Goal: Task Accomplishment & Management: Complete application form

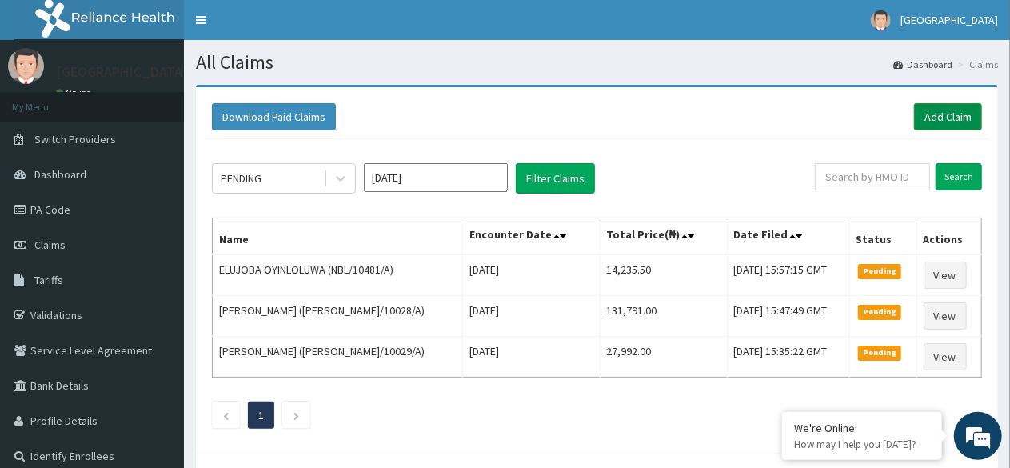
click at [942, 121] on link "Add Claim" at bounding box center [948, 116] width 68 height 27
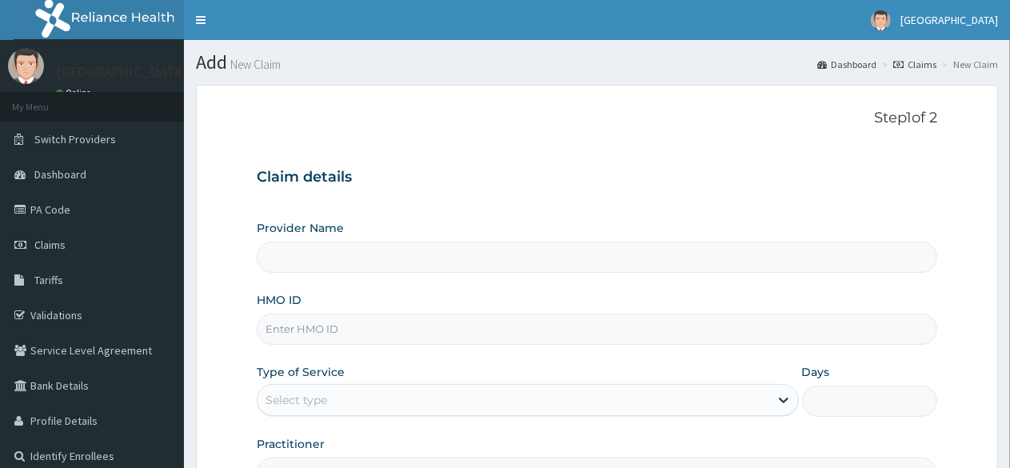
click at [317, 331] on input "HMO ID" at bounding box center [597, 328] width 680 height 31
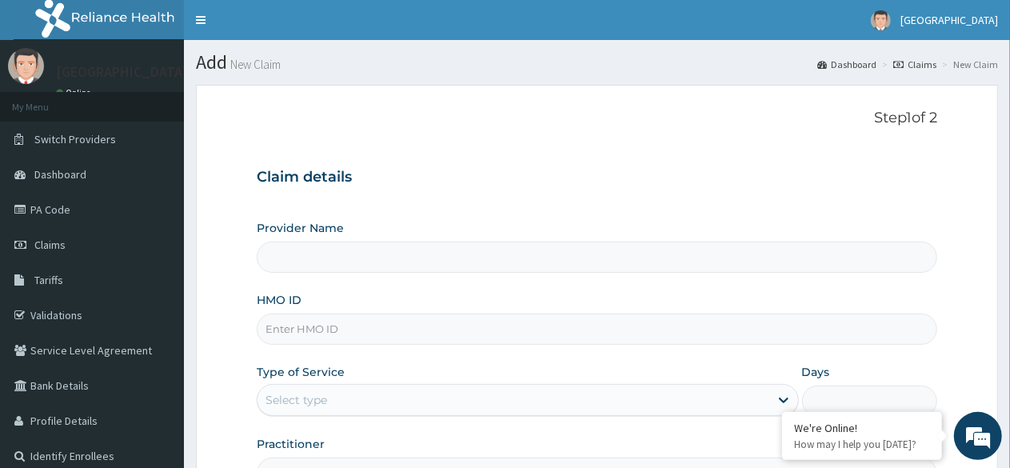
type input "Sentinel Hospital -Mushin"
type input "CEU/10040/A"
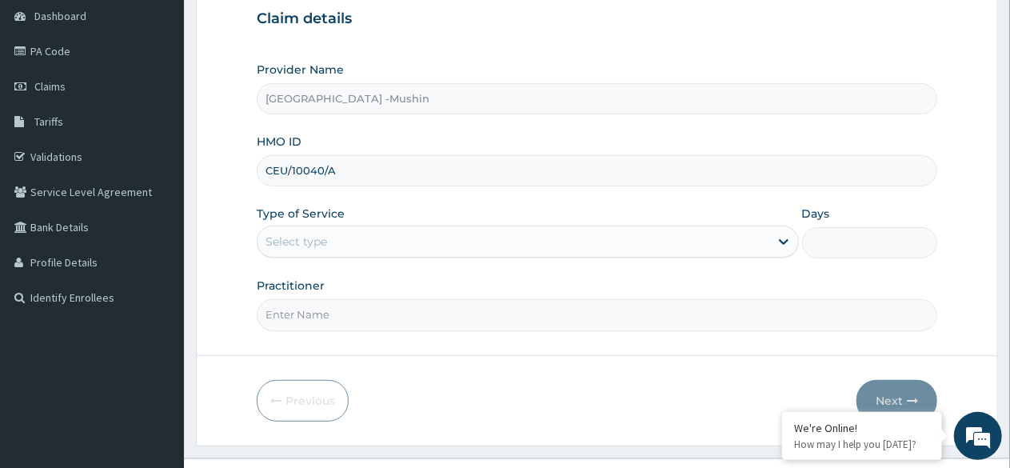
scroll to position [185, 0]
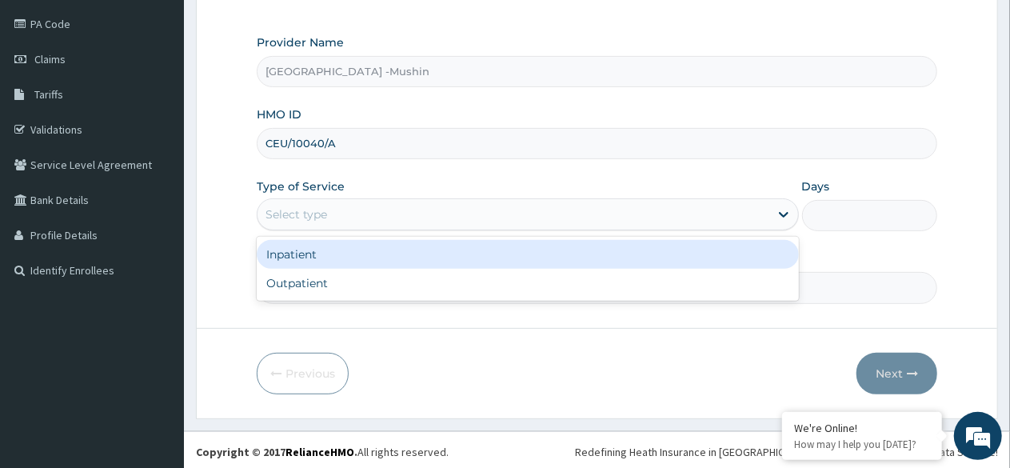
click at [328, 281] on div "Outpatient" at bounding box center [527, 283] width 541 height 29
type input "1"
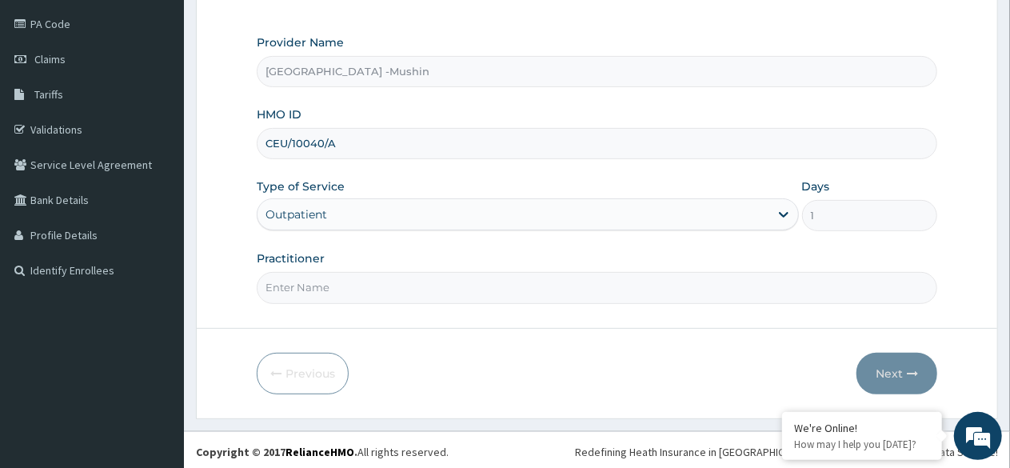
click at [355, 287] on input "Practitioner" at bounding box center [597, 287] width 680 height 31
type input "DR. AMAMASI"
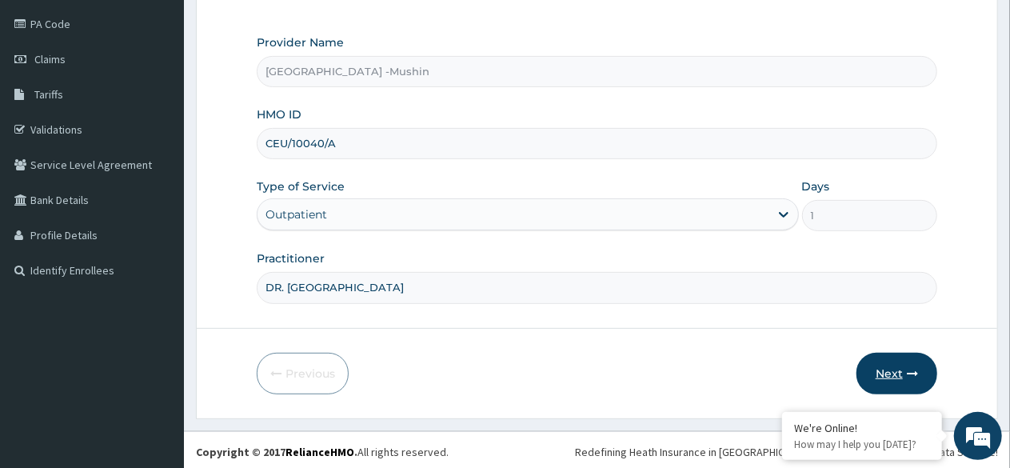
click at [894, 373] on button "Next" at bounding box center [896, 374] width 81 height 42
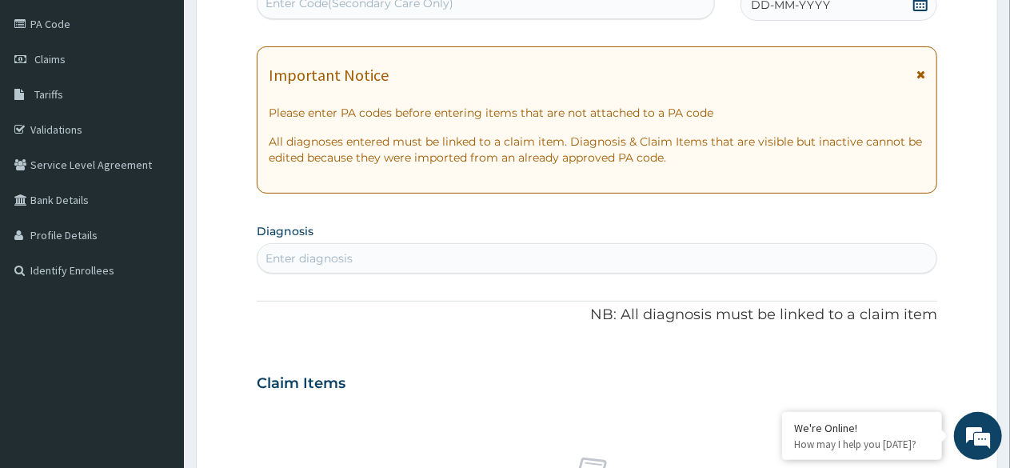
click at [910, 12] on div "DD-MM-YYYY" at bounding box center [838, 5] width 197 height 32
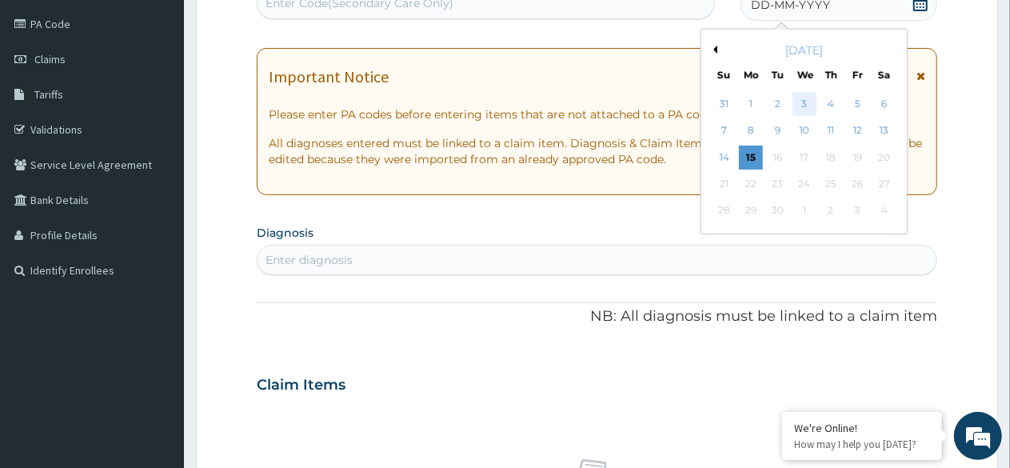
click at [803, 102] on div "3" at bounding box center [804, 104] width 24 height 24
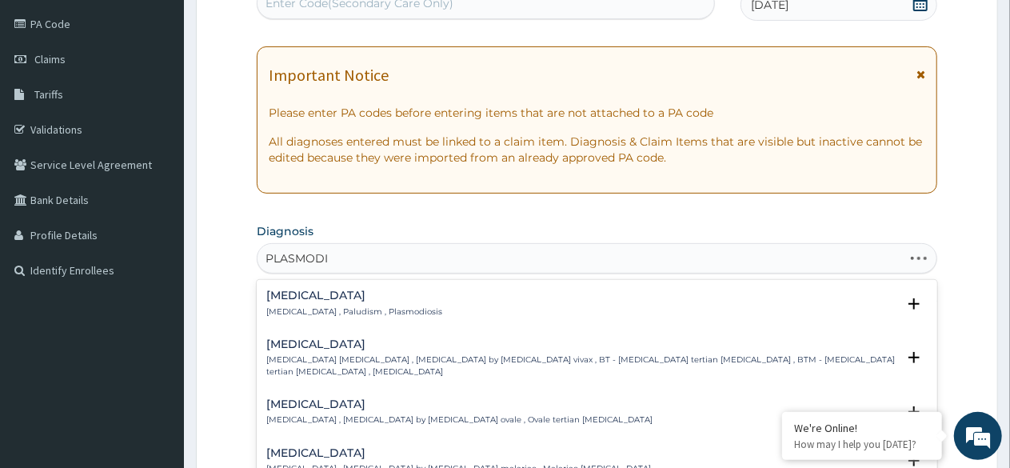
type input "PLASMODIA"
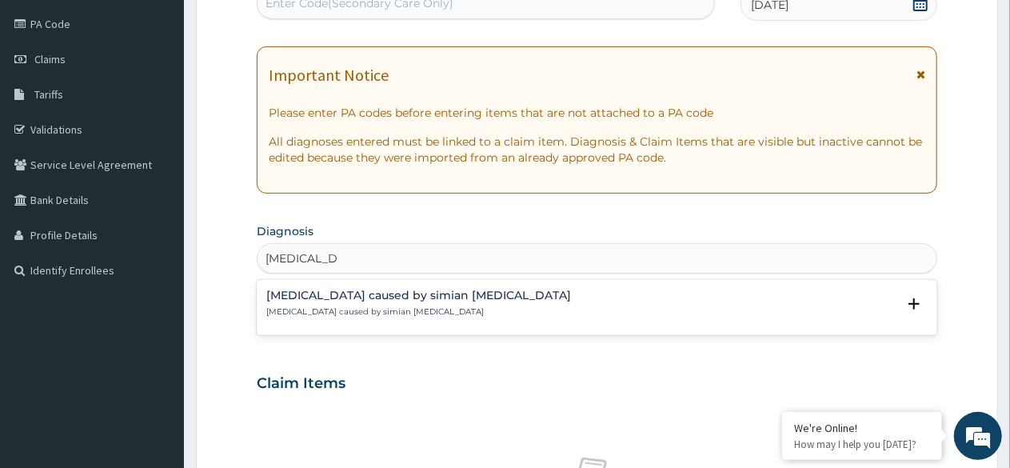
click at [412, 306] on p "[MEDICAL_DATA] caused by simian [MEDICAL_DATA]" at bounding box center [418, 311] width 305 height 11
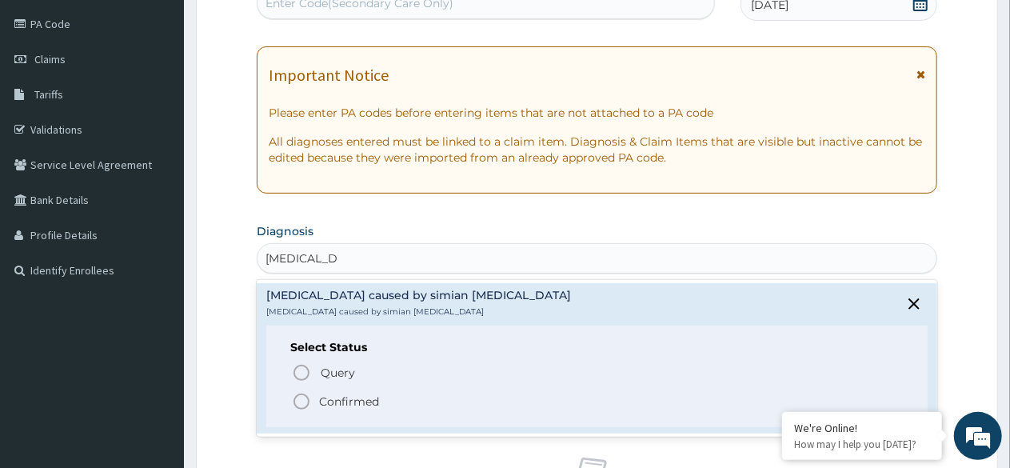
click at [299, 397] on icon "status option filled" at bounding box center [301, 401] width 19 height 19
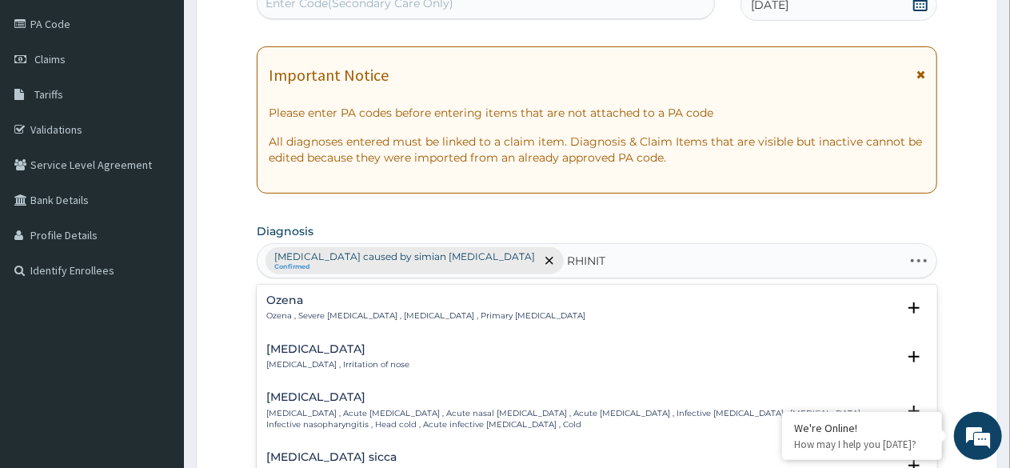
type input "RHINITI"
click at [321, 361] on p "Rhinitis , Irritation of nose" at bounding box center [337, 364] width 143 height 11
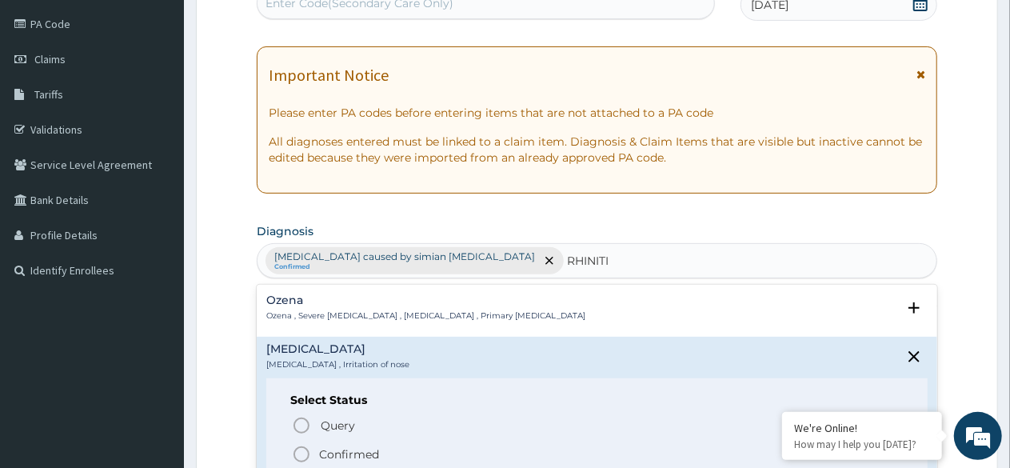
click at [305, 459] on icon "status option filled" at bounding box center [301, 453] width 19 height 19
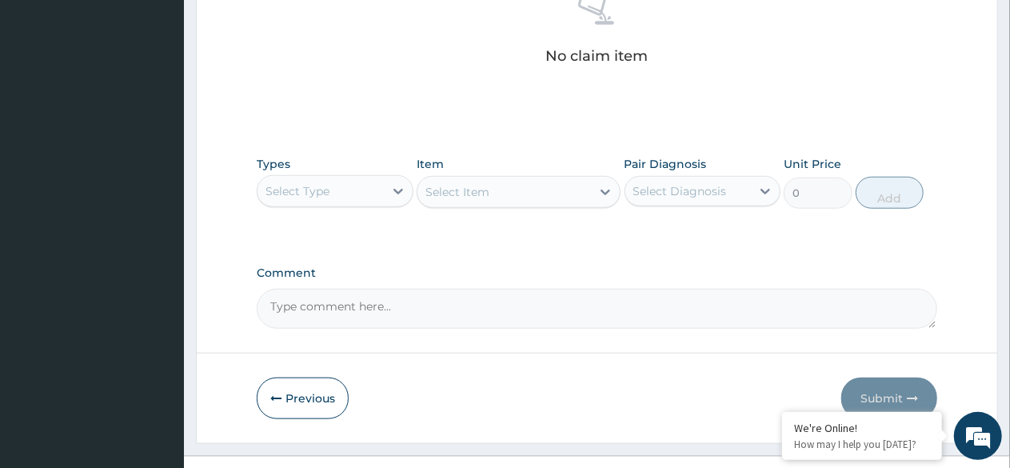
scroll to position [657, 0]
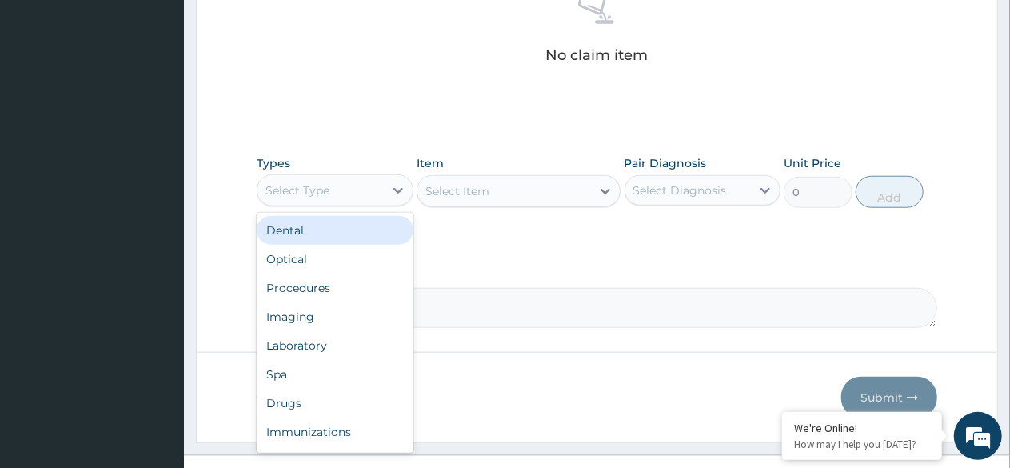
click at [325, 286] on div "Procedures" at bounding box center [335, 287] width 157 height 29
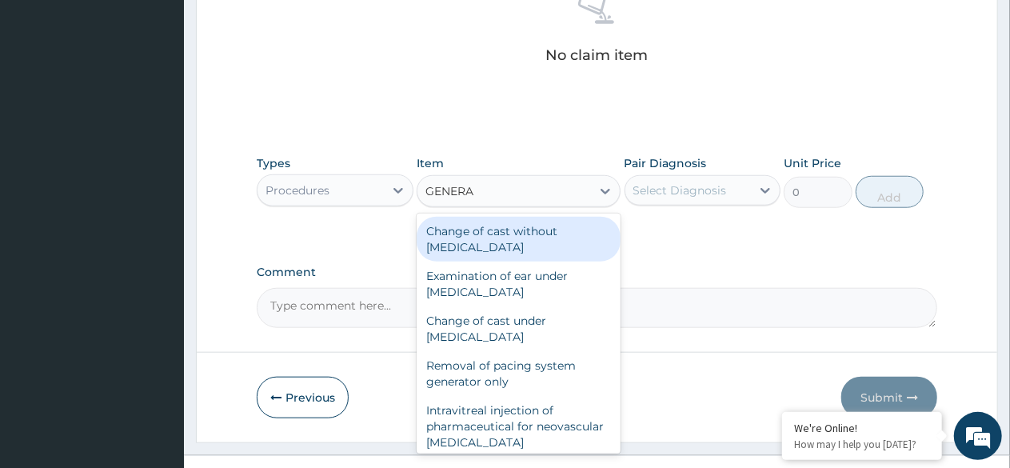
type input "GENERAL"
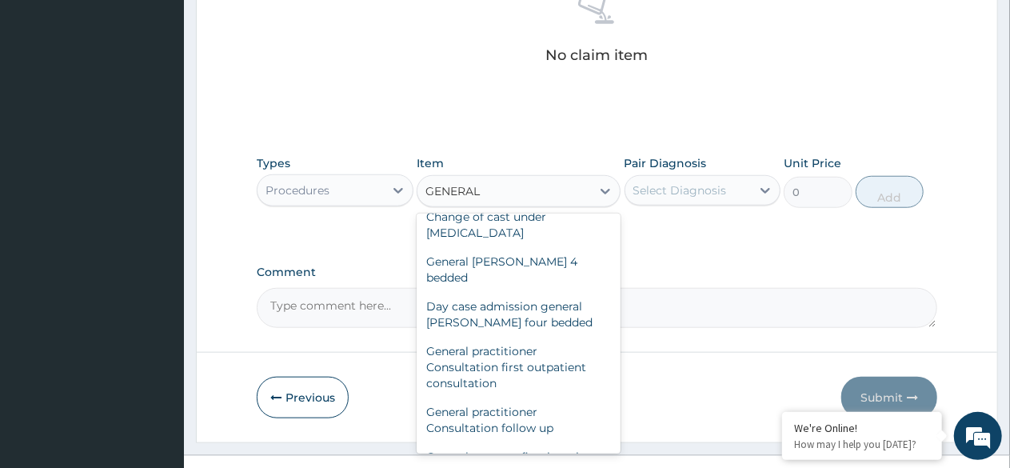
scroll to position [107, 0]
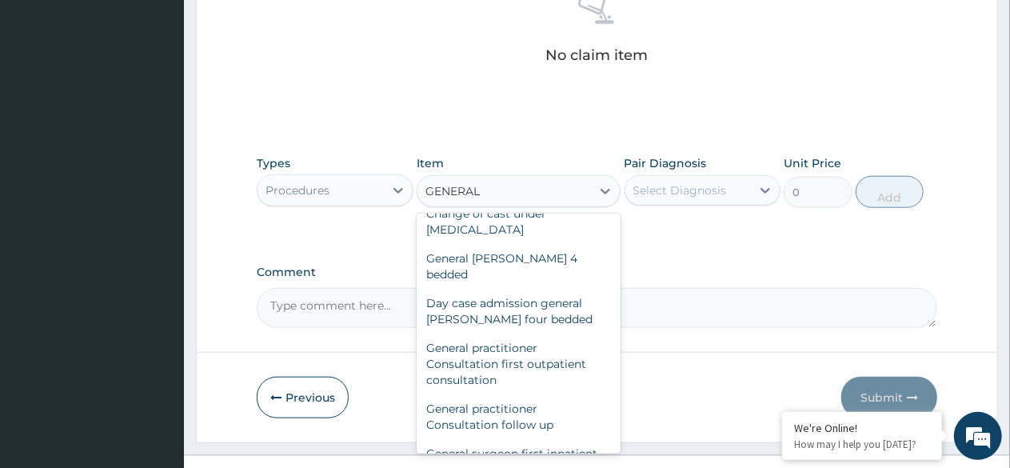
click at [508, 346] on div "General practitioner Consultation first outpatient consultation" at bounding box center [518, 363] width 204 height 61
type input "3000"
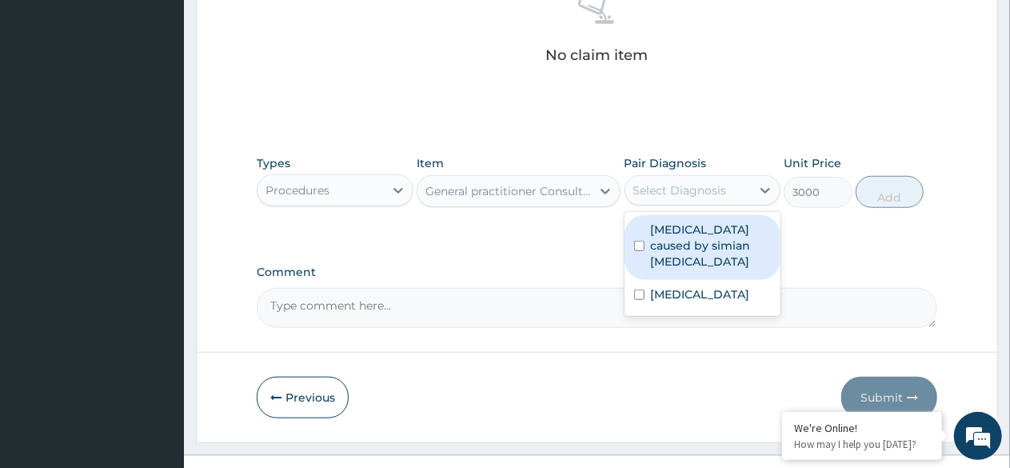
click at [691, 235] on label "[MEDICAL_DATA] caused by simian [MEDICAL_DATA]" at bounding box center [711, 245] width 121 height 48
checkbox input "true"
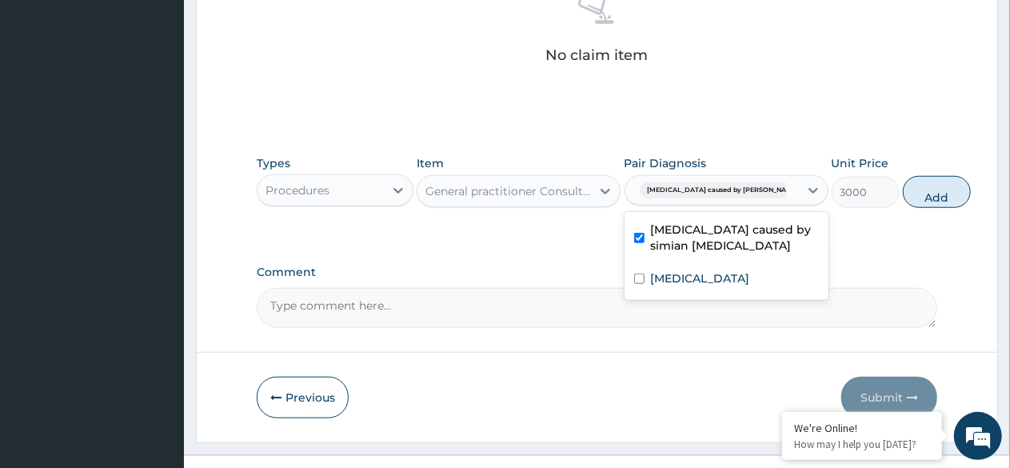
click at [679, 279] on label "Rhinitis" at bounding box center [700, 278] width 99 height 16
checkbox input "true"
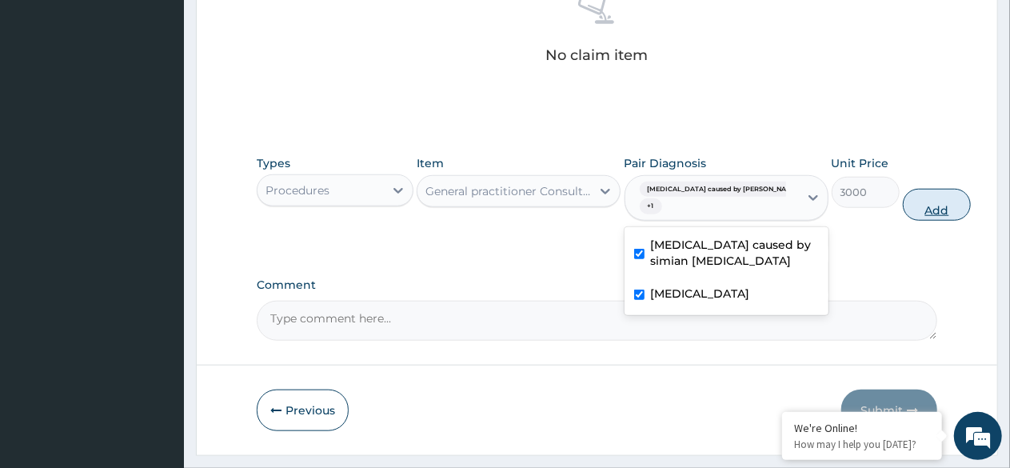
click at [903, 202] on button "Add" at bounding box center [937, 205] width 68 height 32
type input "0"
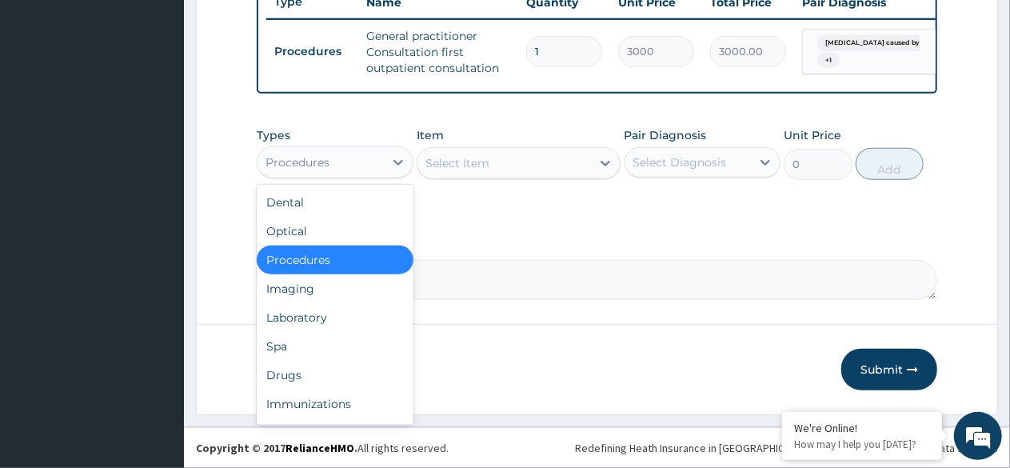
click at [313, 318] on div "Laboratory" at bounding box center [335, 317] width 157 height 29
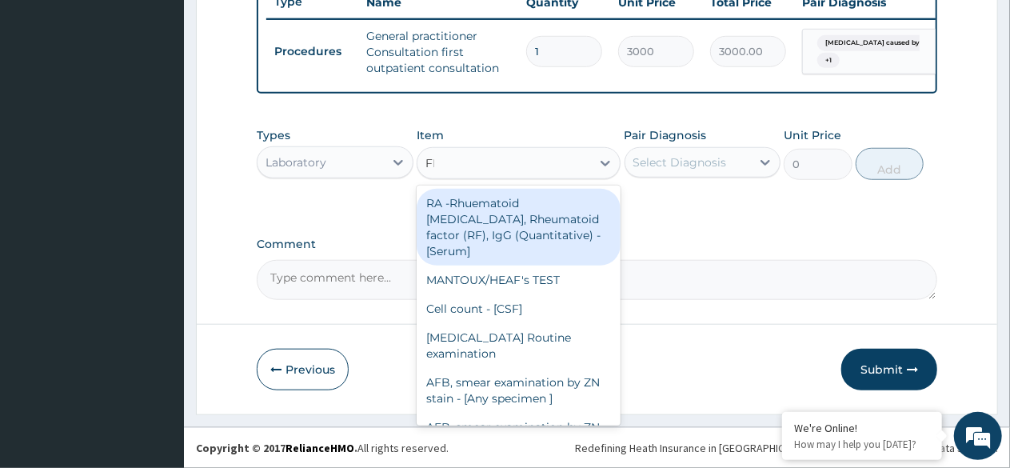
type input "FBC"
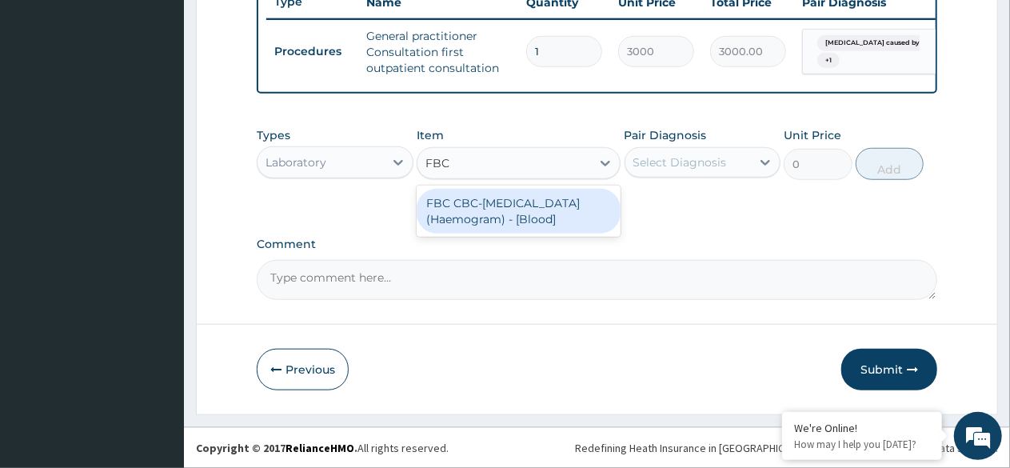
click at [524, 221] on div "FBC CBC-Complete Blood Count (Haemogram) - [Blood]" at bounding box center [518, 211] width 204 height 45
type input "3000"
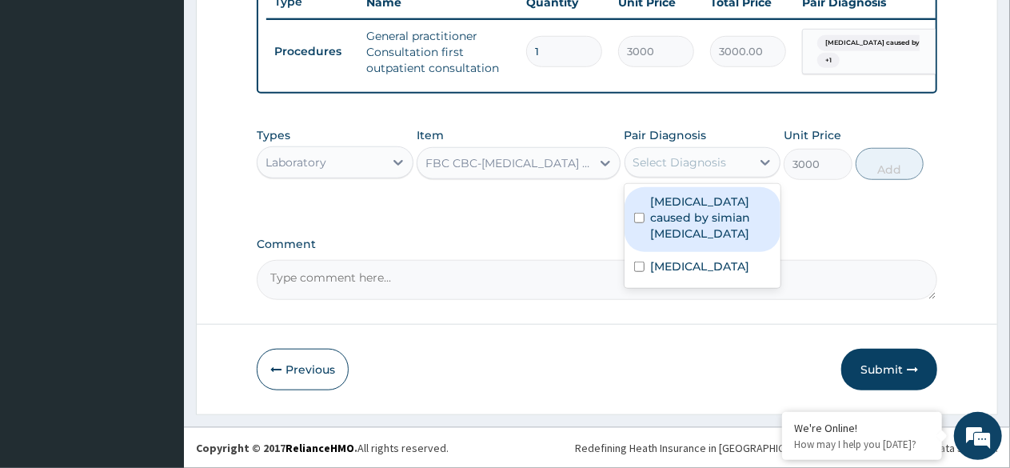
click at [682, 214] on label "[MEDICAL_DATA] caused by simian [MEDICAL_DATA]" at bounding box center [711, 217] width 121 height 48
checkbox input "true"
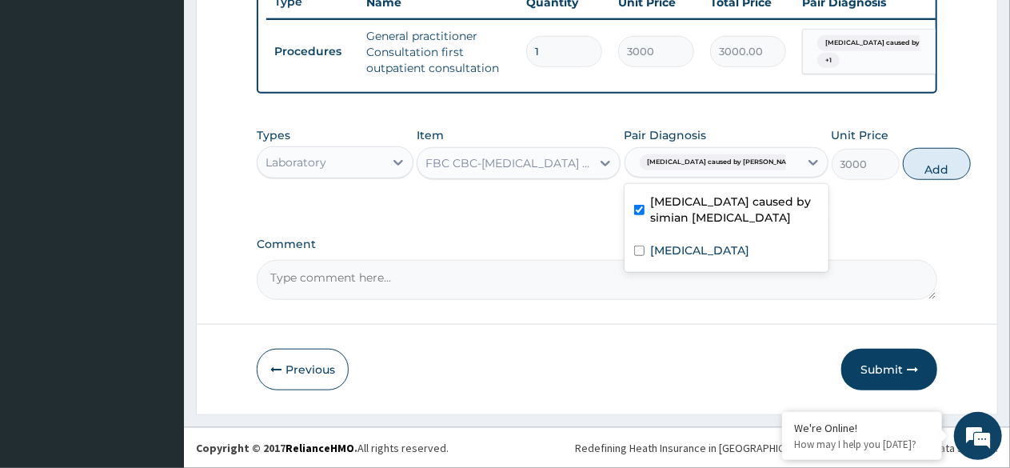
click at [682, 258] on label "Rhinitis" at bounding box center [700, 250] width 99 height 16
checkbox input "true"
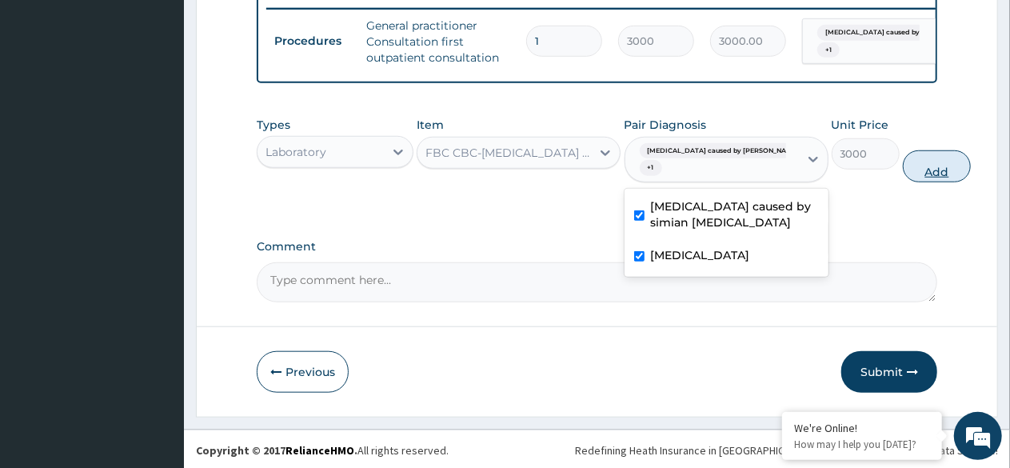
click at [903, 176] on button "Add" at bounding box center [937, 166] width 68 height 32
type input "0"
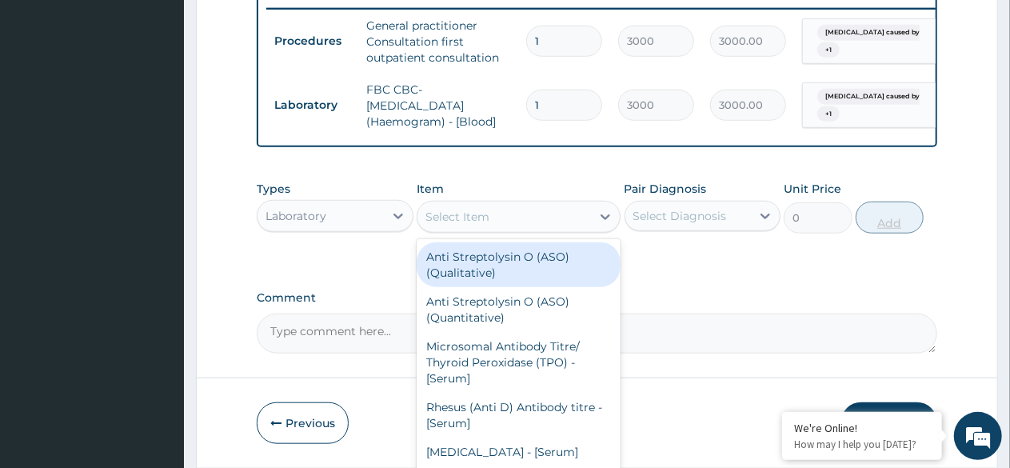
type input "F"
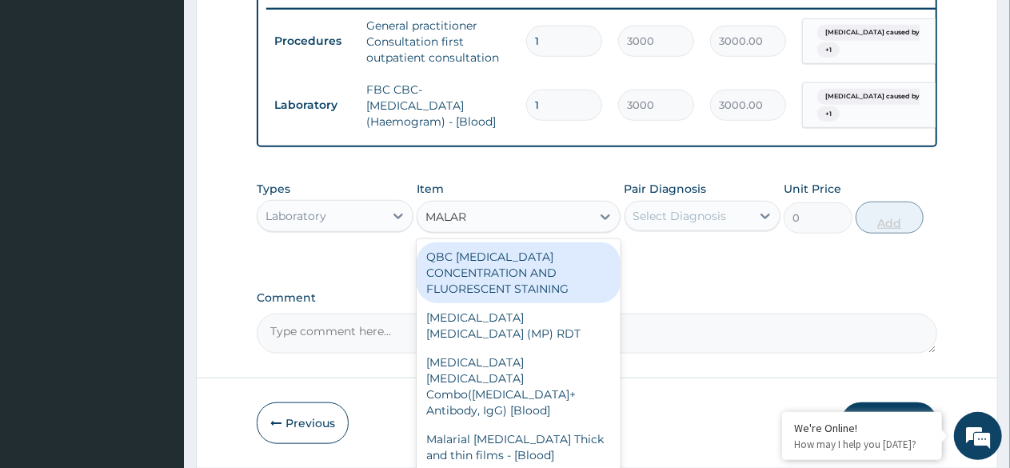
type input "MALARI"
click at [529, 333] on div "MALARIA PARASITE (MP) RDT" at bounding box center [518, 325] width 204 height 45
type input "1500"
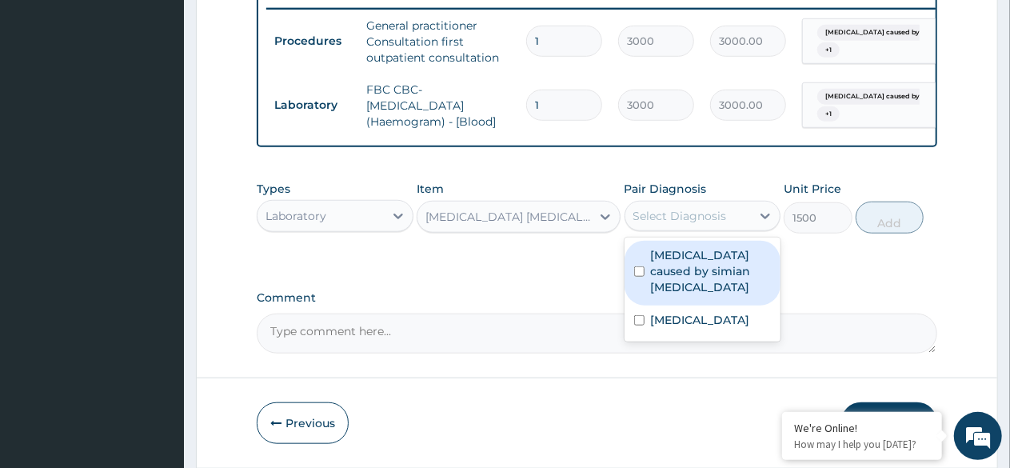
click at [668, 272] on label "[MEDICAL_DATA] caused by simian [MEDICAL_DATA]" at bounding box center [711, 271] width 121 height 48
checkbox input "true"
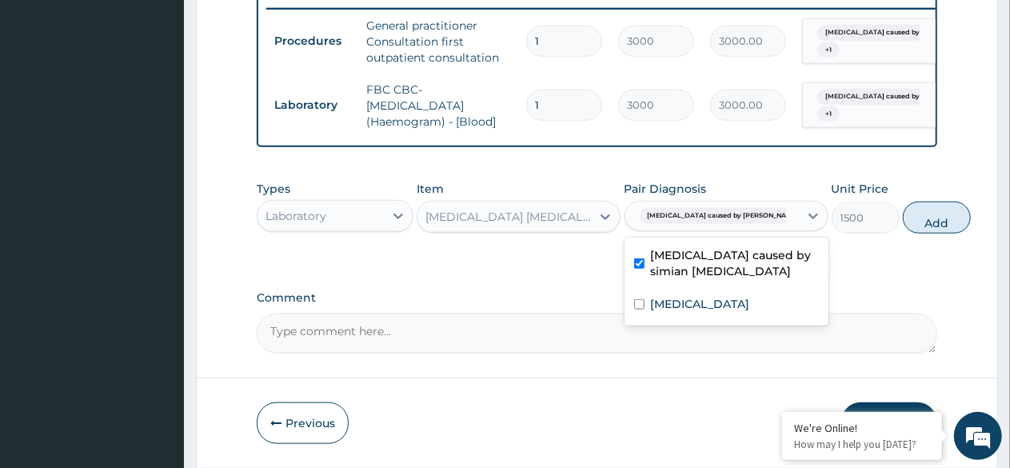
click at [691, 312] on label "Rhinitis" at bounding box center [700, 304] width 99 height 16
checkbox input "true"
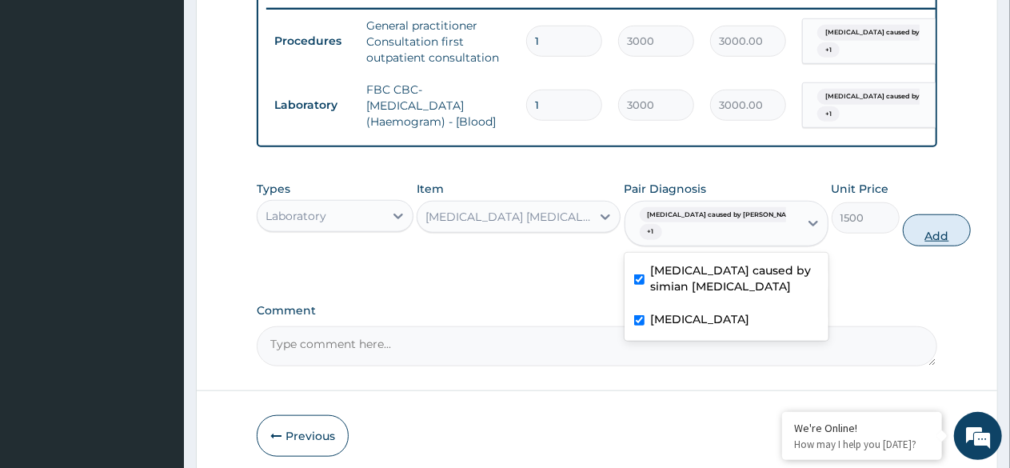
click at [903, 246] on button "Add" at bounding box center [937, 230] width 68 height 32
type input "0"
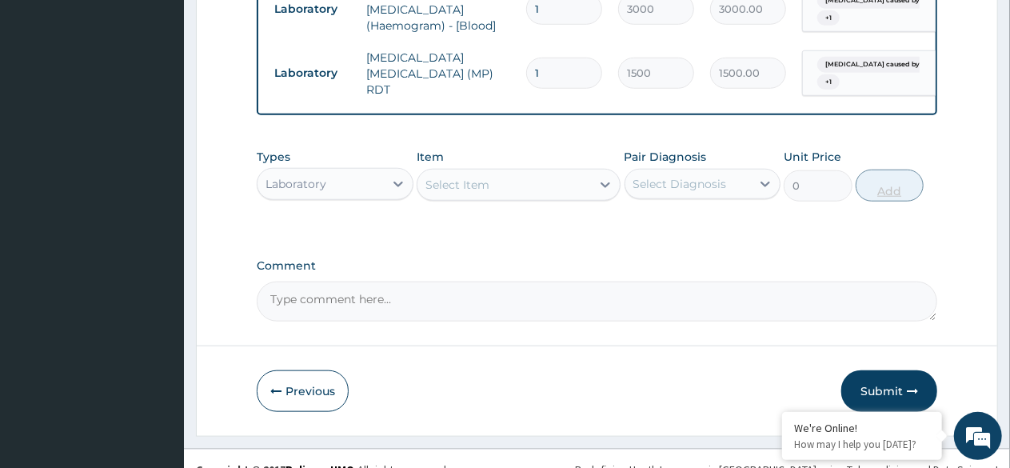
scroll to position [754, 0]
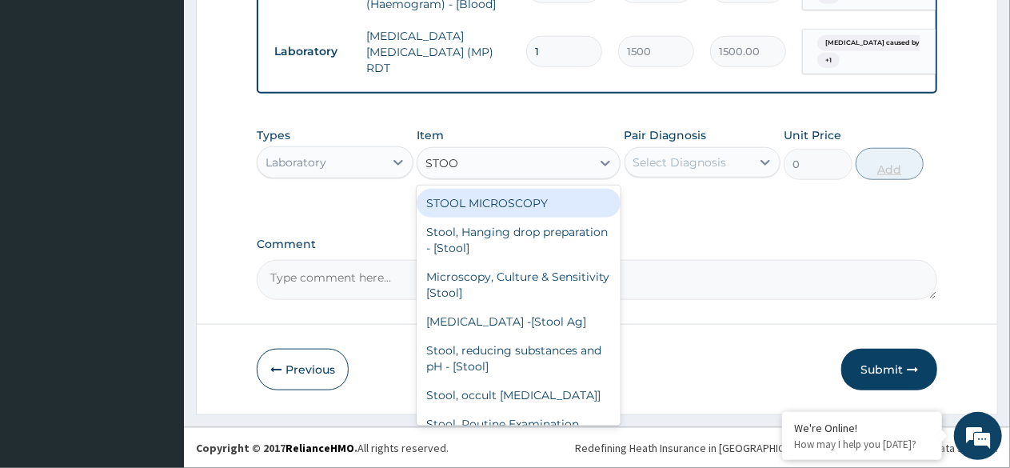
type input "STOOL"
click at [531, 205] on div "STOOL MICROSCOPY" at bounding box center [518, 203] width 204 height 29
type input "2000"
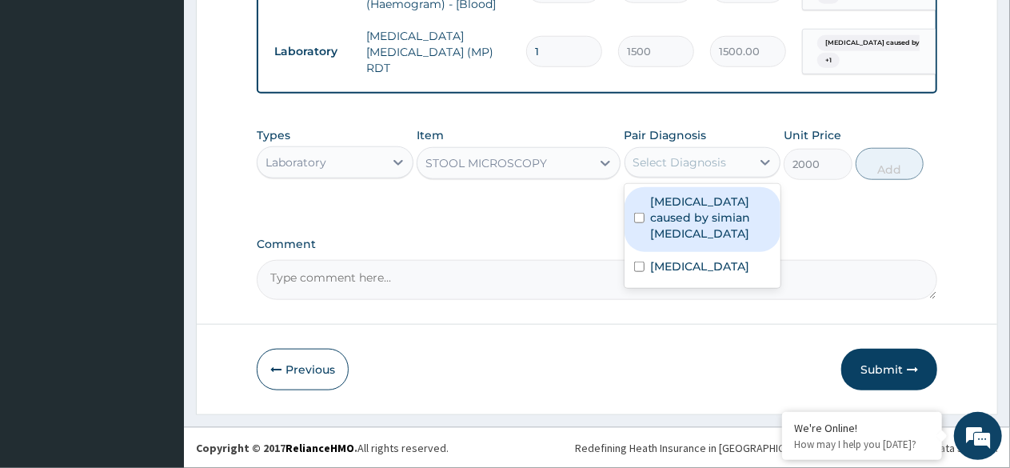
click at [698, 217] on label "[MEDICAL_DATA] caused by simian [MEDICAL_DATA]" at bounding box center [711, 217] width 121 height 48
checkbox input "true"
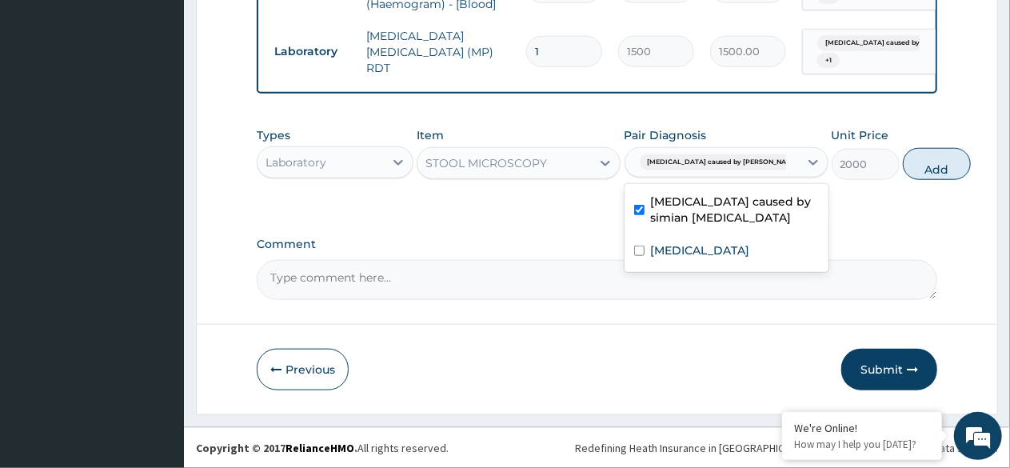
click at [684, 264] on div "Rhinitis" at bounding box center [726, 252] width 204 height 33
checkbox input "true"
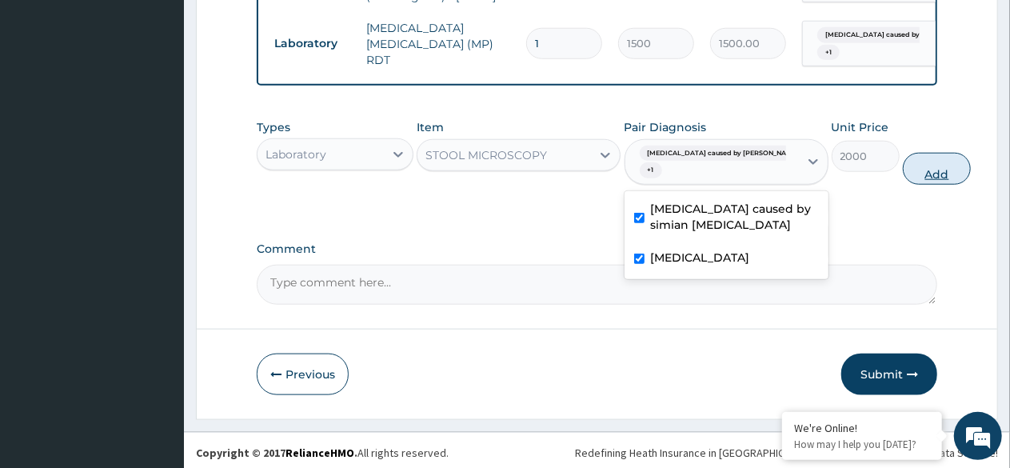
click at [903, 184] on button "Add" at bounding box center [937, 169] width 68 height 32
type input "0"
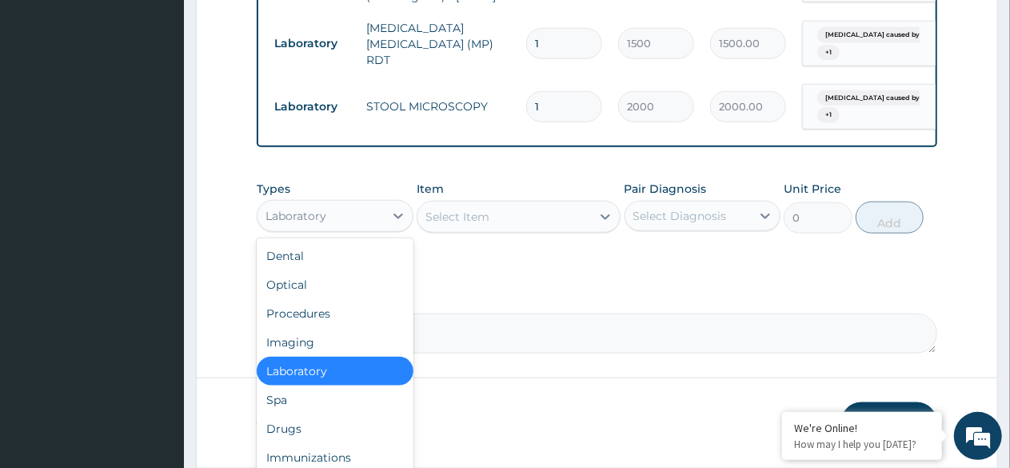
click at [299, 433] on div "Drugs" at bounding box center [335, 428] width 157 height 29
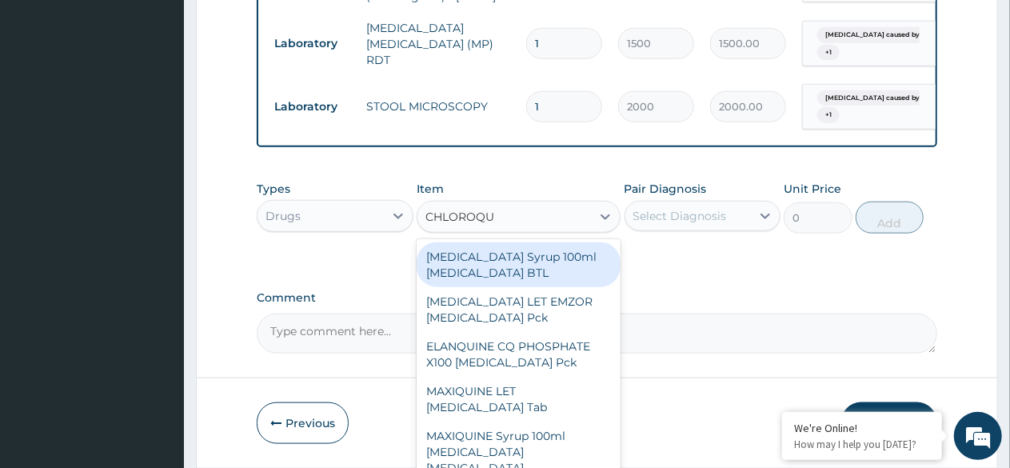
type input "CHLOROQUI"
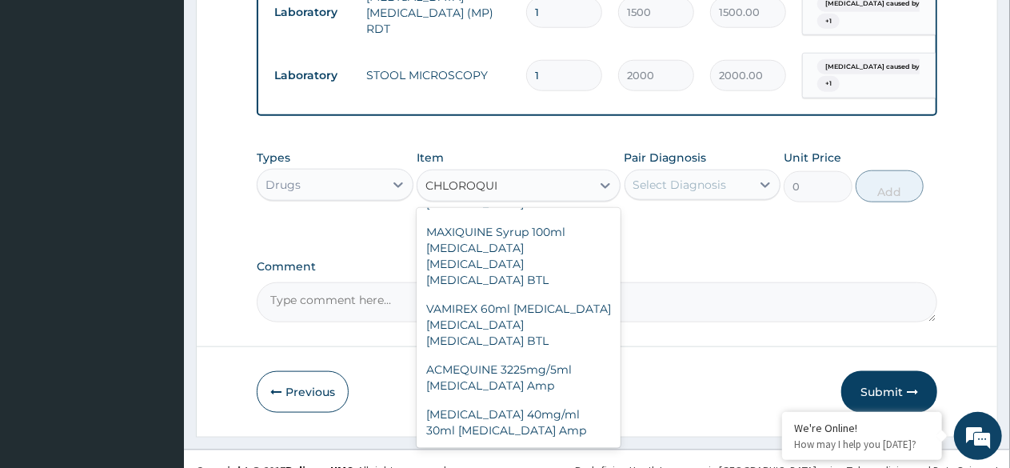
scroll to position [815, 0]
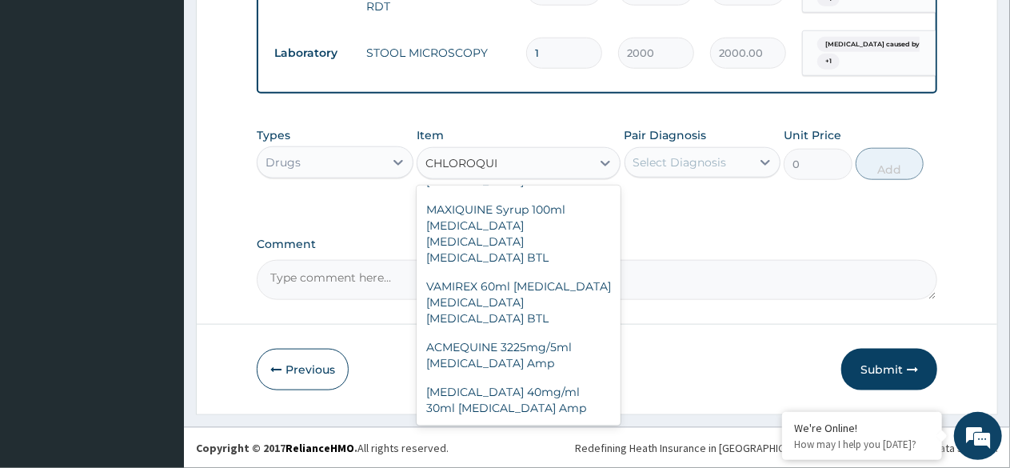
click at [524, 393] on div "[MEDICAL_DATA] 40mg/ml 30ml [MEDICAL_DATA] Amp" at bounding box center [518, 399] width 204 height 45
type input "264.5"
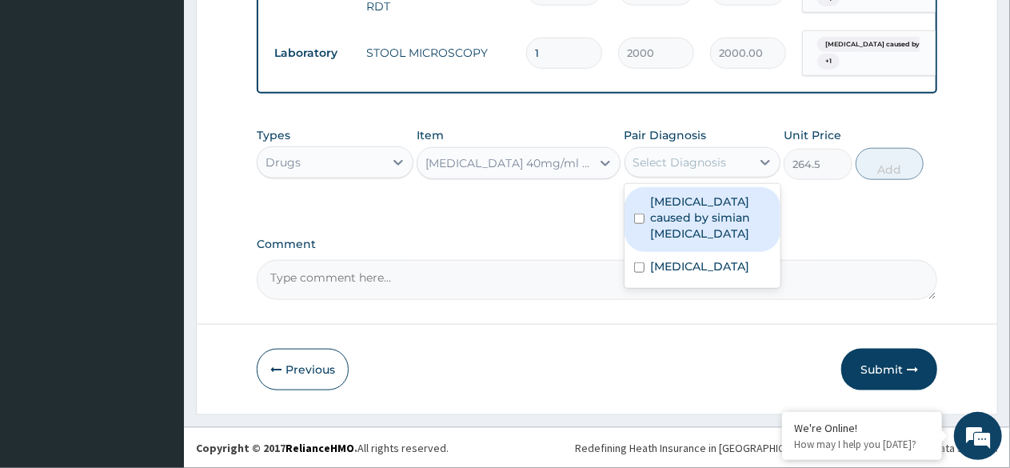
click at [678, 211] on label "[MEDICAL_DATA] caused by simian [MEDICAL_DATA]" at bounding box center [711, 217] width 121 height 48
checkbox input "true"
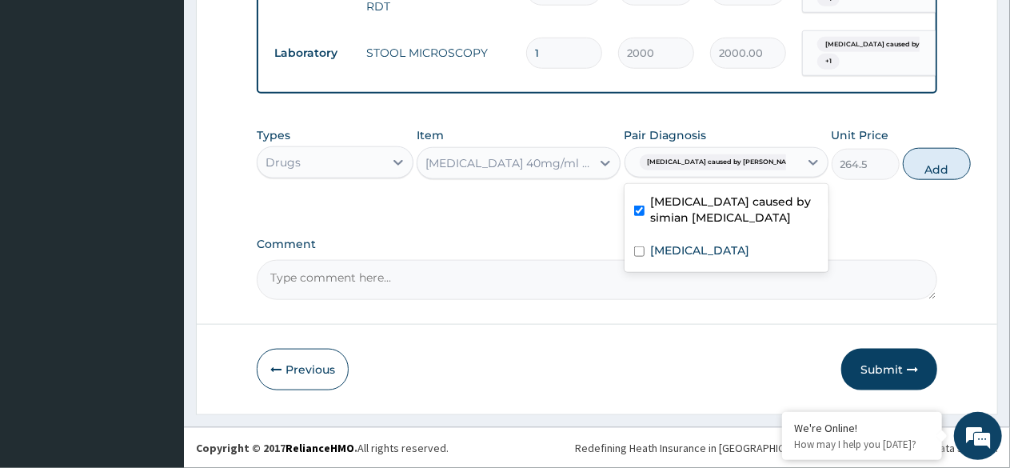
click at [678, 255] on label "Rhinitis" at bounding box center [700, 250] width 99 height 16
checkbox input "true"
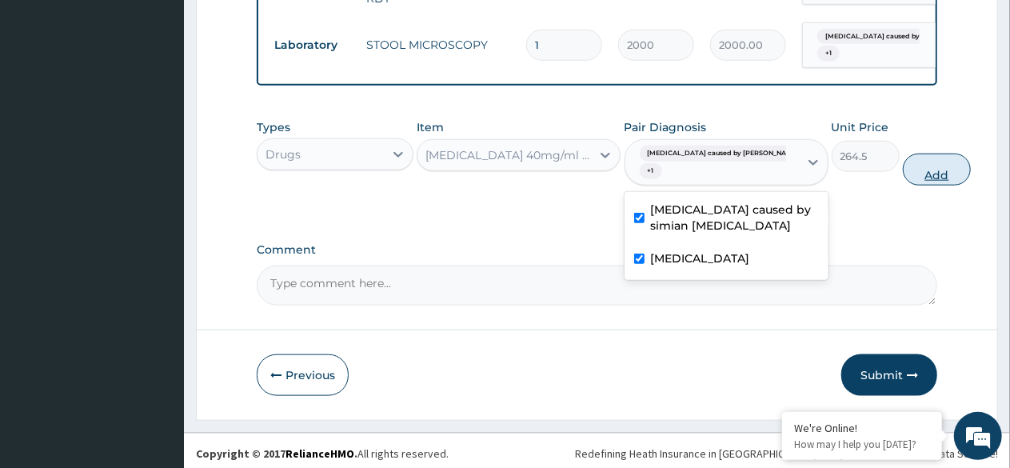
click at [903, 179] on button "Add" at bounding box center [937, 169] width 68 height 32
type input "0"
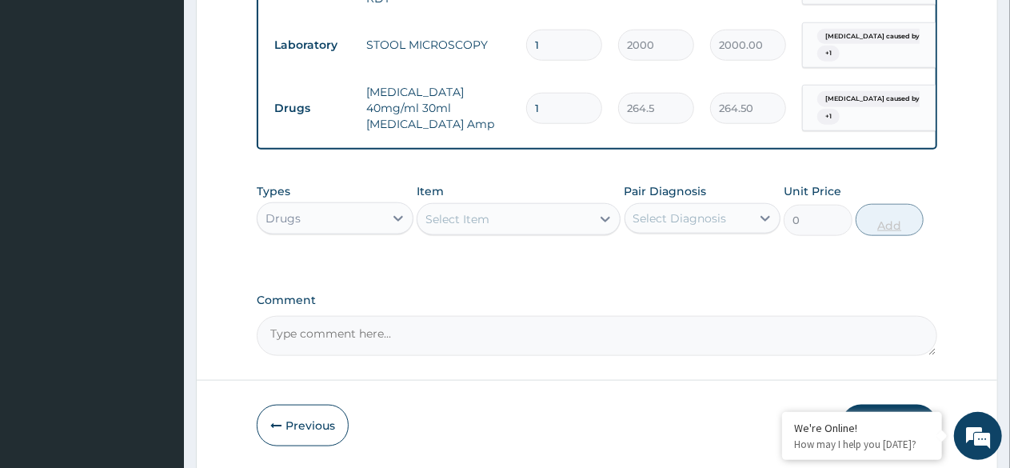
type input "0.00"
type input "4"
type input "1058.00"
type input "4"
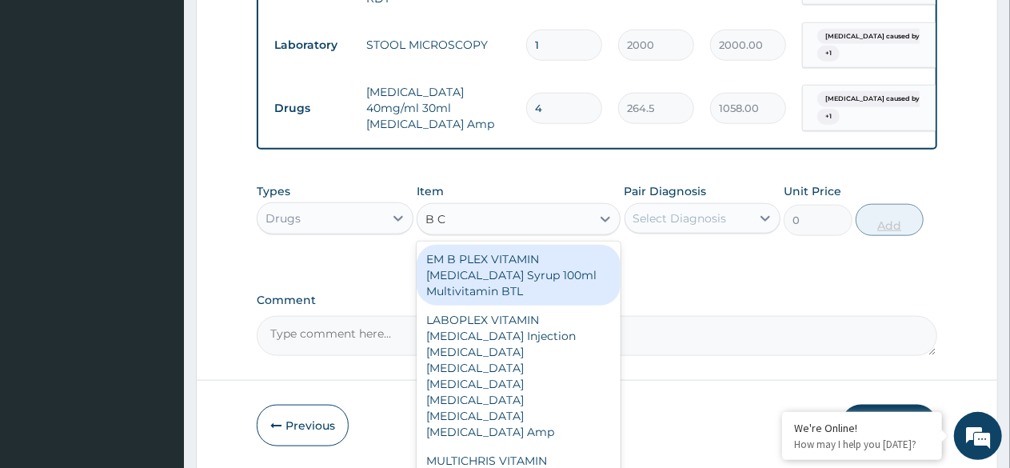
type input "B CO"
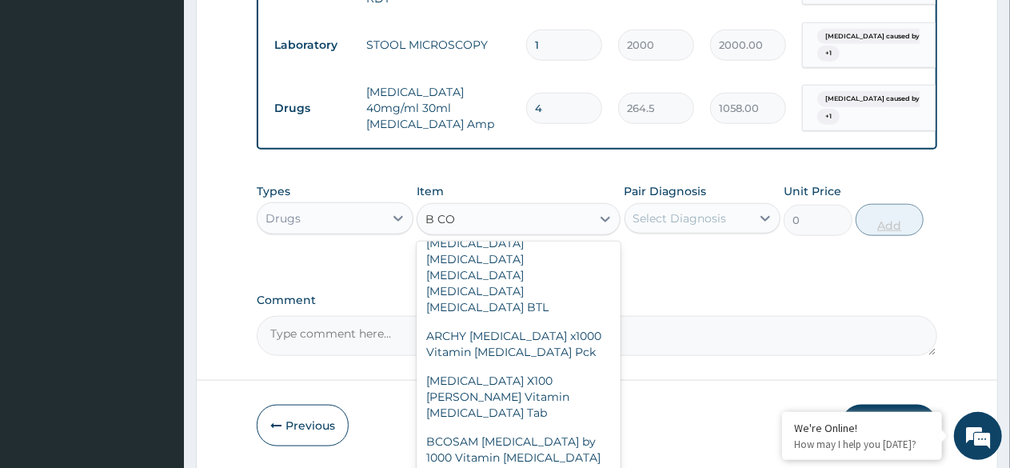
scroll to position [519, 0]
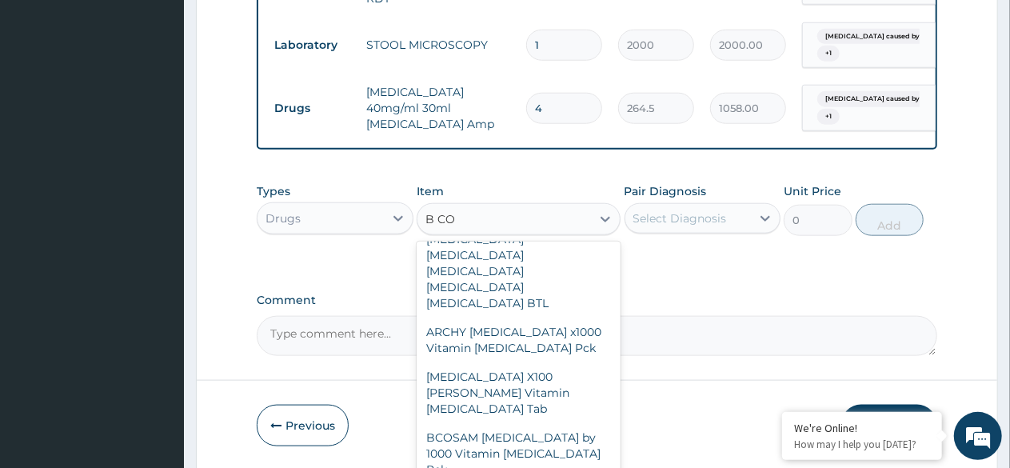
type input "230"
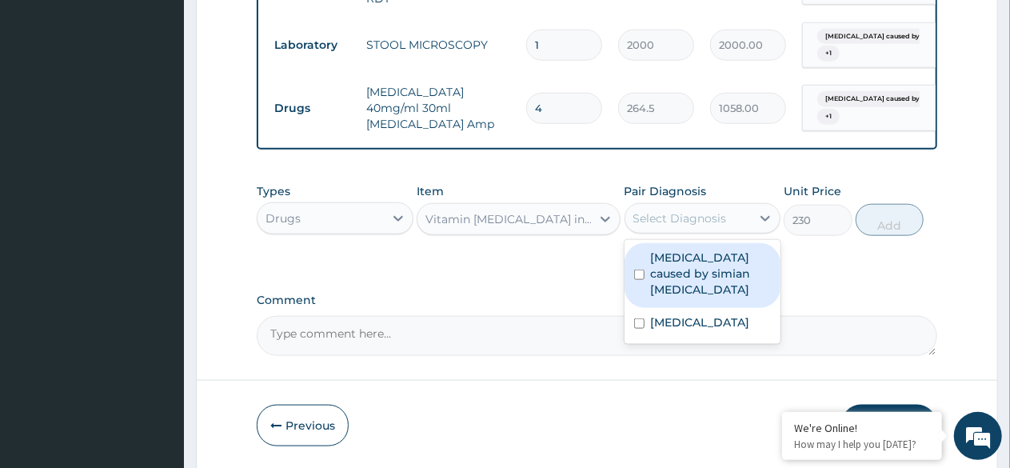
click at [682, 273] on label "[MEDICAL_DATA] caused by simian [MEDICAL_DATA]" at bounding box center [711, 273] width 121 height 48
checkbox input "true"
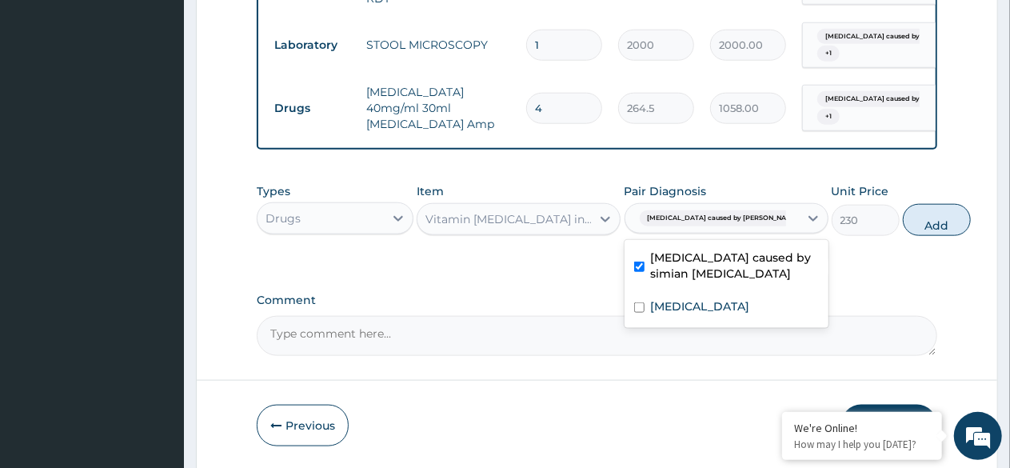
click at [681, 325] on div "Rhinitis" at bounding box center [726, 308] width 204 height 33
checkbox input "true"
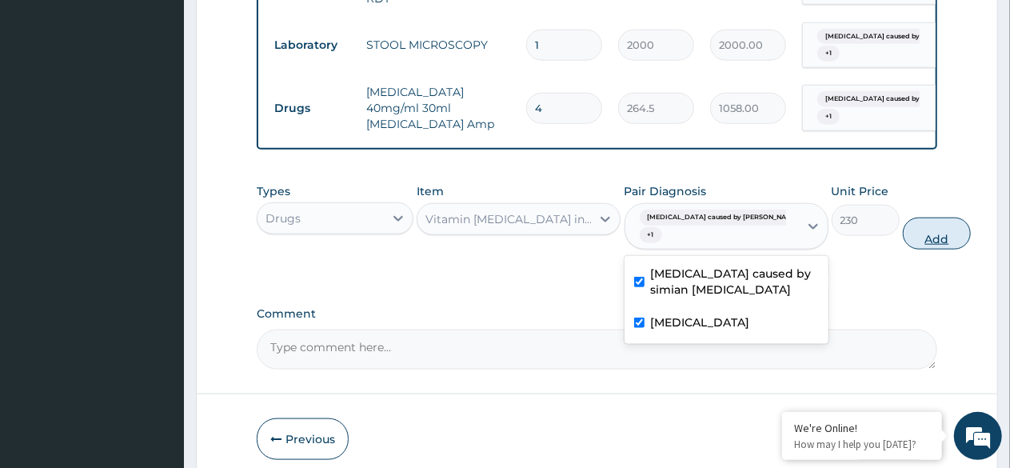
click at [903, 243] on button "Add" at bounding box center [937, 233] width 68 height 32
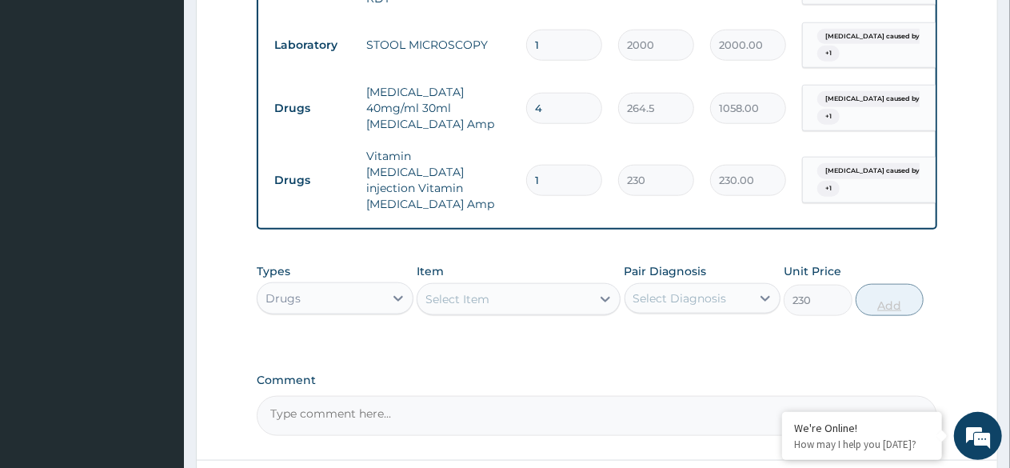
type input "0"
type input "0.00"
type input "4"
type input "920.00"
type input "4"
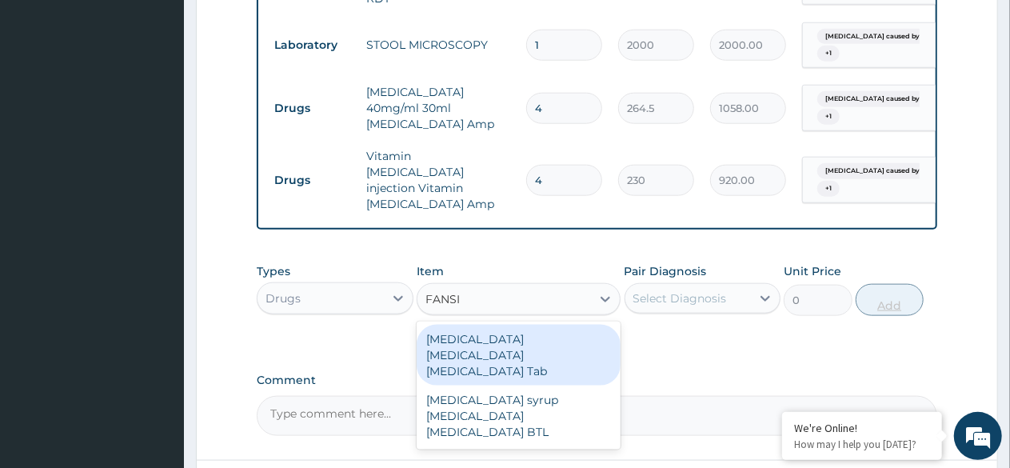
type input "FANSID"
click at [520, 346] on div "[MEDICAL_DATA] [MEDICAL_DATA] [MEDICAL_DATA] Tab" at bounding box center [518, 355] width 204 height 61
type input "345"
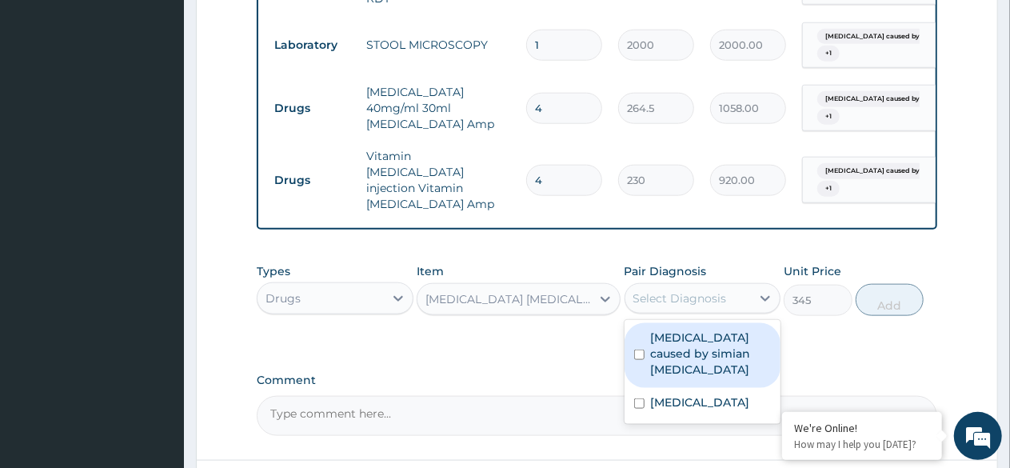
click at [679, 341] on label "[MEDICAL_DATA] caused by simian [MEDICAL_DATA]" at bounding box center [711, 353] width 121 height 48
checkbox input "true"
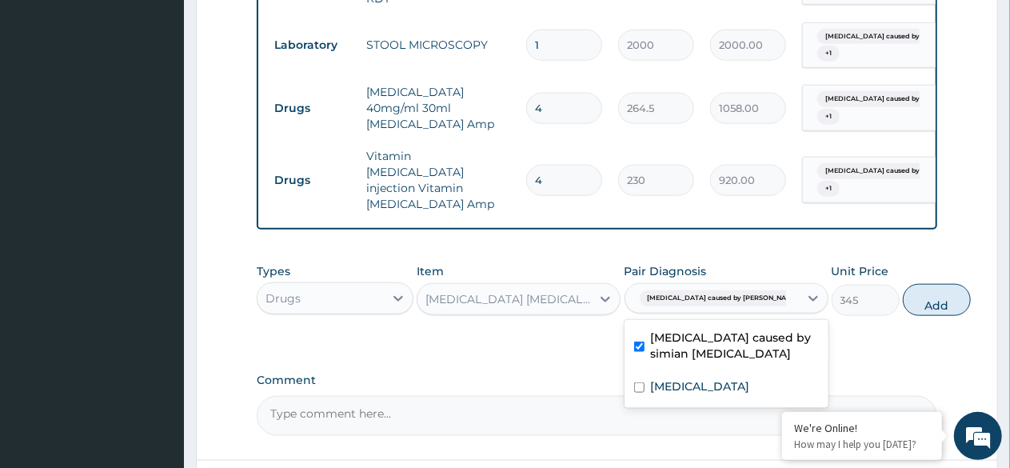
click at [677, 389] on div "Rhinitis" at bounding box center [726, 388] width 204 height 33
checkbox input "true"
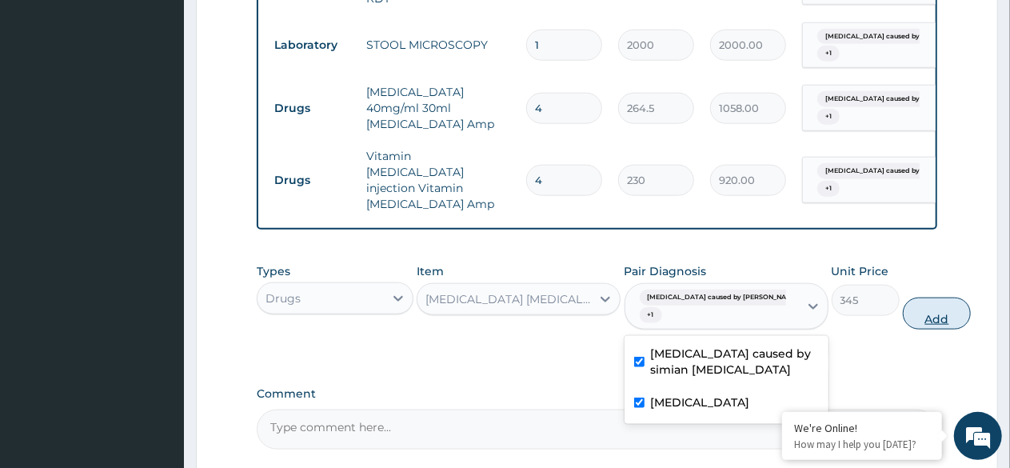
click at [903, 305] on button "Add" at bounding box center [937, 313] width 68 height 32
type input "0"
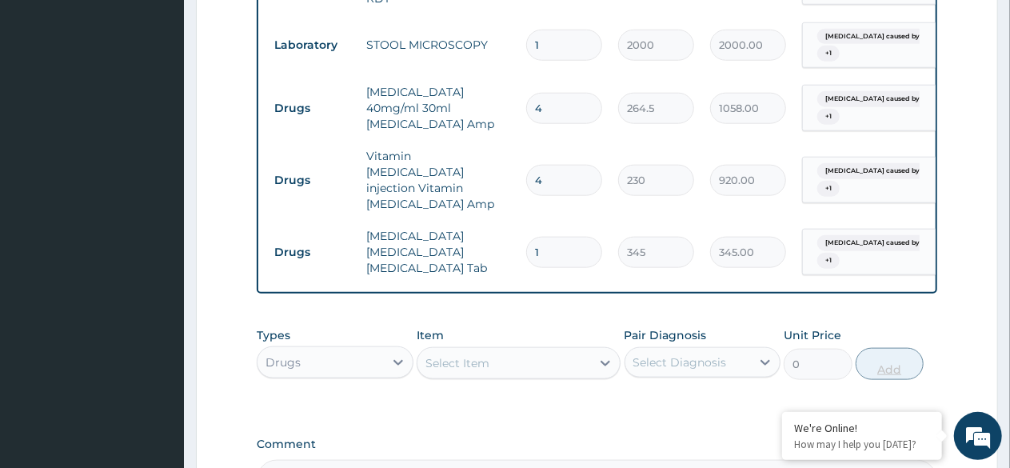
type input "0.00"
type input "3"
type input "1035.00"
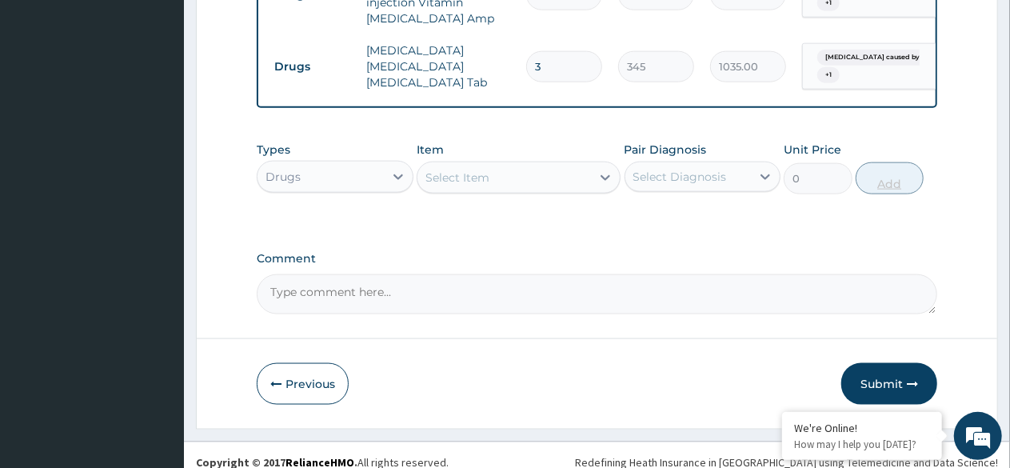
scroll to position [1002, 0]
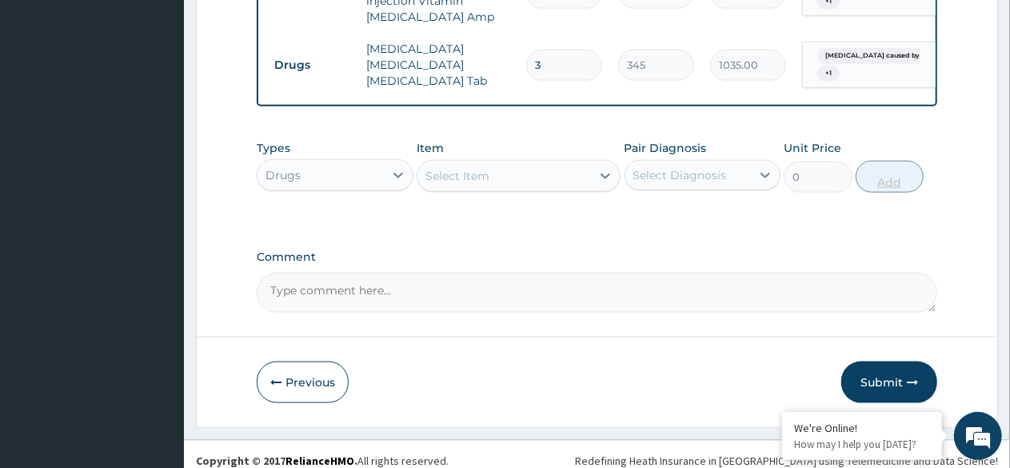
type input "3"
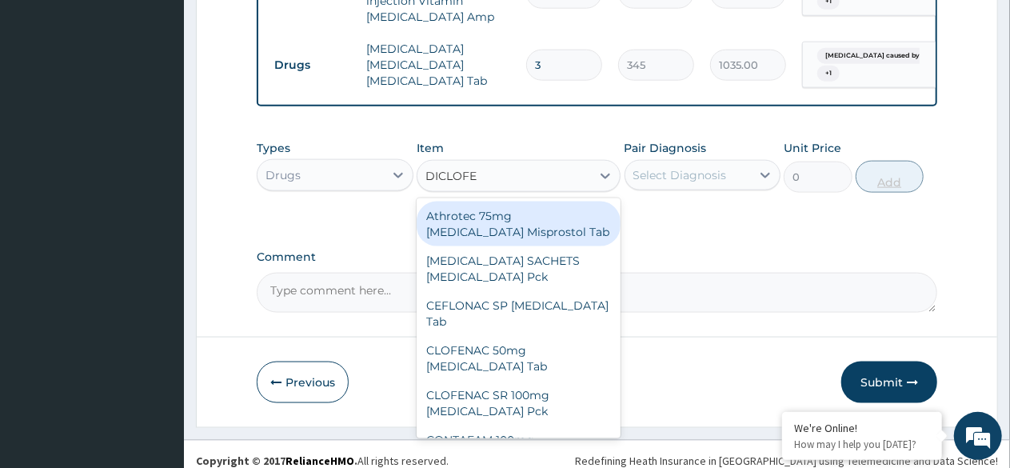
type input "DICLOFEN"
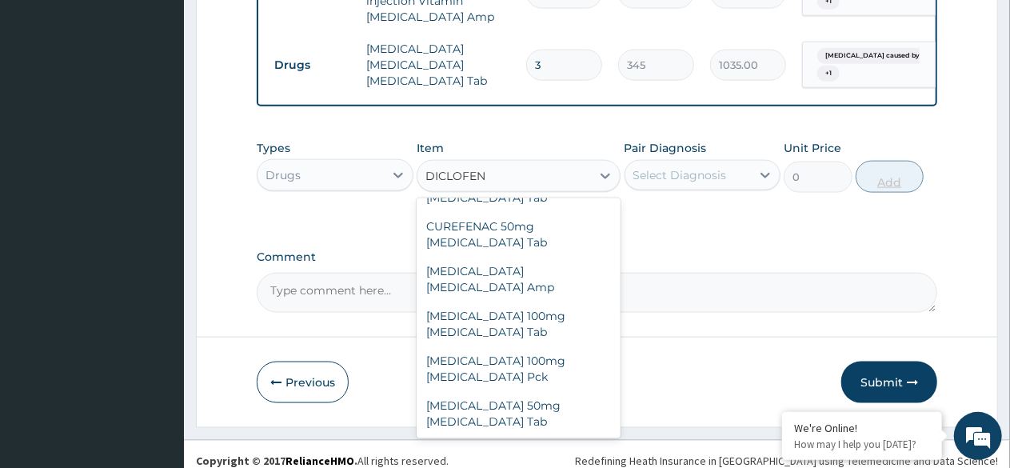
scroll to position [304, 0]
click at [535, 256] on div "[MEDICAL_DATA] [MEDICAL_DATA] Amp" at bounding box center [518, 278] width 204 height 45
type input "276"
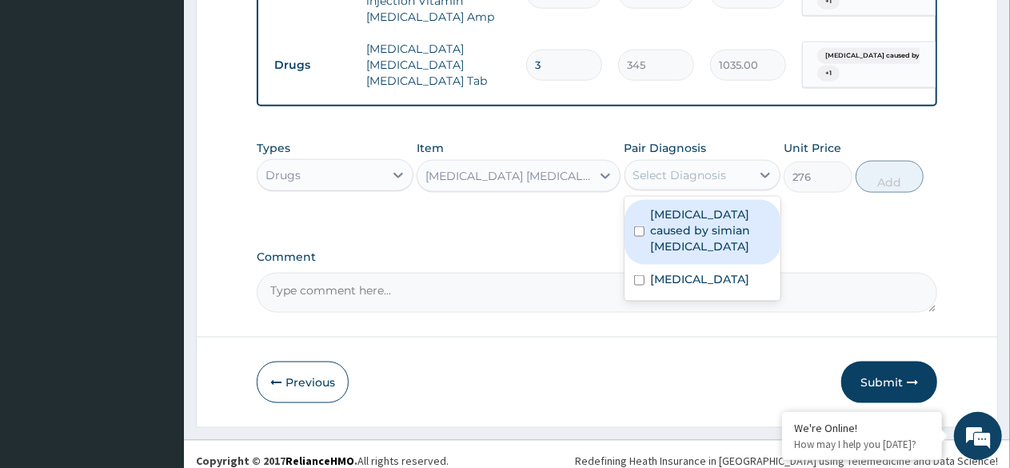
click at [682, 213] on label "[MEDICAL_DATA] caused by simian [MEDICAL_DATA]" at bounding box center [711, 230] width 121 height 48
checkbox input "true"
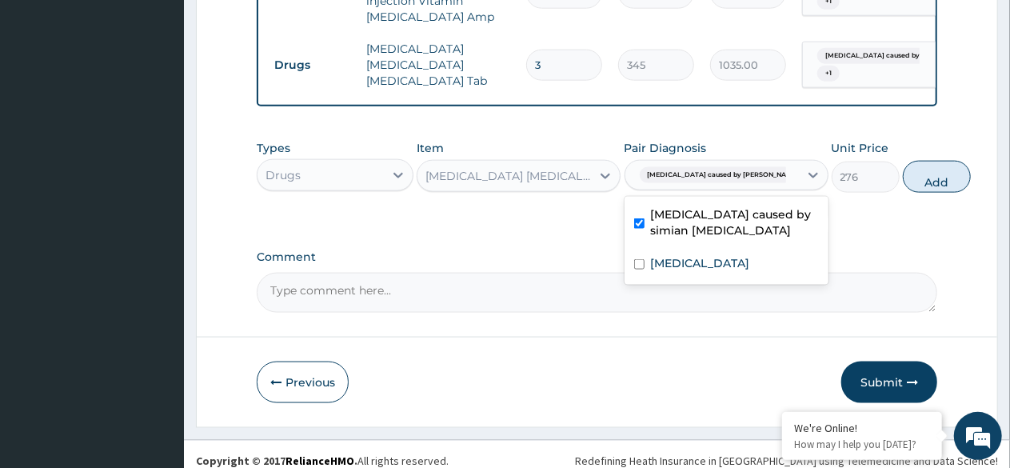
click at [699, 264] on div "Rhinitis" at bounding box center [726, 265] width 204 height 33
checkbox input "true"
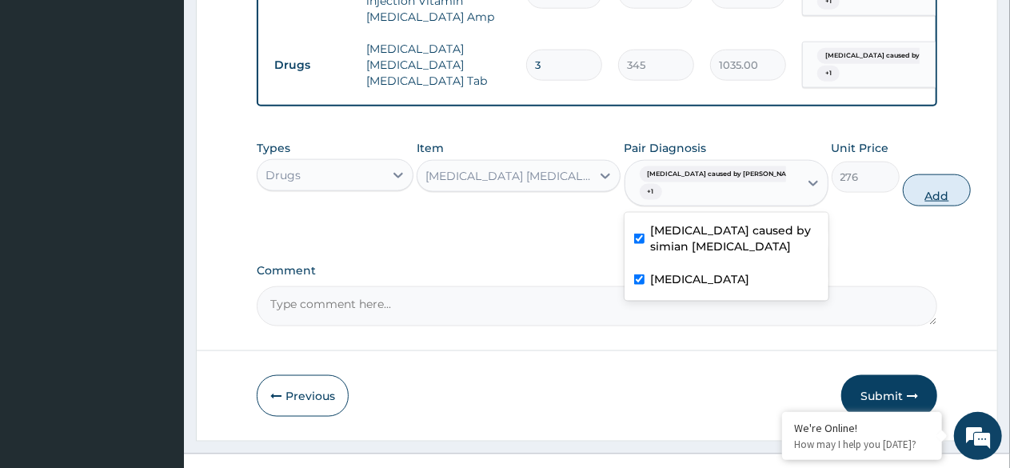
click at [903, 178] on button "Add" at bounding box center [937, 190] width 68 height 32
type input "0"
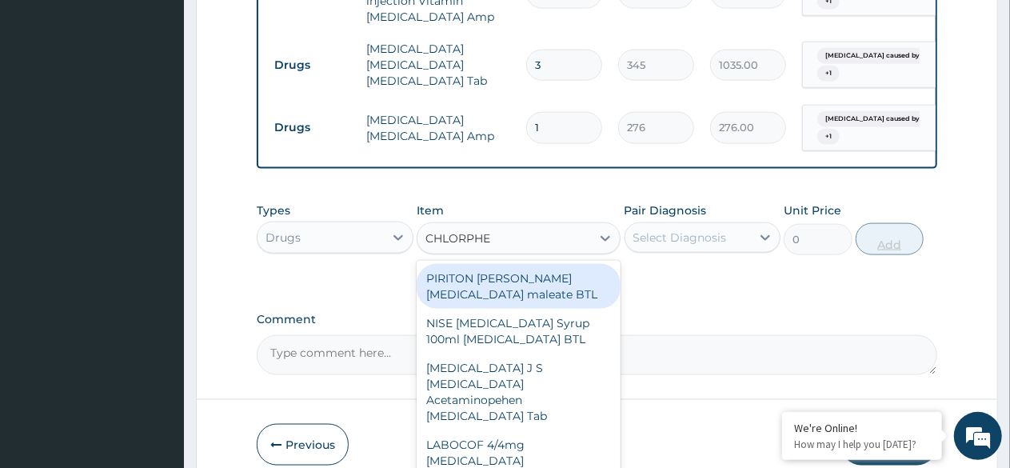
type input "CHLORPHEN"
click at [506, 385] on div "[MEDICAL_DATA] J S [MEDICAL_DATA] Acetaminopehen [MEDICAL_DATA] Tab" at bounding box center [518, 391] width 204 height 77
type input "86.25"
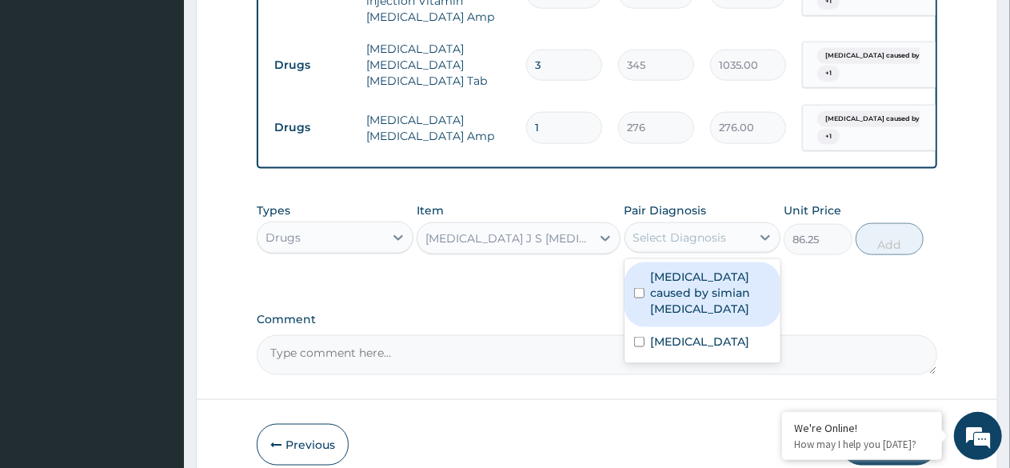
click at [671, 275] on label "[MEDICAL_DATA] caused by simian [MEDICAL_DATA]" at bounding box center [711, 293] width 121 height 48
checkbox input "true"
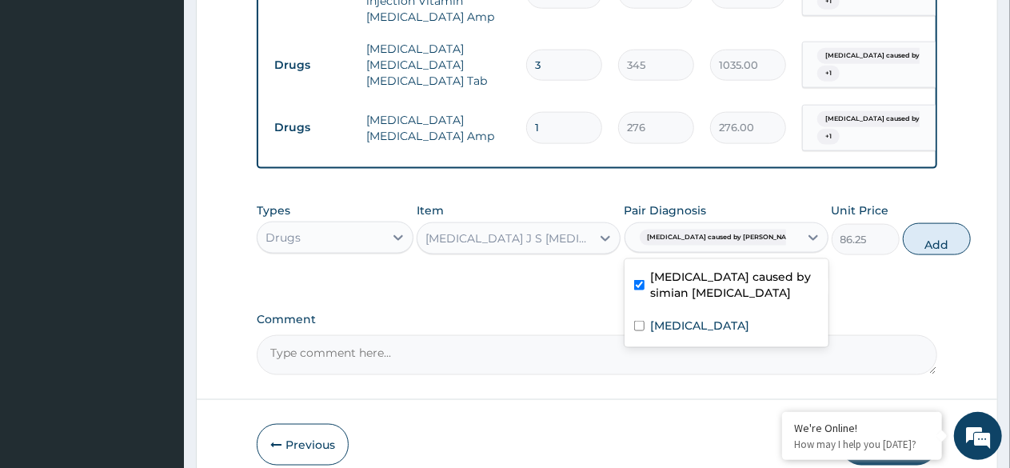
click at [684, 319] on label "Rhinitis" at bounding box center [700, 325] width 99 height 16
checkbox input "true"
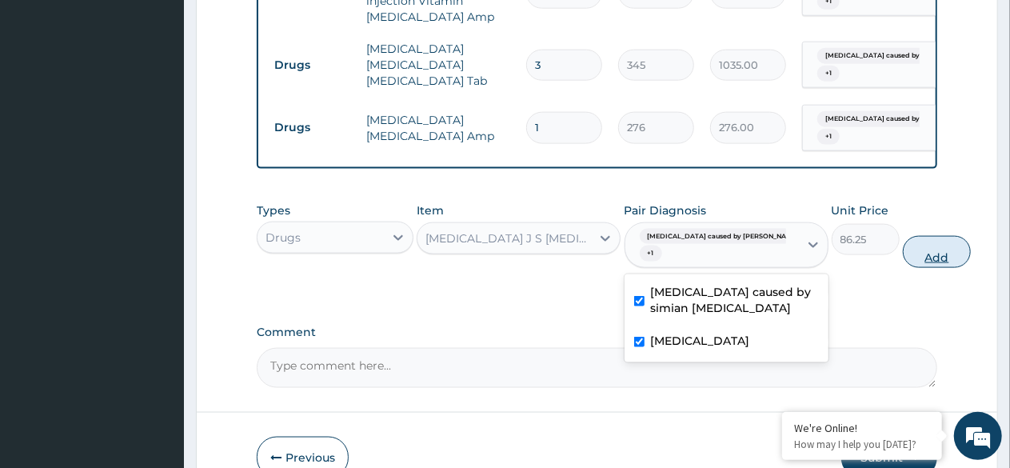
click at [903, 241] on button "Add" at bounding box center [937, 252] width 68 height 32
type input "0"
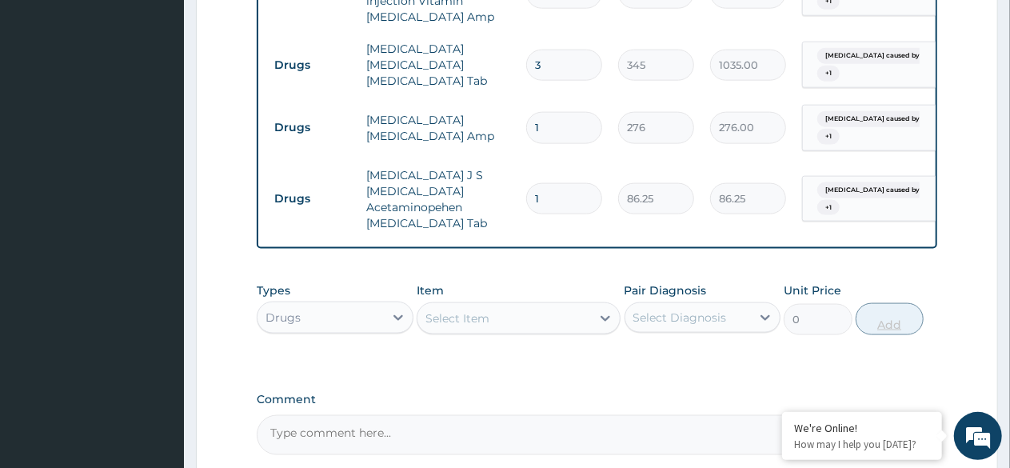
type input "10"
type input "862.50"
type input "10"
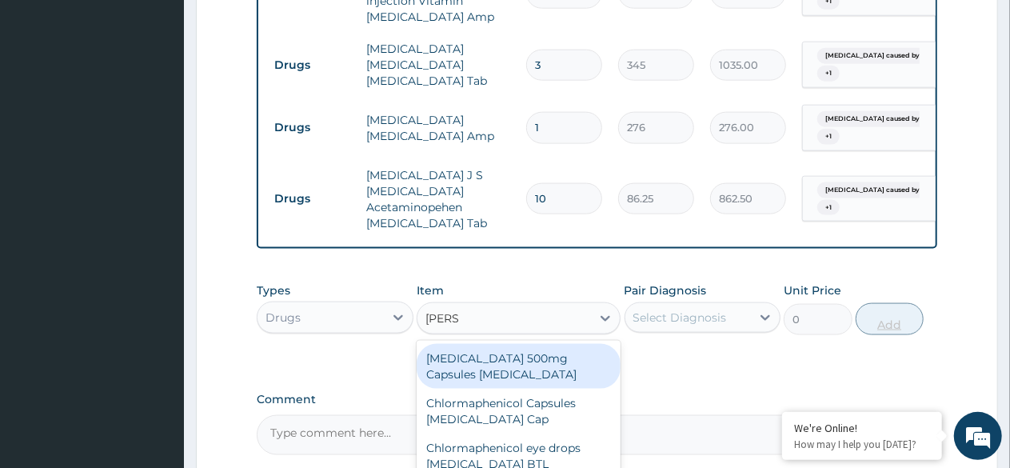
type input "LORAT"
click at [526, 348] on div "[MEDICAL_DATA] 10 mg [MEDICAL_DATA] Pck" at bounding box center [518, 366] width 204 height 45
type input "805"
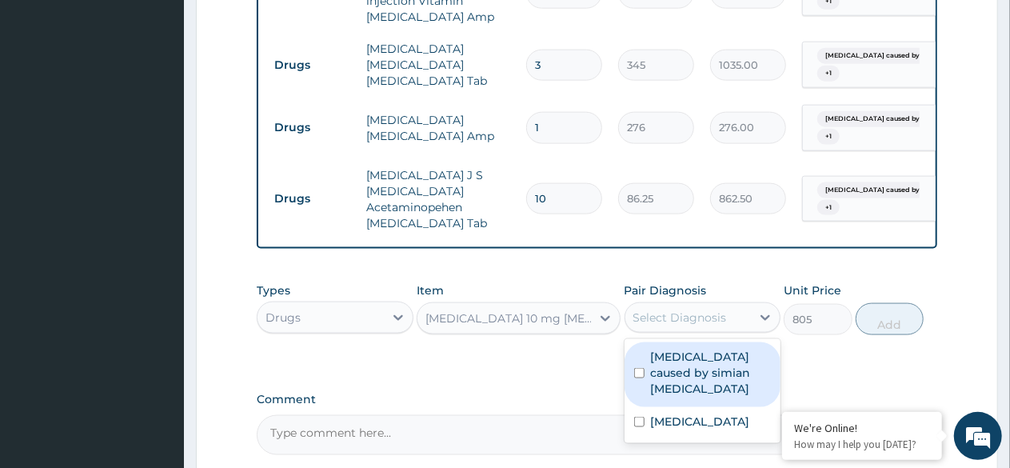
click at [668, 358] on label "[MEDICAL_DATA] caused by simian [MEDICAL_DATA]" at bounding box center [711, 373] width 121 height 48
checkbox input "true"
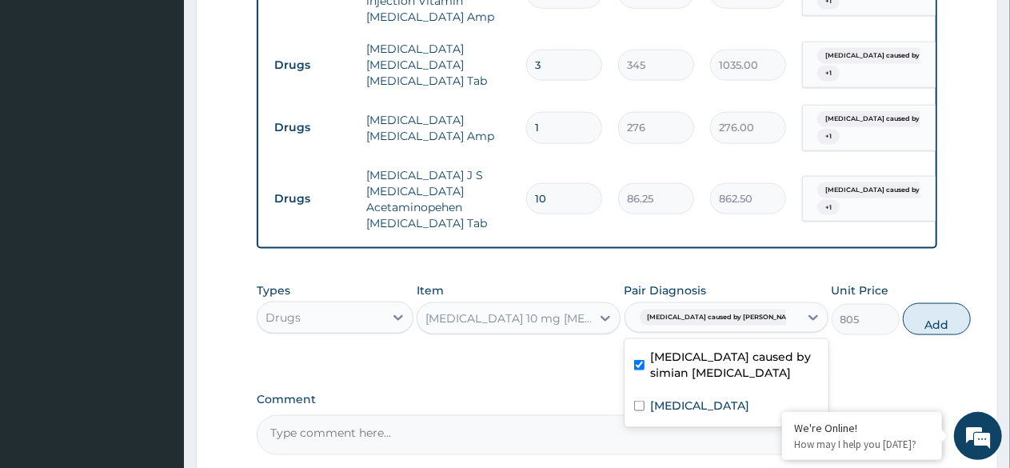
click at [683, 404] on div "Rhinitis" at bounding box center [726, 407] width 204 height 33
checkbox input "true"
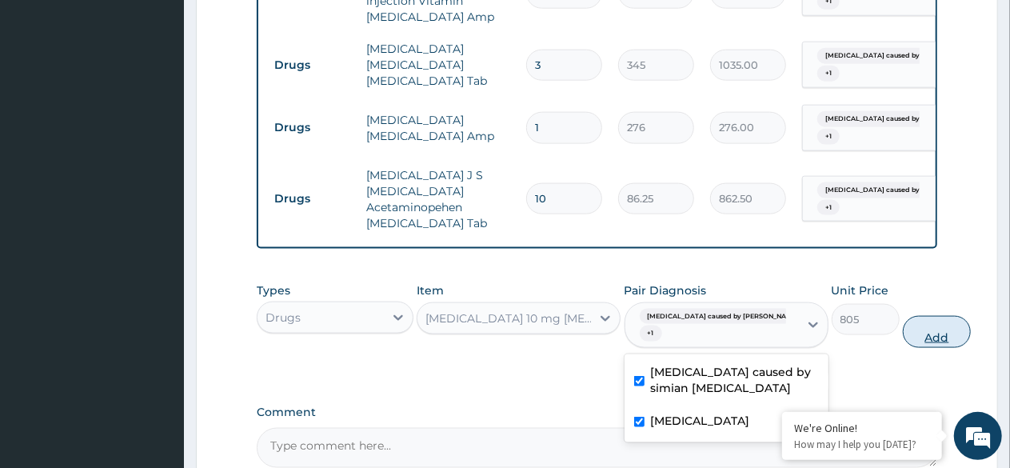
click at [903, 326] on button "Add" at bounding box center [937, 332] width 68 height 32
type input "0"
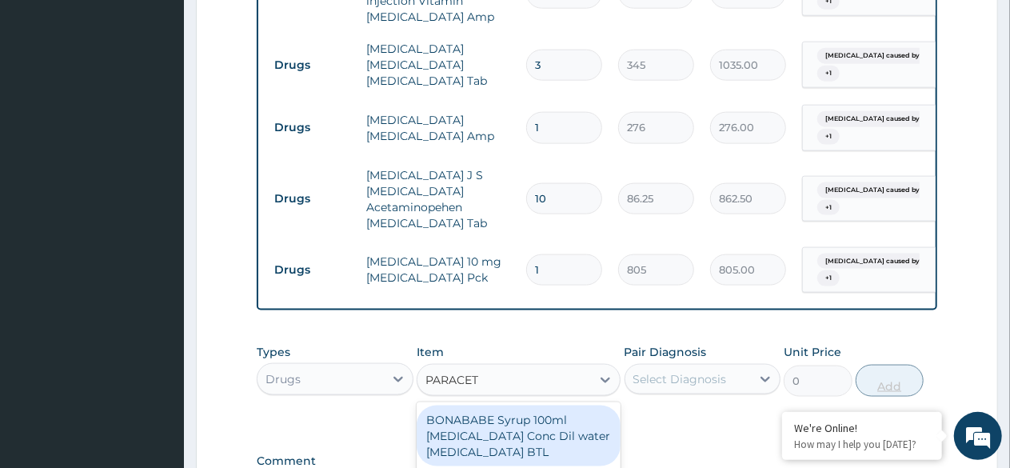
type input "PARACETA"
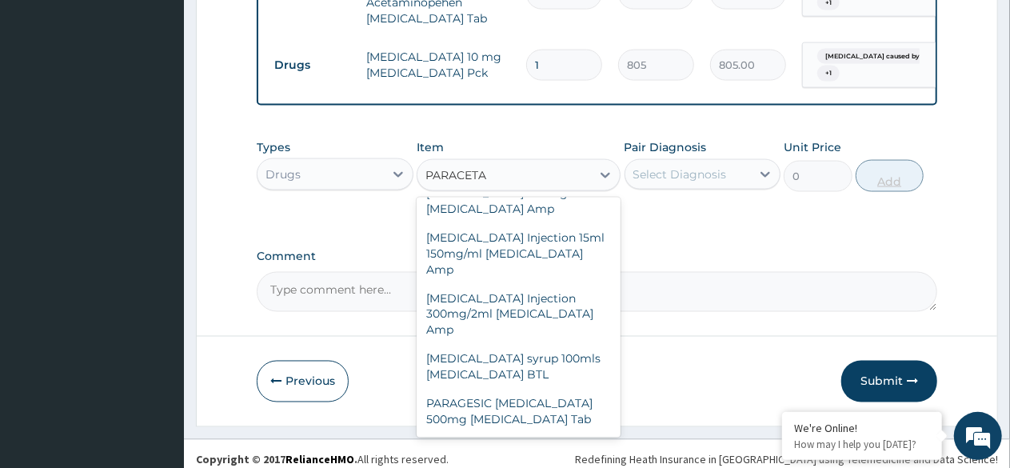
scroll to position [608, 0]
click at [526, 406] on div "PARAGESIC [MEDICAL_DATA] 500mg [MEDICAL_DATA] Tab" at bounding box center [518, 411] width 204 height 45
type input "17.25"
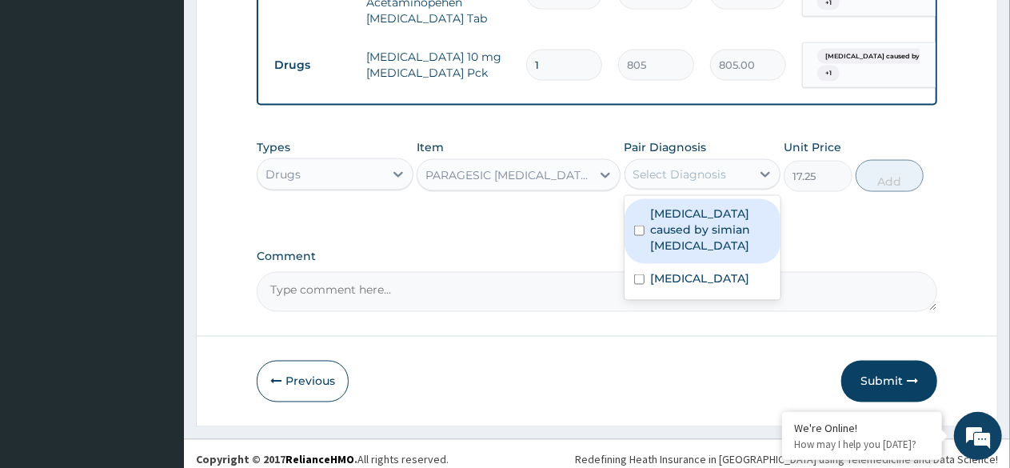
click at [683, 207] on label "[MEDICAL_DATA] caused by simian [MEDICAL_DATA]" at bounding box center [711, 229] width 121 height 48
checkbox input "true"
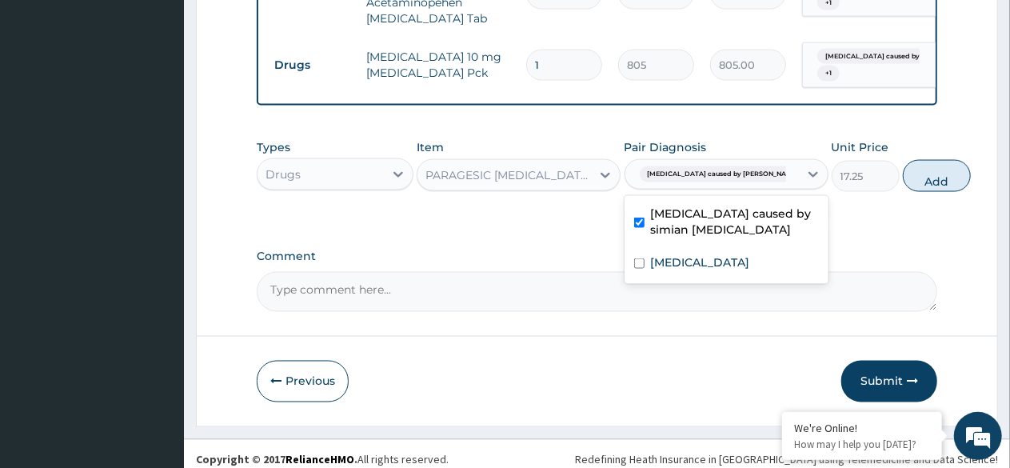
click at [687, 265] on div "Rhinitis" at bounding box center [726, 264] width 204 height 33
checkbox input "true"
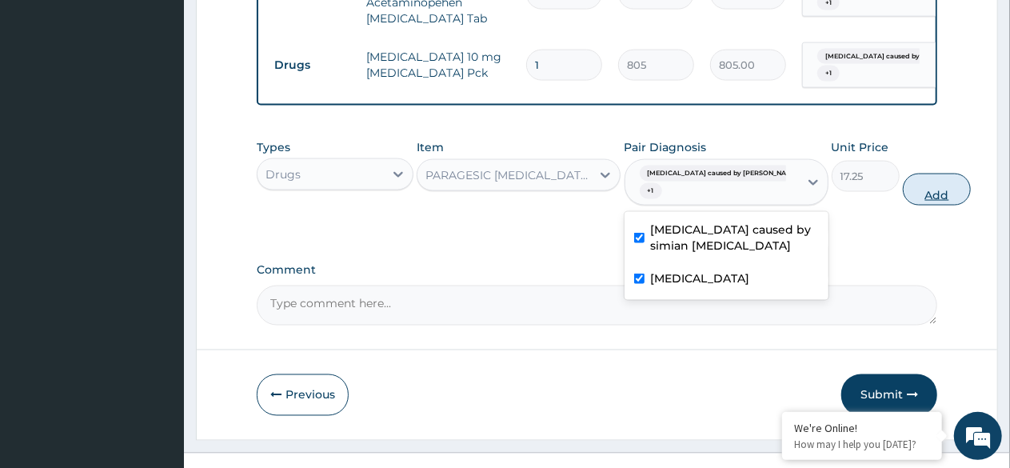
click at [903, 187] on button "Add" at bounding box center [937, 189] width 68 height 32
type input "0"
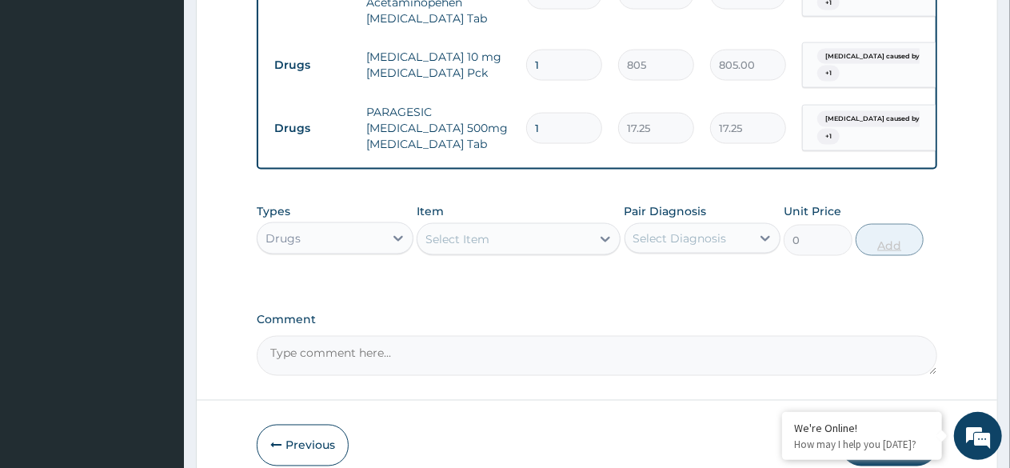
type input "18"
type input "310.50"
type input "18"
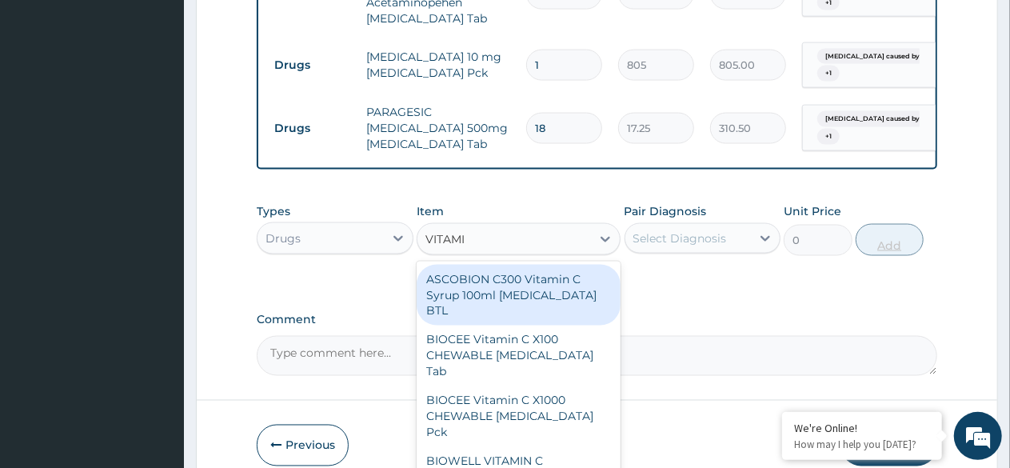
type input "VITAMIN"
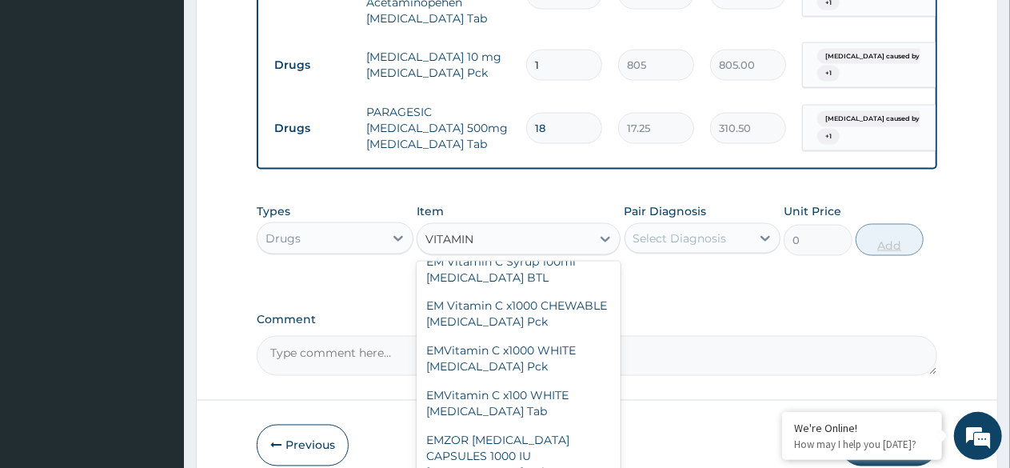
scroll to position [520, 0]
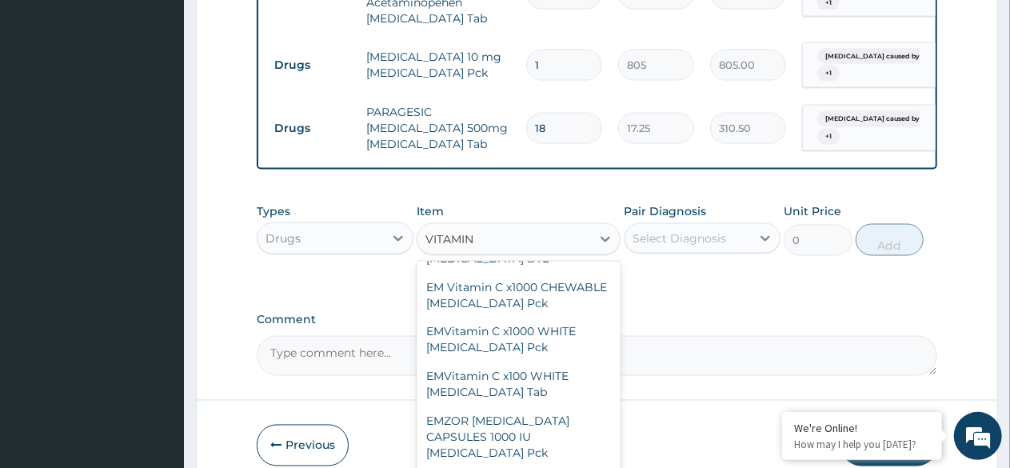
click at [519, 362] on div "EMVitamin C x100 WHITE [MEDICAL_DATA] Tab" at bounding box center [518, 384] width 204 height 45
type input "391"
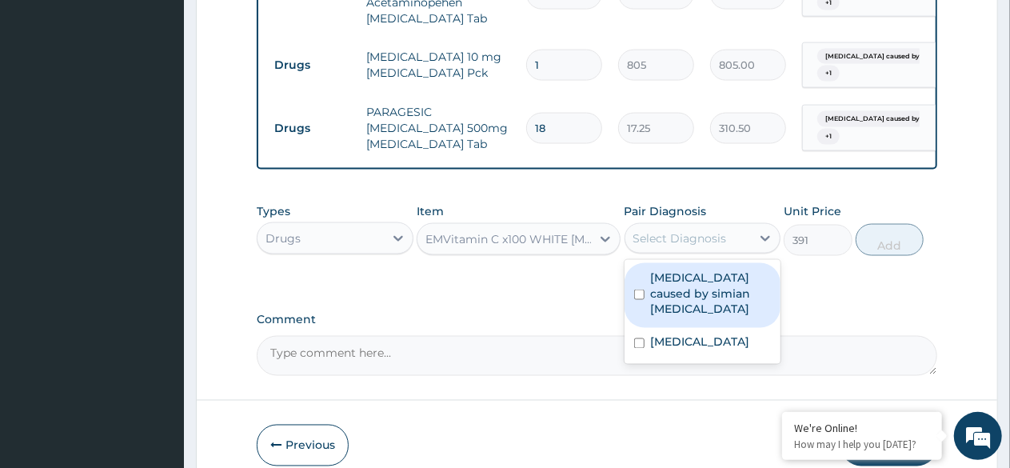
click at [683, 277] on label "[MEDICAL_DATA] caused by simian [MEDICAL_DATA]" at bounding box center [711, 293] width 121 height 48
checkbox input "true"
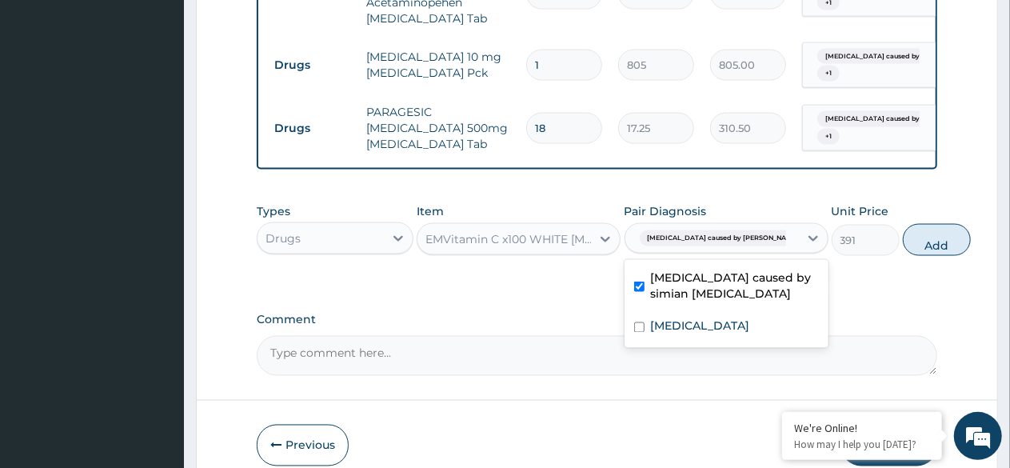
click at [689, 324] on div "Rhinitis" at bounding box center [726, 328] width 204 height 33
checkbox input "true"
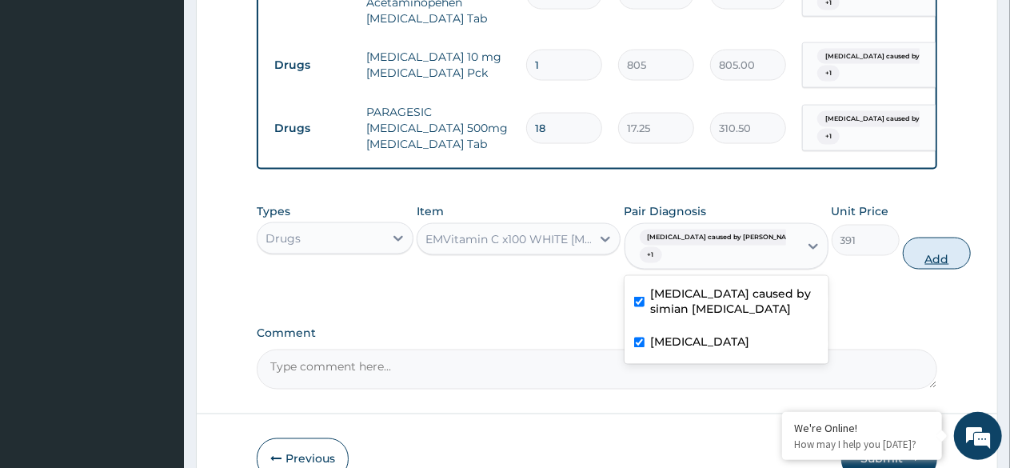
click at [903, 245] on button "Add" at bounding box center [937, 253] width 68 height 32
type input "0"
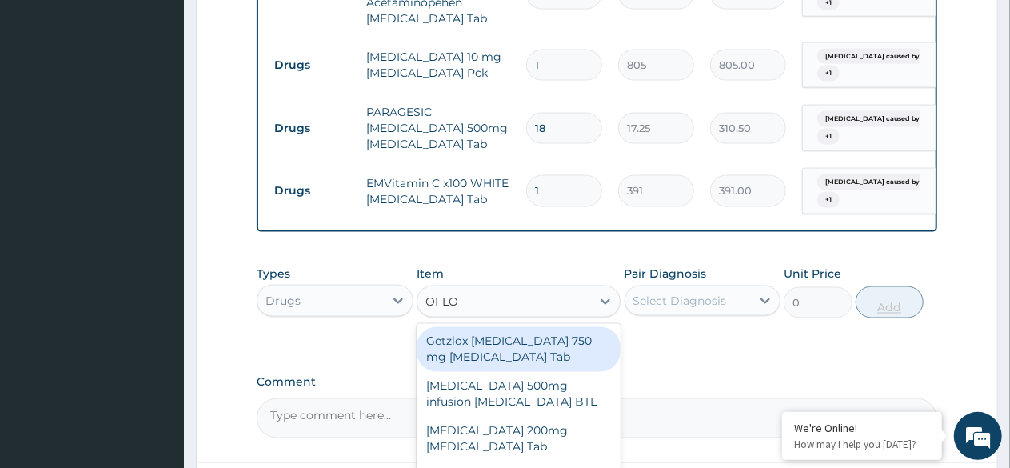
type input "OFLOX"
click at [534, 424] on div "[MEDICAL_DATA] 200mg [MEDICAL_DATA] Tab" at bounding box center [518, 438] width 204 height 45
type input "3162.5"
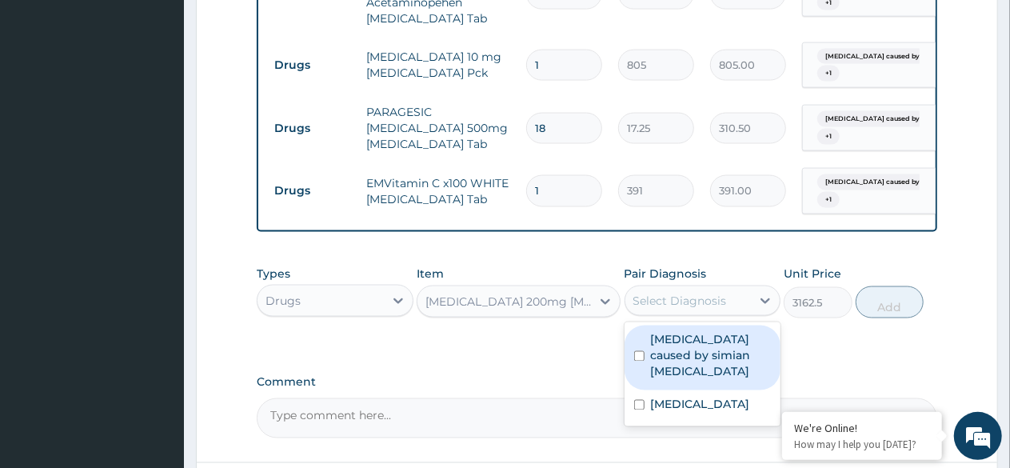
click at [668, 338] on label "[MEDICAL_DATA] caused by simian [MEDICAL_DATA]" at bounding box center [711, 356] width 121 height 48
checkbox input "true"
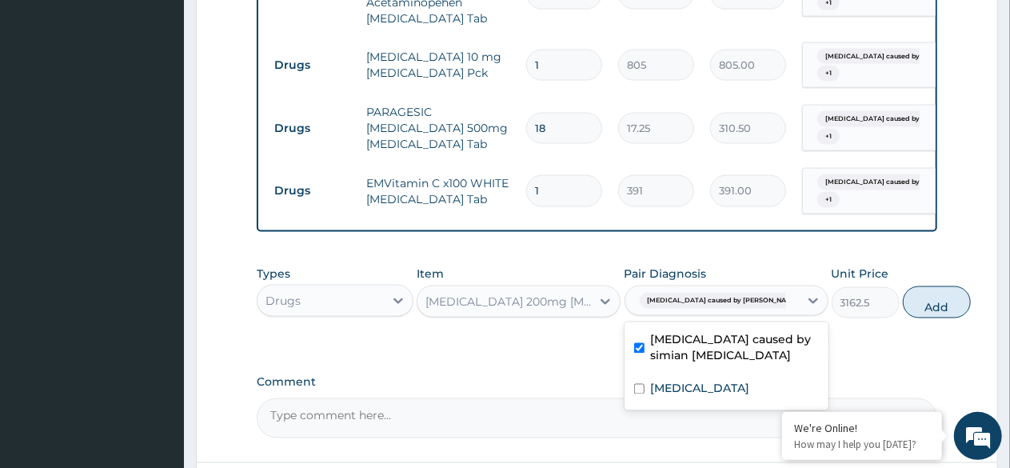
click at [686, 385] on div "Rhinitis" at bounding box center [726, 390] width 204 height 33
checkbox input "true"
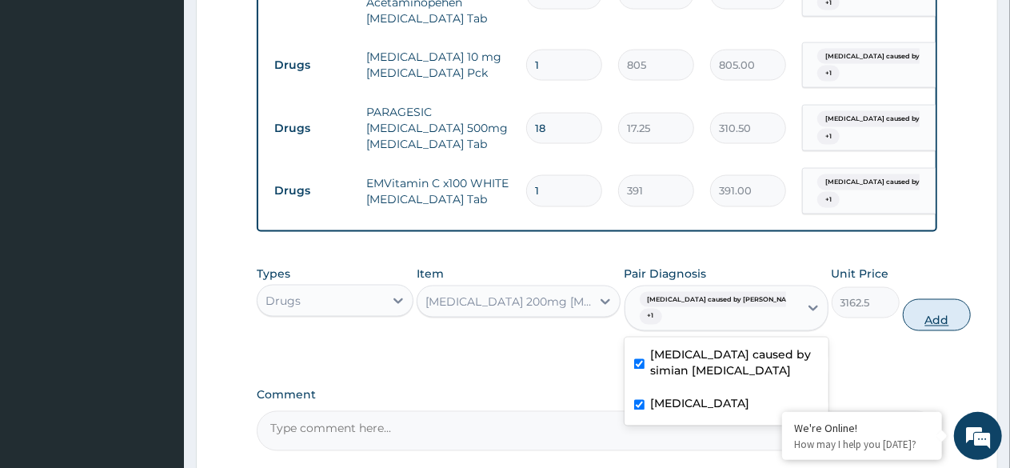
click at [903, 309] on button "Add" at bounding box center [937, 315] width 68 height 32
type input "0"
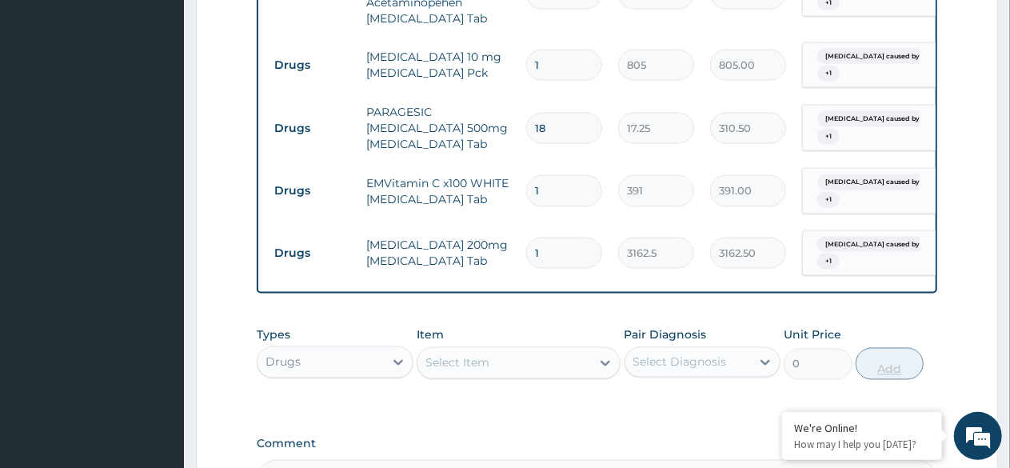
type input "14"
type input "44275.00"
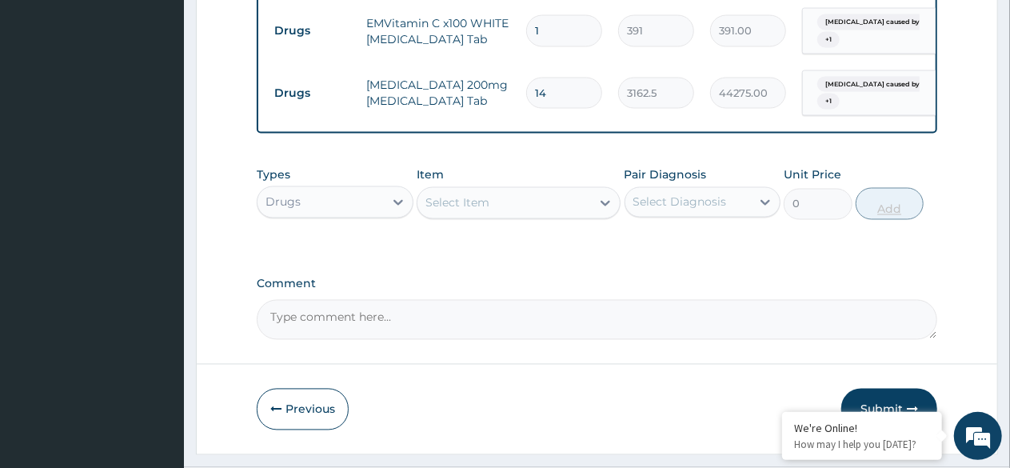
scroll to position [1394, 0]
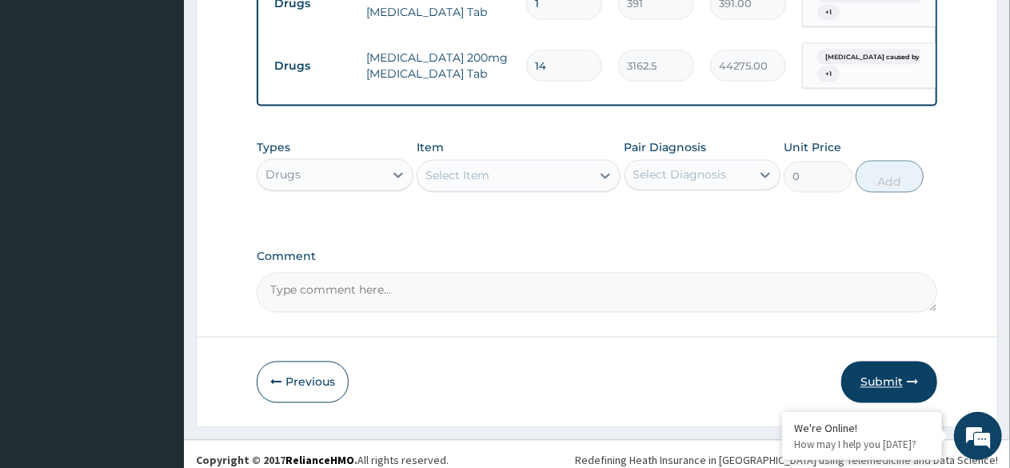
click at [892, 373] on button "Submit" at bounding box center [889, 382] width 96 height 42
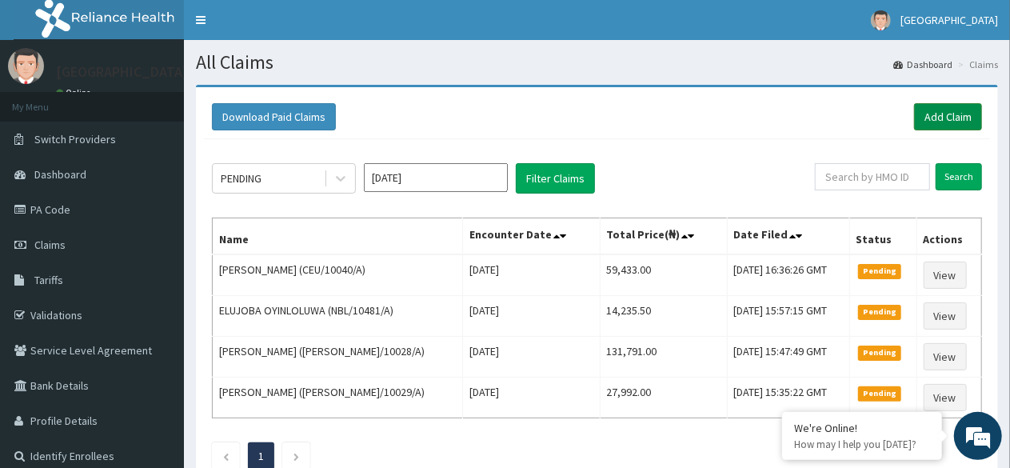
click at [943, 110] on link "Add Claim" at bounding box center [948, 116] width 68 height 27
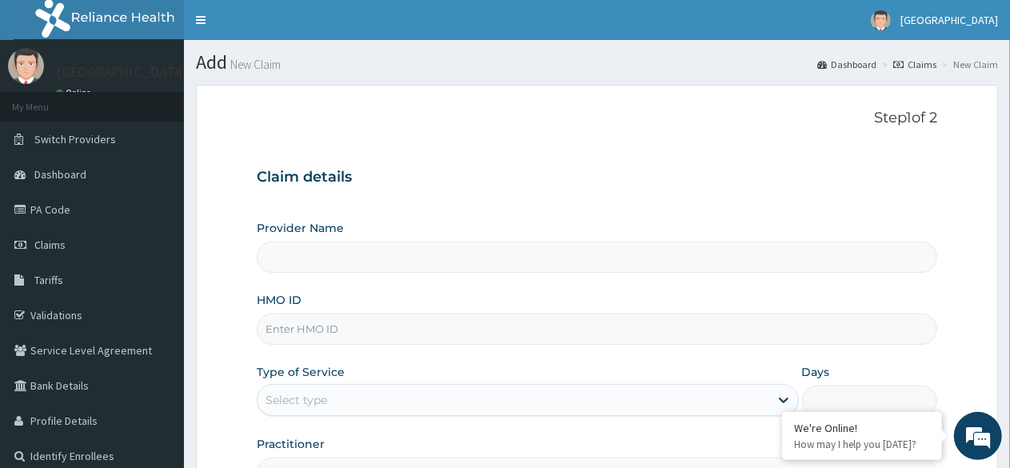
type input "[GEOGRAPHIC_DATA] -Mushin"
click at [321, 325] on input "HMO ID" at bounding box center [597, 328] width 680 height 31
type input "CEU/10040/A"
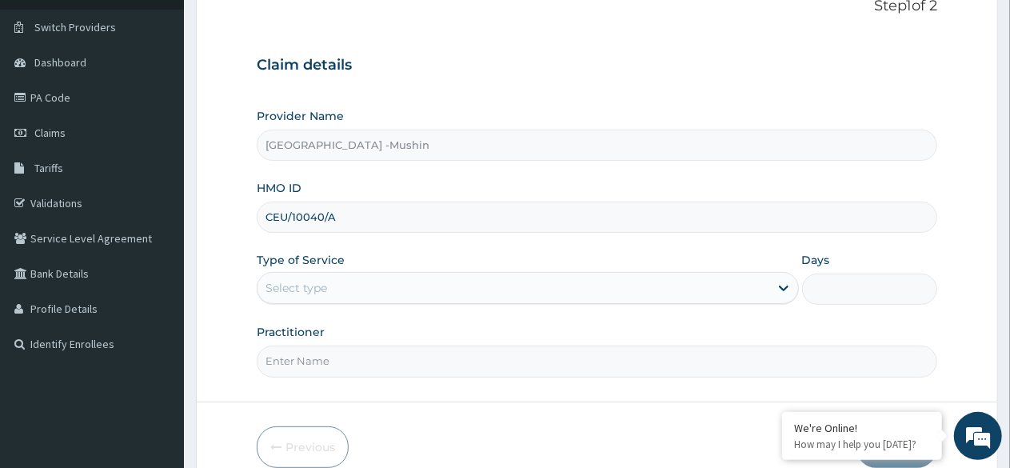
scroll to position [113, 0]
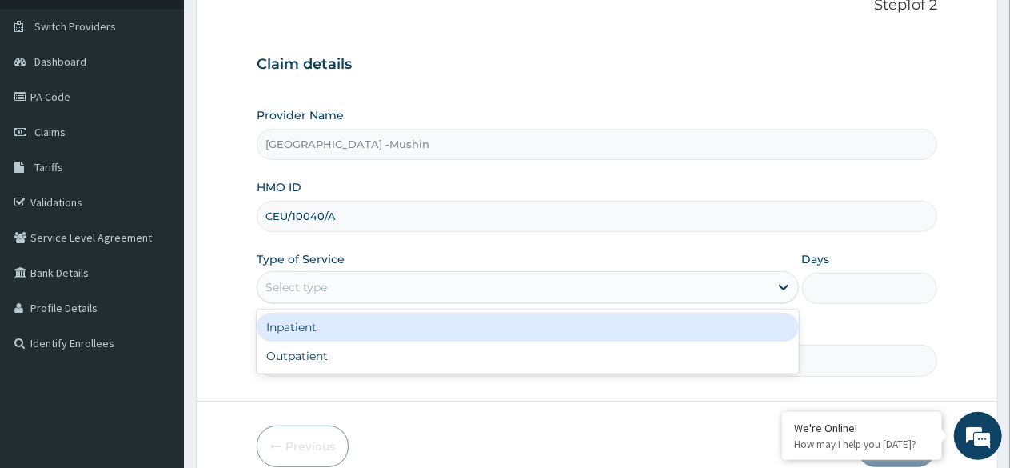
click at [368, 357] on div "Outpatient" at bounding box center [527, 355] width 541 height 29
type input "1"
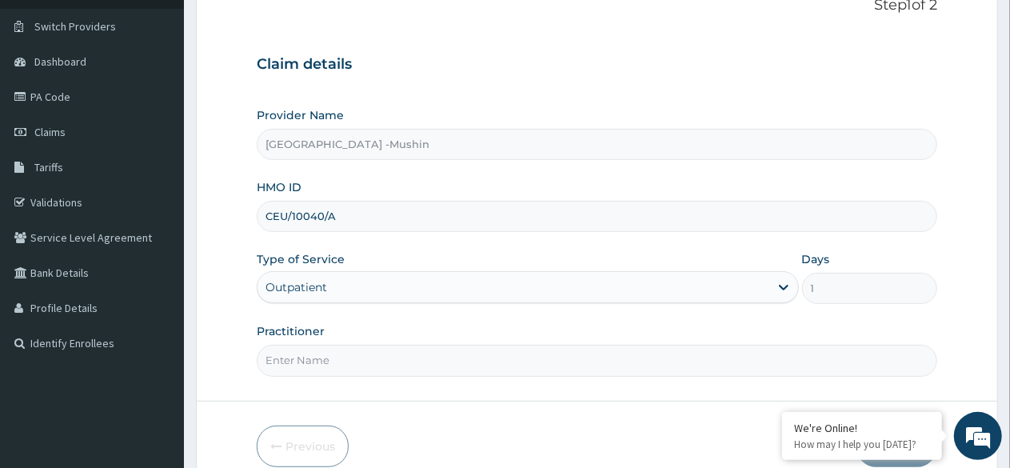
scroll to position [185, 0]
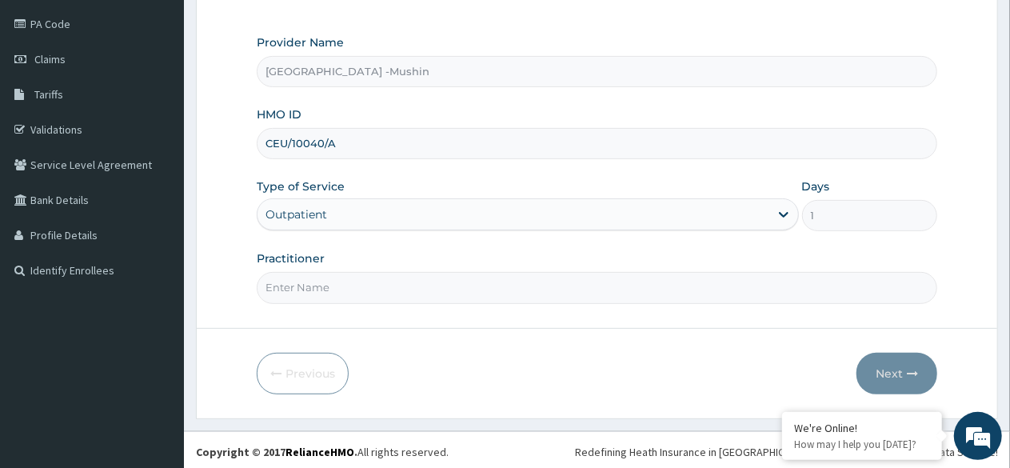
click at [392, 285] on input "Practitioner" at bounding box center [597, 287] width 680 height 31
type input "DR. [GEOGRAPHIC_DATA]"
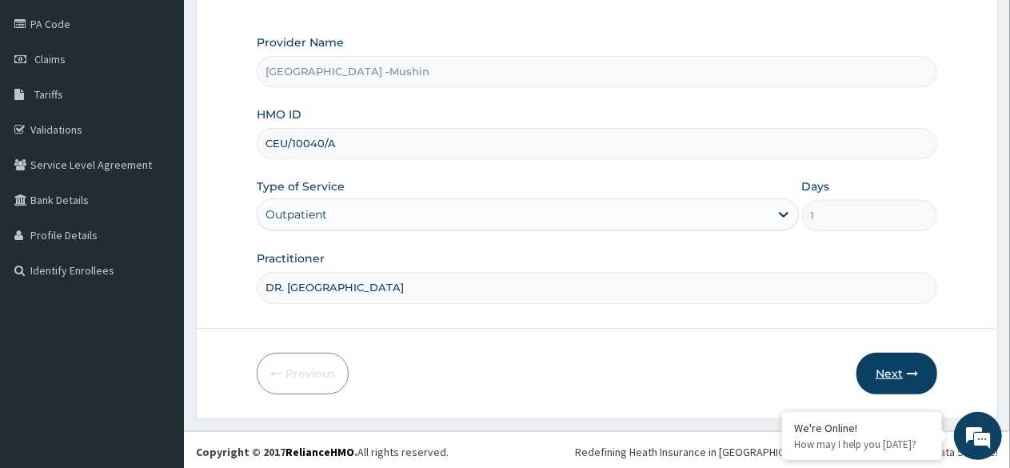
click at [892, 367] on button "Next" at bounding box center [896, 374] width 81 height 42
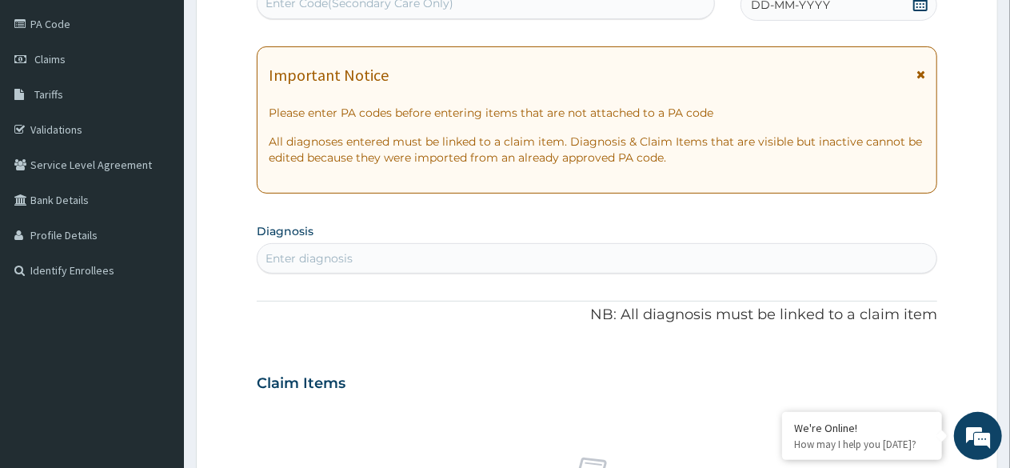
click at [919, 3] on icon at bounding box center [920, 3] width 16 height 16
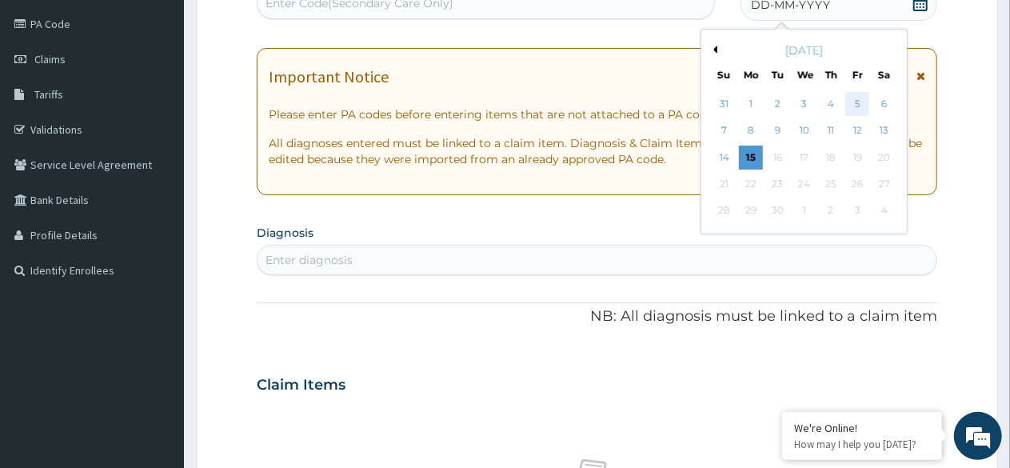
click at [857, 102] on div "5" at bounding box center [857, 104] width 24 height 24
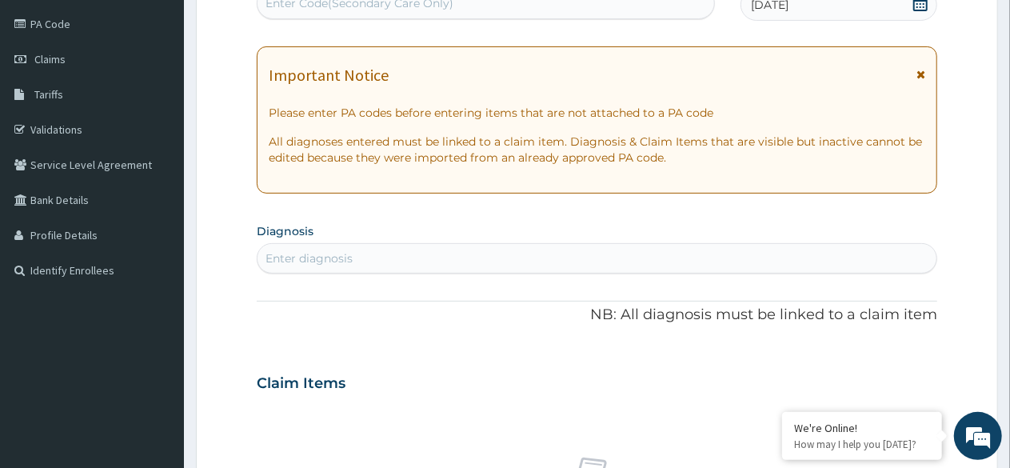
click at [404, 257] on div "Enter diagnosis" at bounding box center [596, 258] width 679 height 26
type input "[MEDICAL_DATA]"
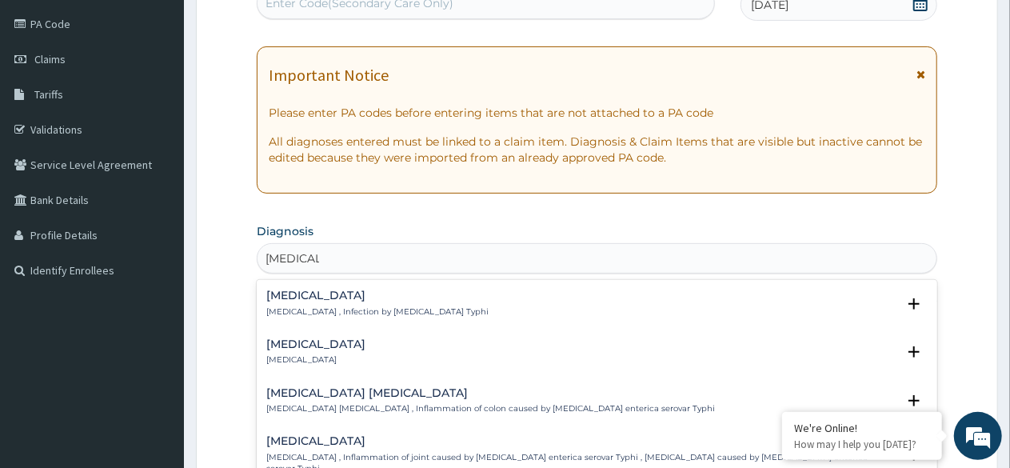
click at [318, 302] on div "[MEDICAL_DATA] [MEDICAL_DATA] , Infection by [MEDICAL_DATA] Typhi" at bounding box center [377, 303] width 222 height 28
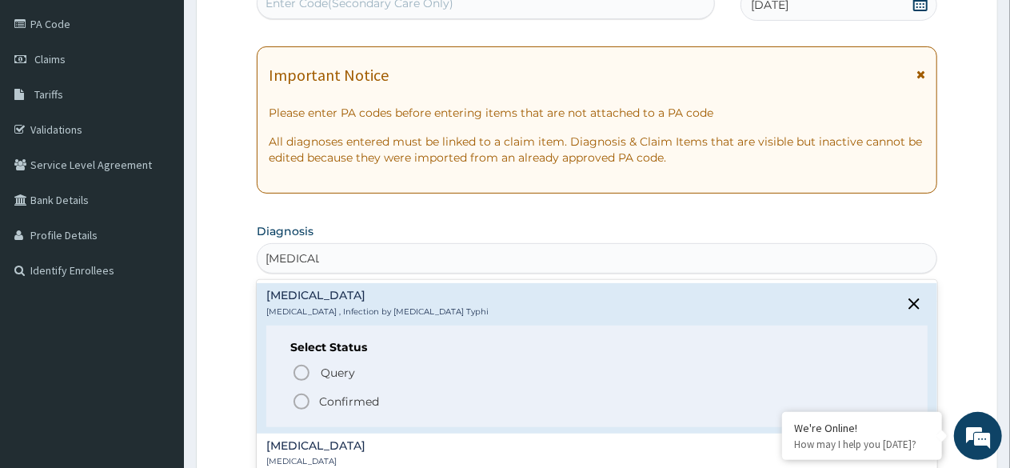
click at [301, 404] on icon "status option filled" at bounding box center [301, 401] width 19 height 19
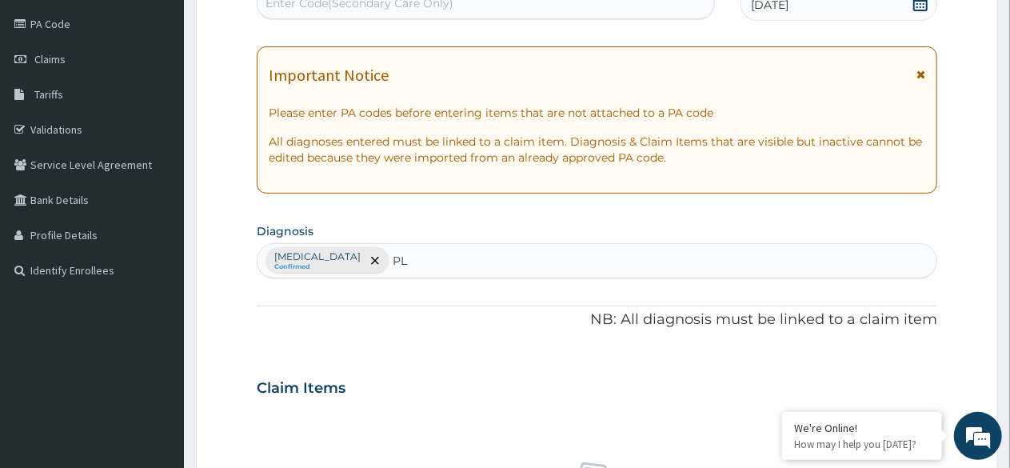
type input "P"
type input "MALARI"
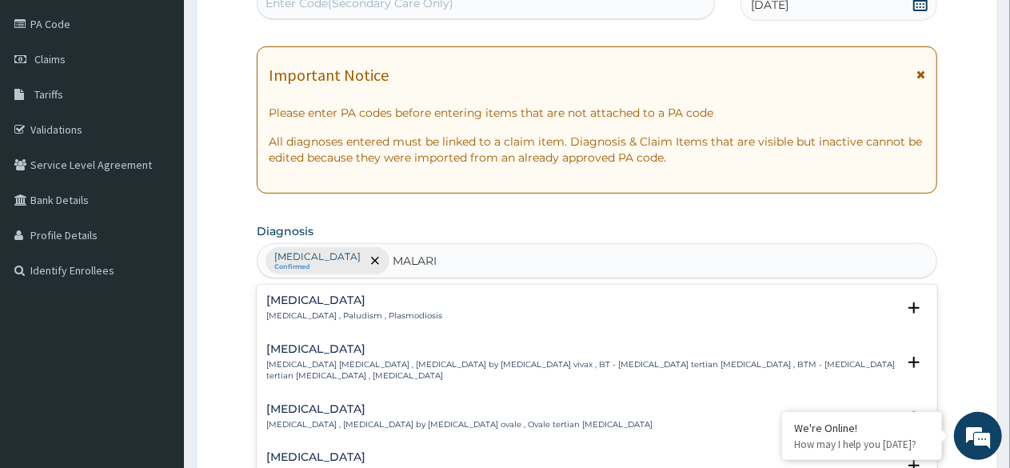
click at [290, 301] on h4 "[MEDICAL_DATA]" at bounding box center [354, 300] width 176 height 12
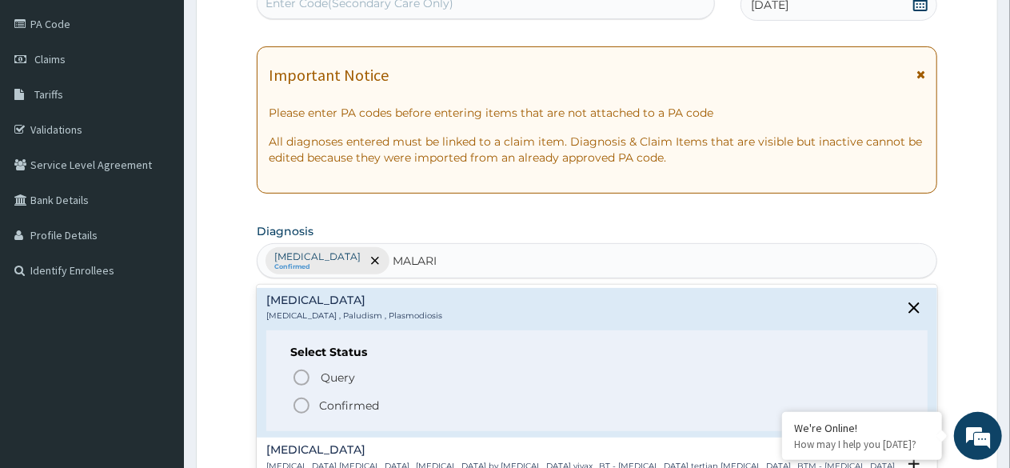
click at [300, 402] on icon "status option filled" at bounding box center [301, 405] width 19 height 19
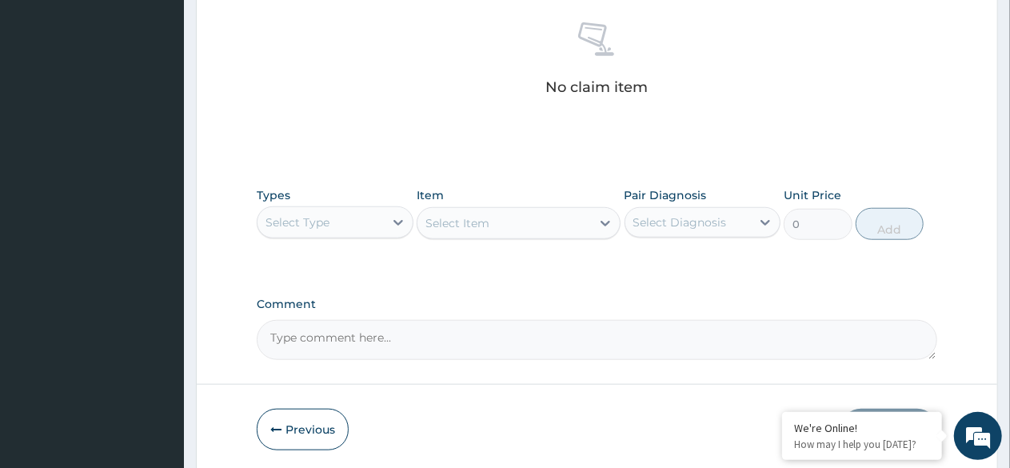
scroll to position [628, 0]
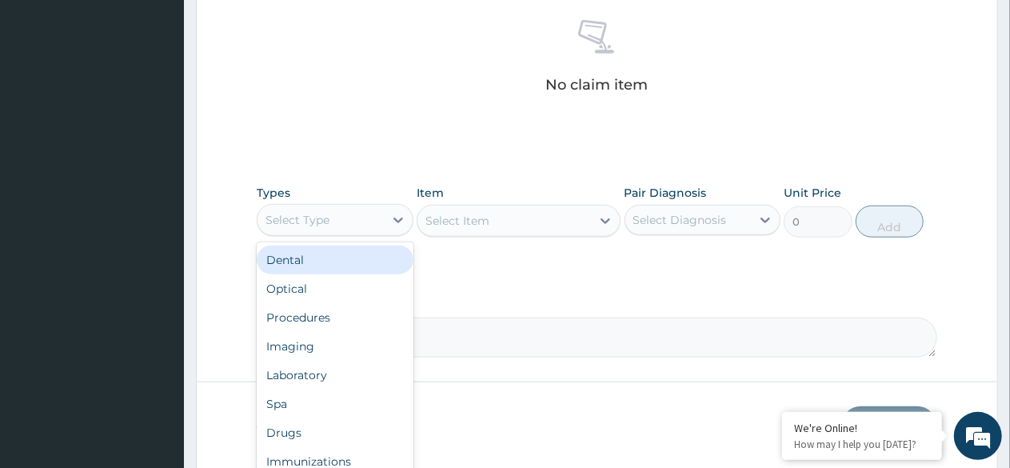
click at [371, 213] on div "Select Type" at bounding box center [320, 220] width 126 height 26
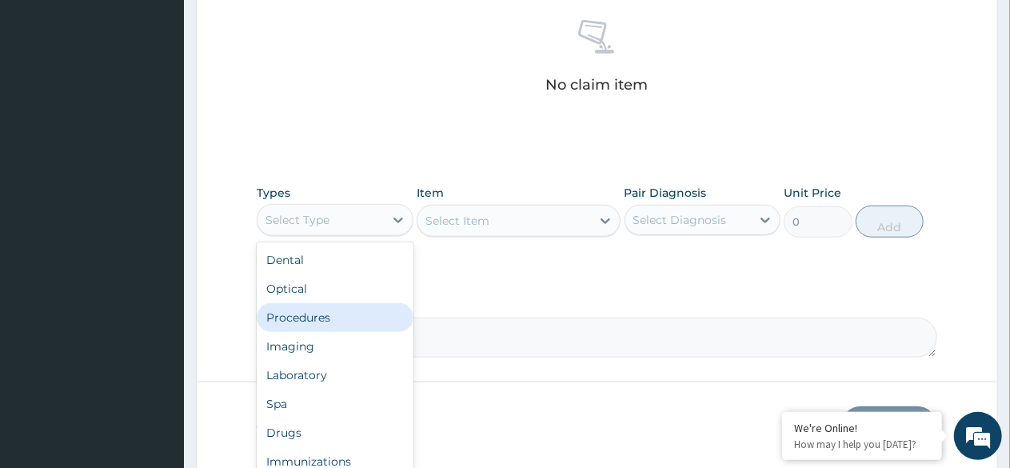
click at [326, 311] on div "Procedures" at bounding box center [335, 317] width 157 height 29
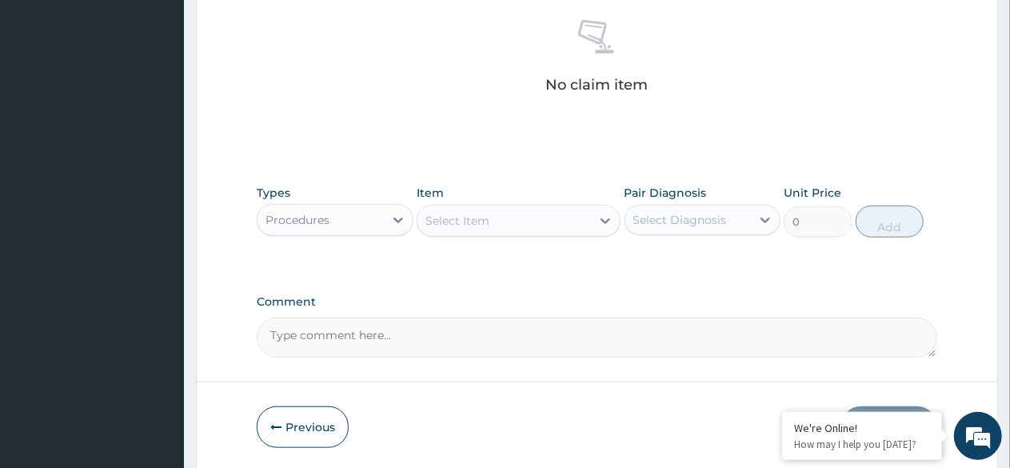
click at [512, 226] on div "Select Item" at bounding box center [503, 221] width 173 height 26
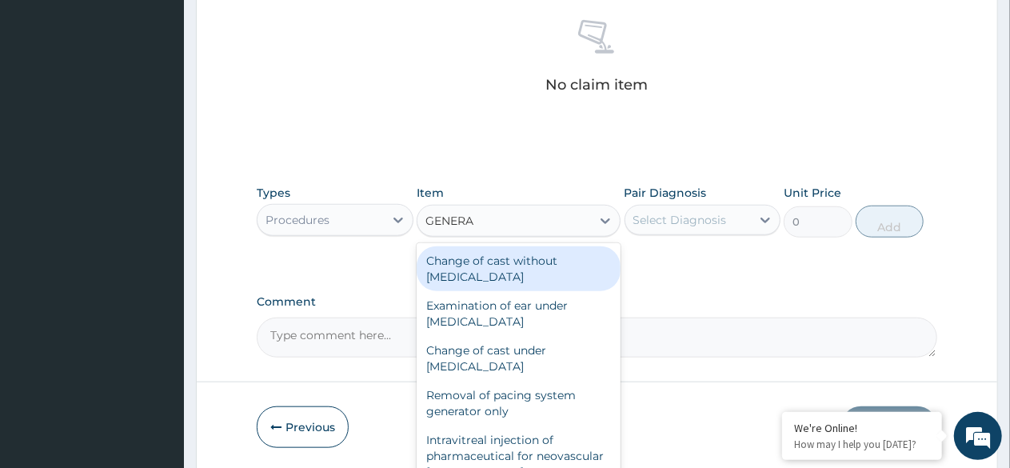
type input "GENERAL"
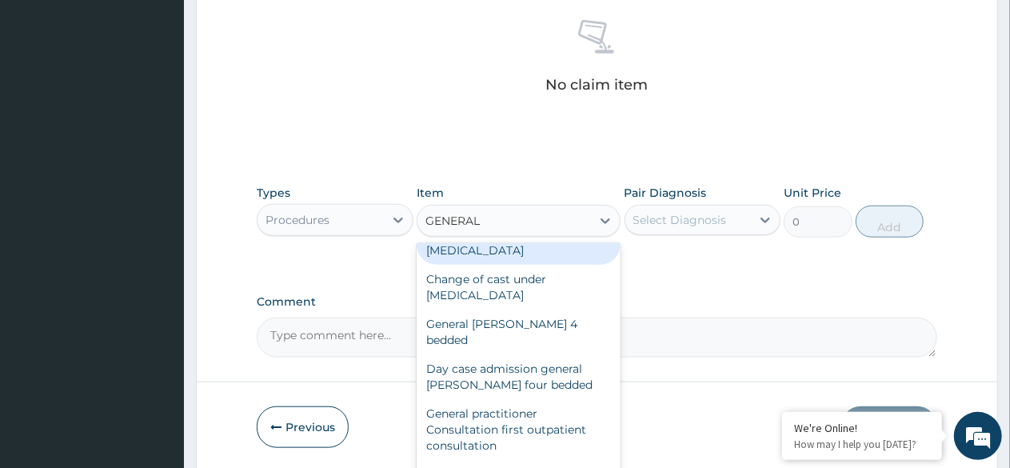
scroll to position [77, 0]
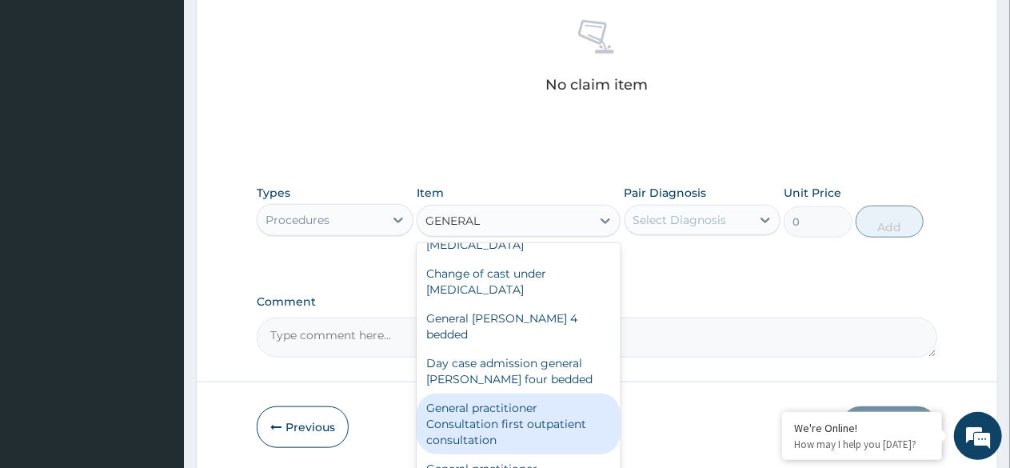
click at [484, 398] on div "General practitioner Consultation first outpatient consultation" at bounding box center [518, 423] width 204 height 61
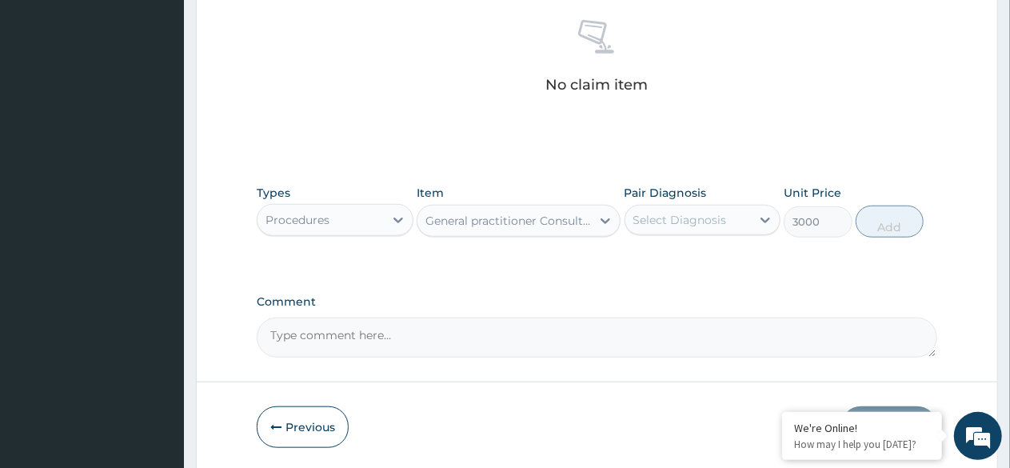
type input "3000"
click at [694, 217] on div "Select Diagnosis" at bounding box center [680, 220] width 94 height 16
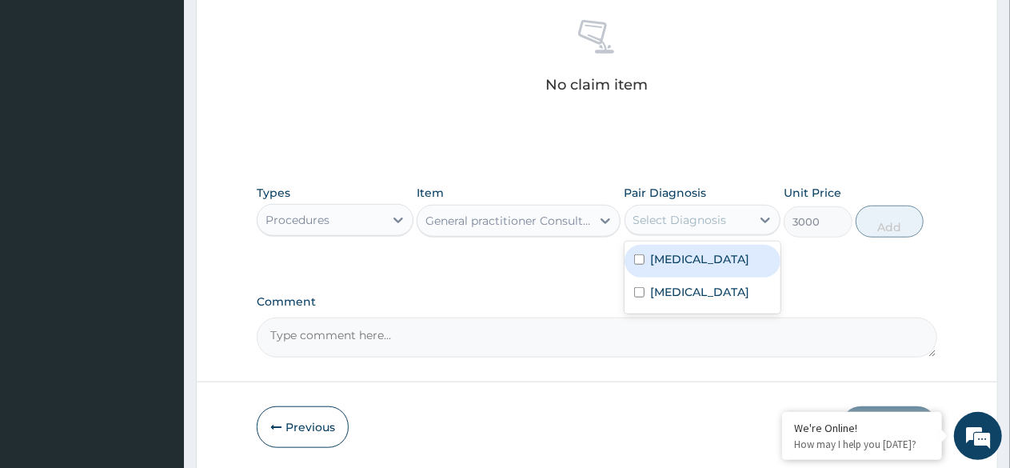
click at [692, 258] on label "[MEDICAL_DATA]" at bounding box center [700, 259] width 99 height 16
checkbox input "true"
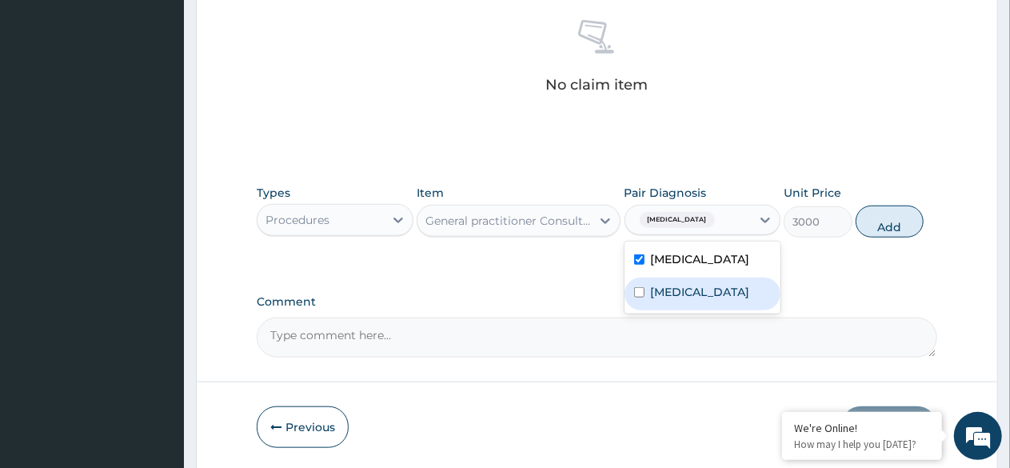
click at [683, 289] on label "[MEDICAL_DATA]" at bounding box center [700, 292] width 99 height 16
checkbox input "true"
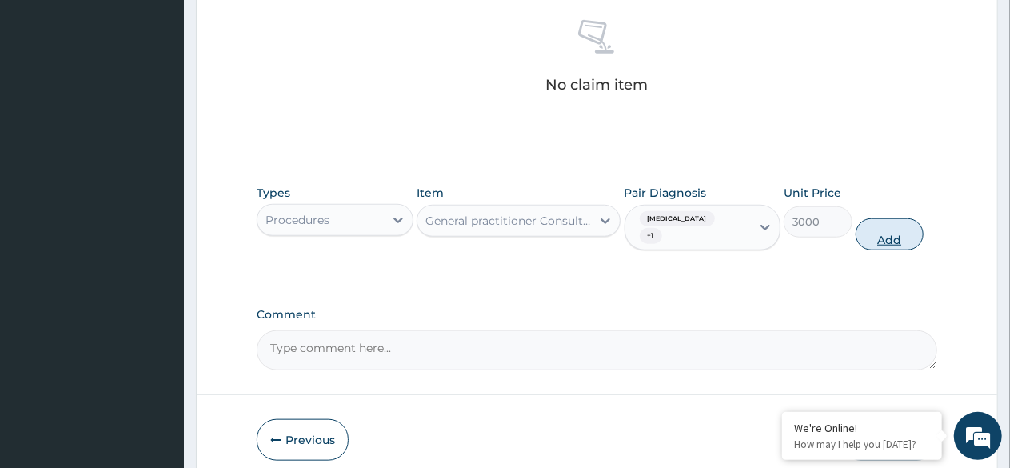
click at [883, 223] on button "Add" at bounding box center [889, 234] width 68 height 32
type input "0"
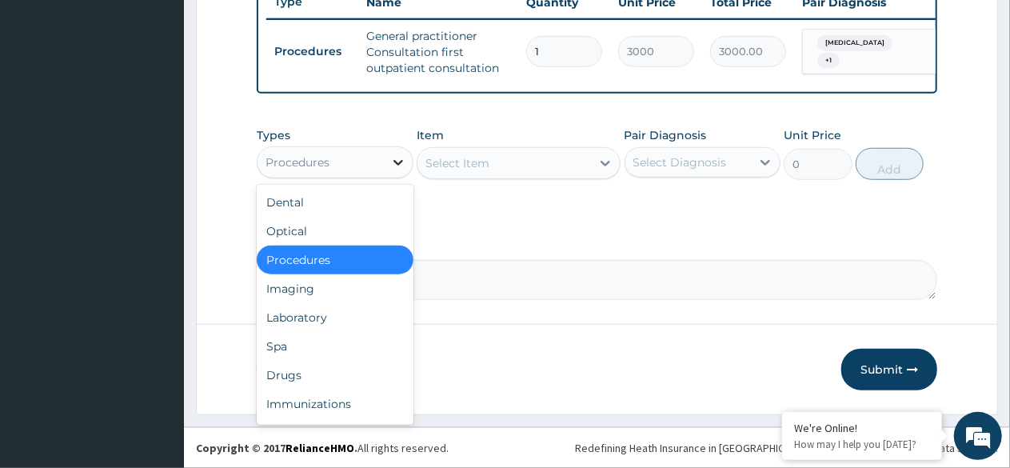
click at [385, 162] on div at bounding box center [398, 162] width 29 height 29
click at [325, 379] on div "Drugs" at bounding box center [335, 375] width 157 height 29
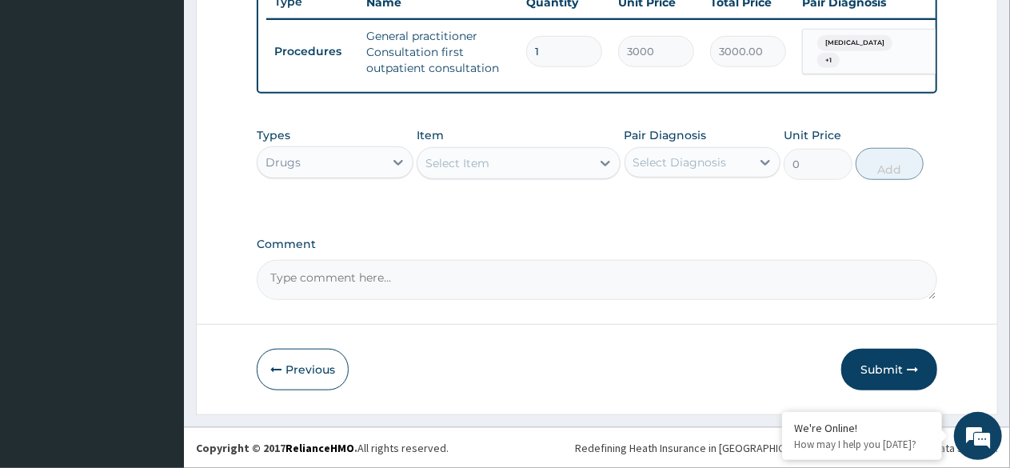
click at [516, 167] on div "Select Item" at bounding box center [503, 163] width 173 height 26
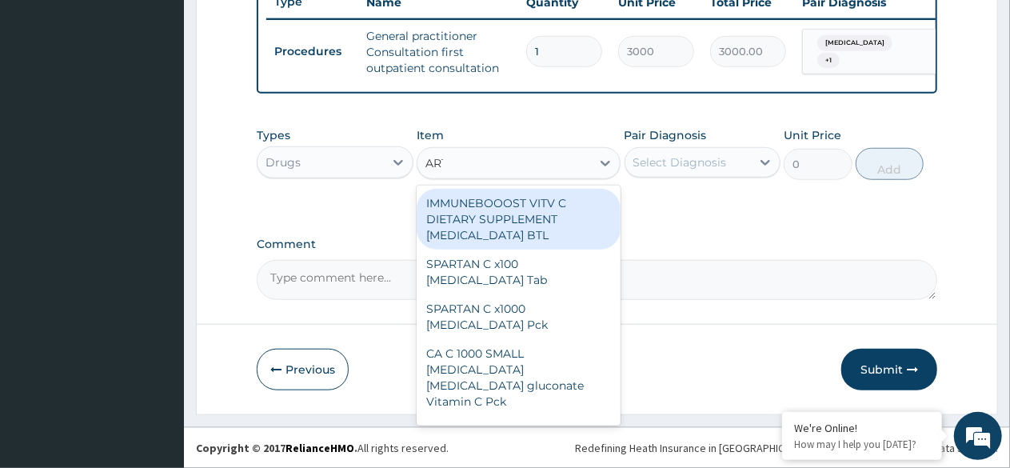
type input "ARTE"
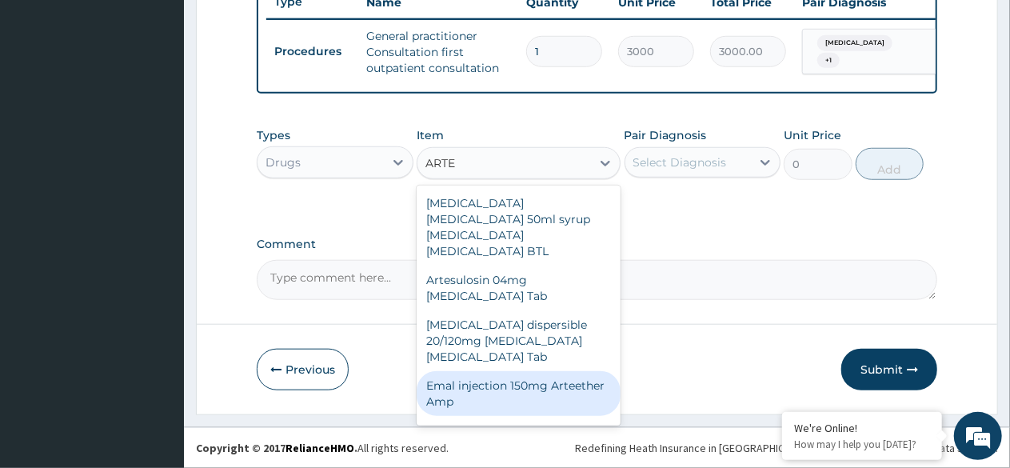
click at [528, 371] on div "Emal injection 150mg Arteether Amp" at bounding box center [518, 393] width 204 height 45
type input "839.5"
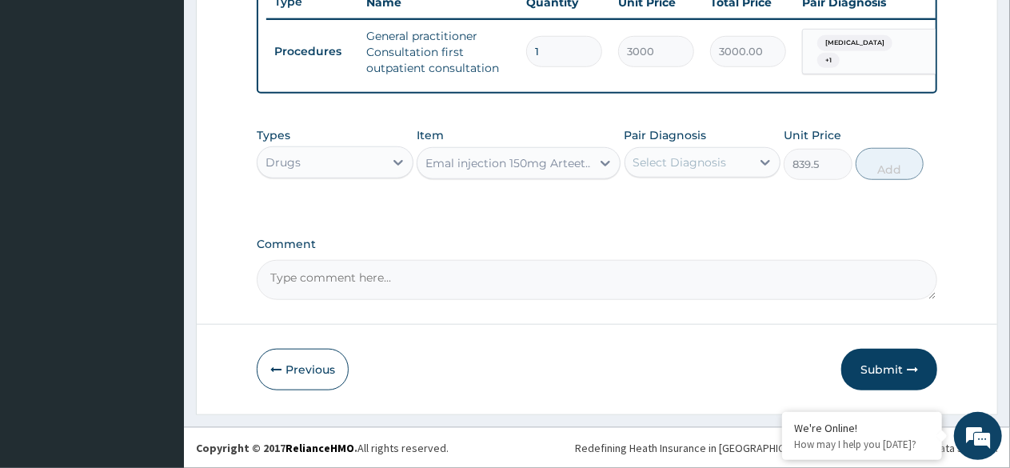
click at [690, 162] on div "Select Diagnosis" at bounding box center [680, 162] width 94 height 16
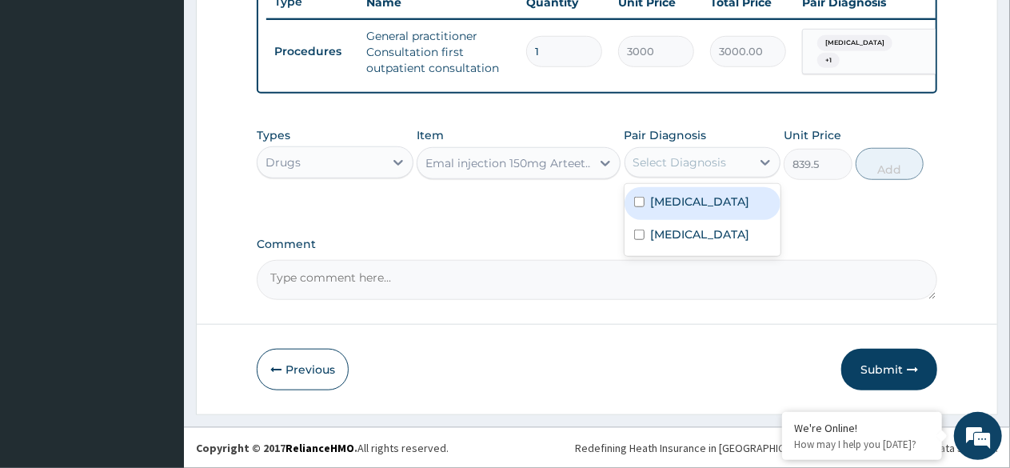
click at [683, 204] on label "[MEDICAL_DATA]" at bounding box center [700, 201] width 99 height 16
checkbox input "true"
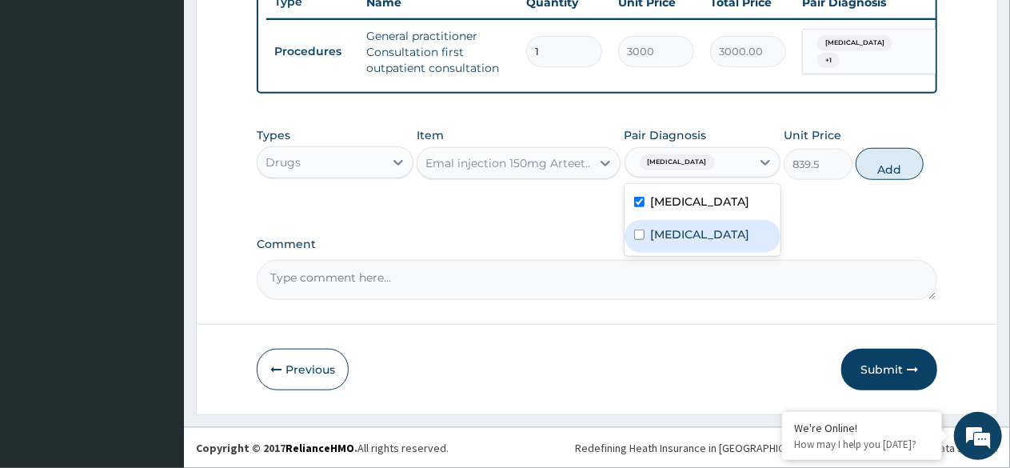
click at [683, 236] on label "[MEDICAL_DATA]" at bounding box center [700, 234] width 99 height 16
checkbox input "true"
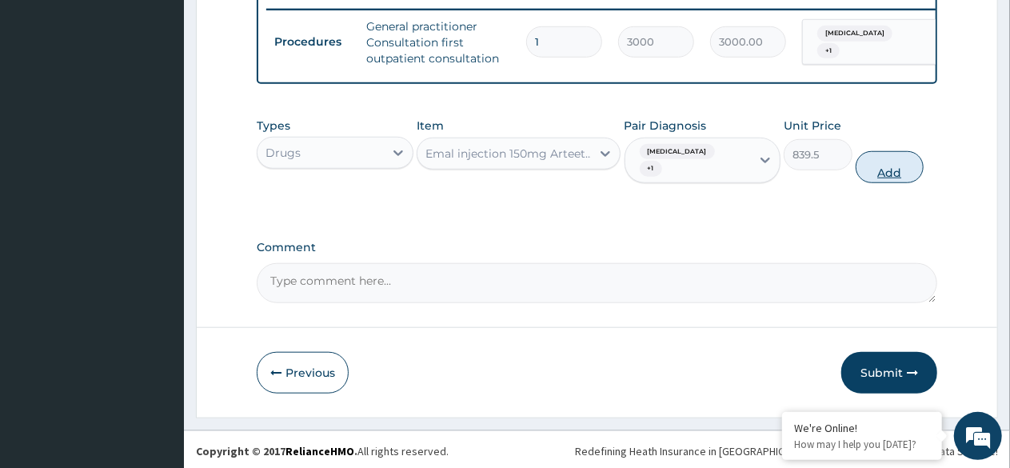
click at [889, 159] on button "Add" at bounding box center [889, 167] width 68 height 32
type input "0"
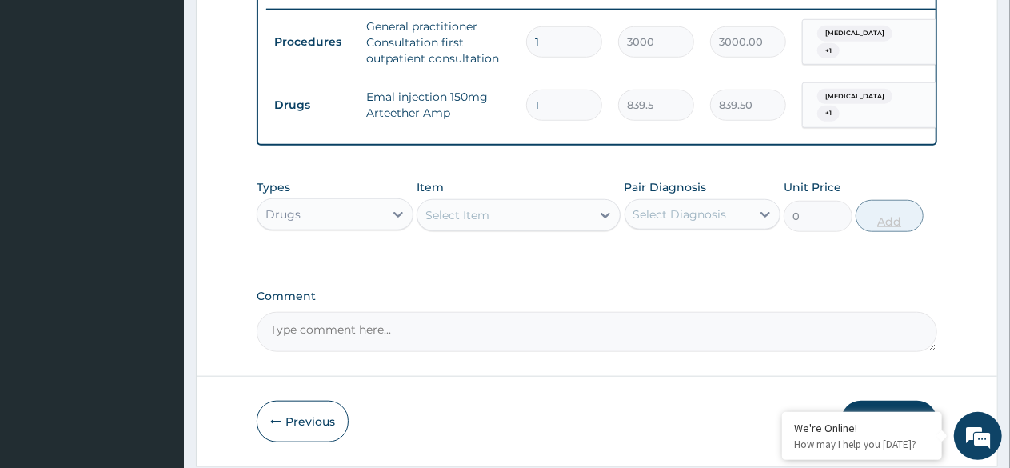
type input "13"
type input "10913.50"
type input "1"
type input "839.50"
type input "0.00"
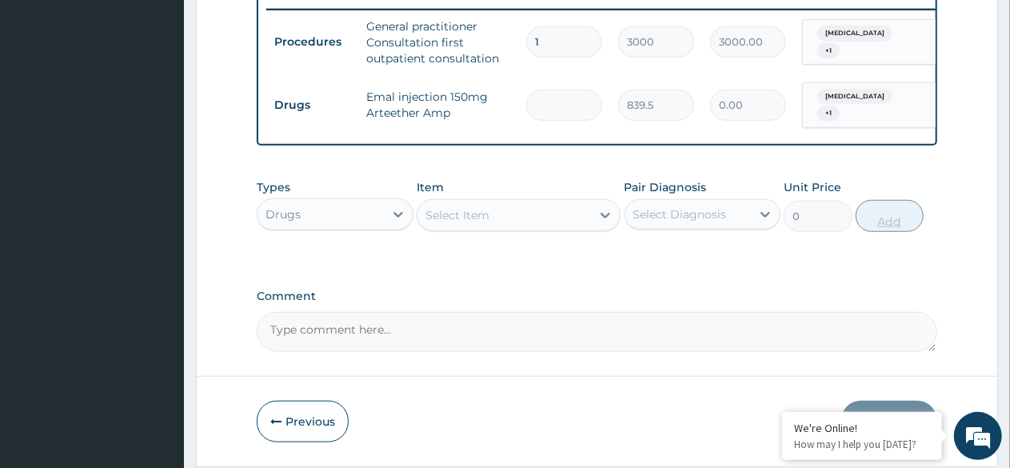
type input "3"
type input "2518.50"
type input "3"
click at [548, 228] on div "Select Item" at bounding box center [503, 215] width 173 height 26
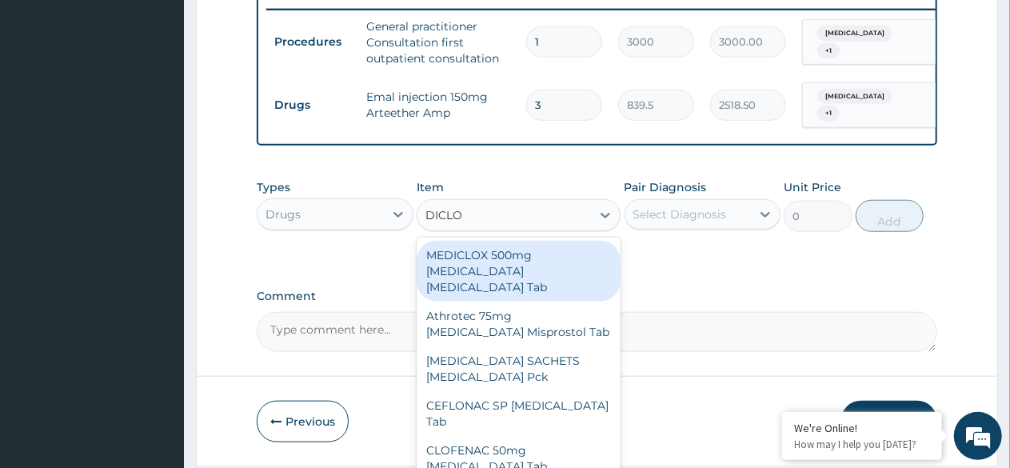
type input "DICLOF"
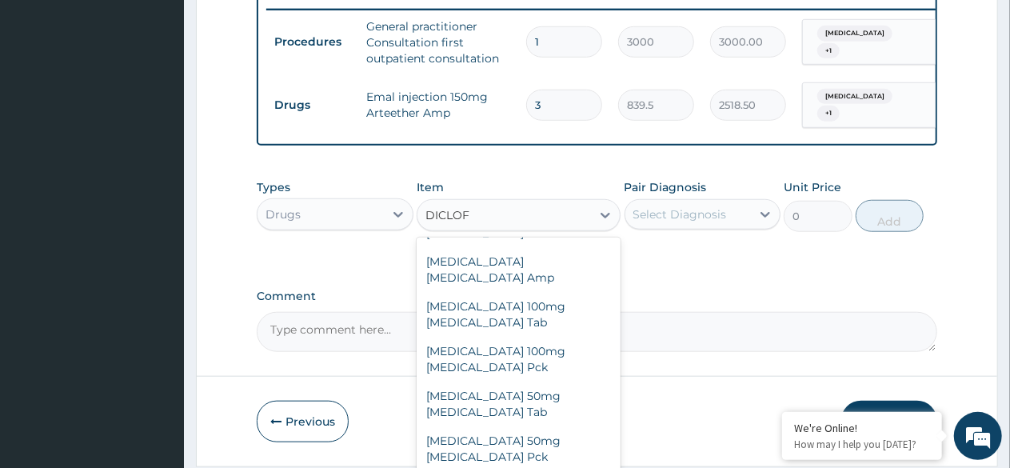
scroll to position [326, 0]
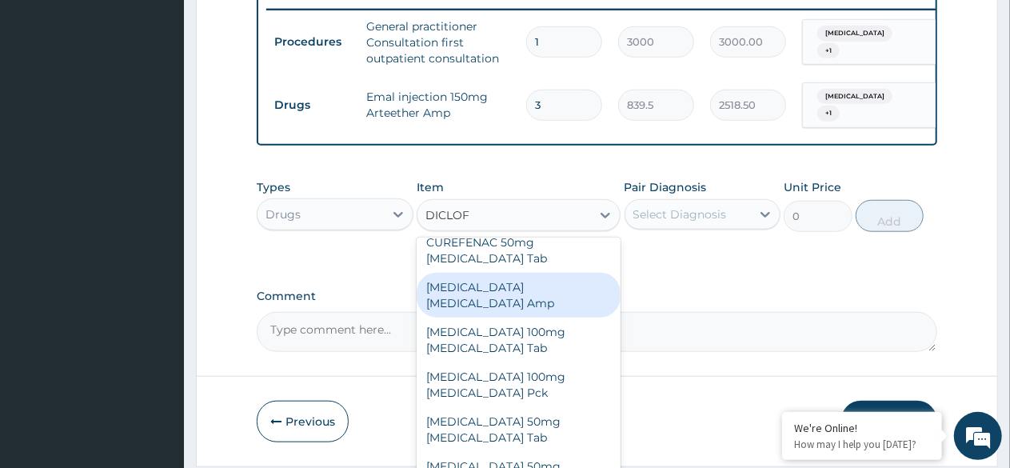
click at [520, 281] on div "[MEDICAL_DATA] [MEDICAL_DATA] Amp" at bounding box center [518, 295] width 204 height 45
type input "276"
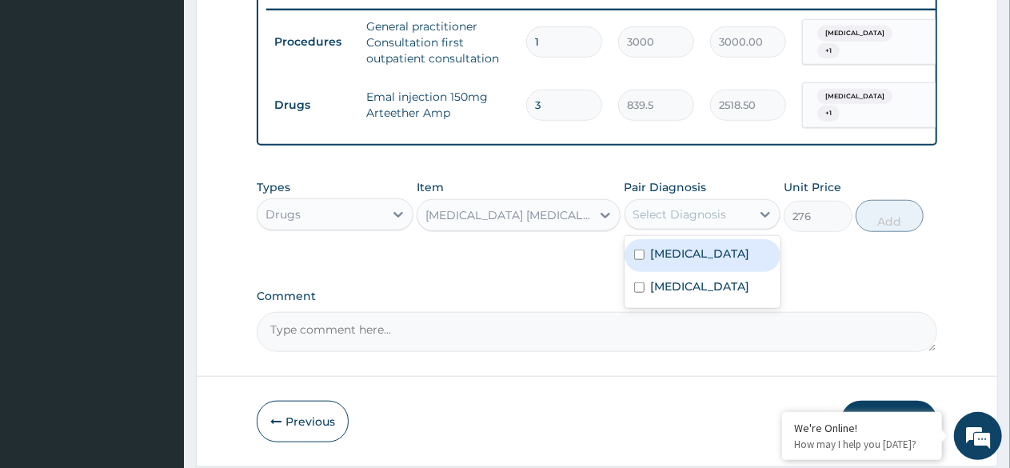
click at [695, 222] on div "Select Diagnosis" at bounding box center [680, 214] width 94 height 16
click at [695, 255] on label "[MEDICAL_DATA]" at bounding box center [700, 253] width 99 height 16
checkbox input "true"
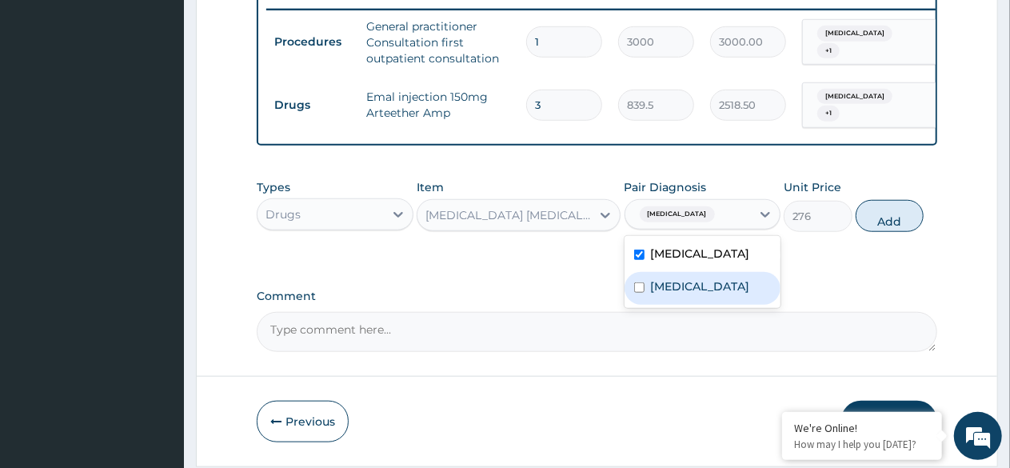
click at [685, 289] on label "[MEDICAL_DATA]" at bounding box center [700, 286] width 99 height 16
checkbox input "true"
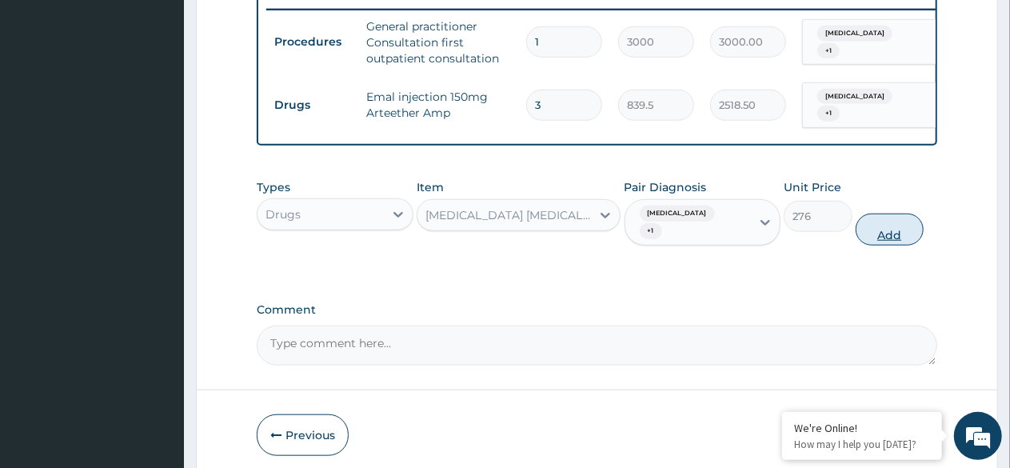
click at [891, 220] on button "Add" at bounding box center [889, 229] width 68 height 32
type input "0"
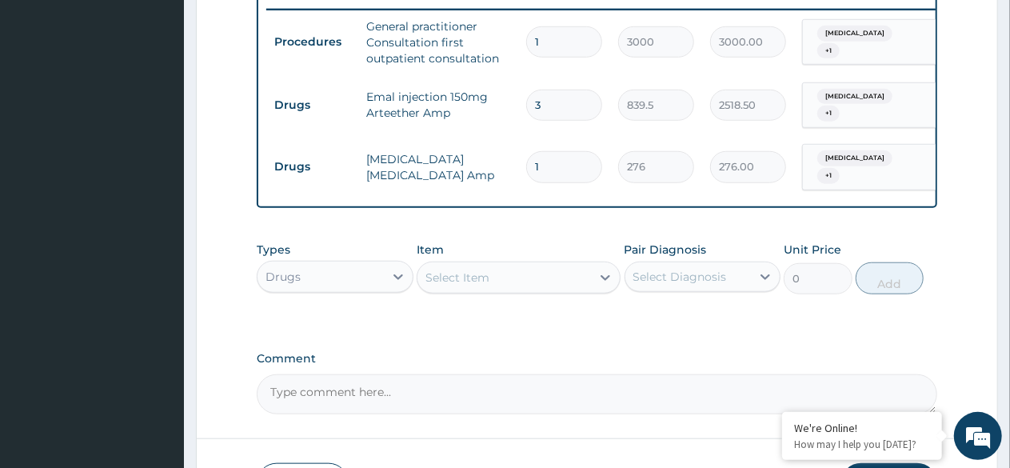
click at [489, 274] on div "Select Item" at bounding box center [503, 278] width 173 height 26
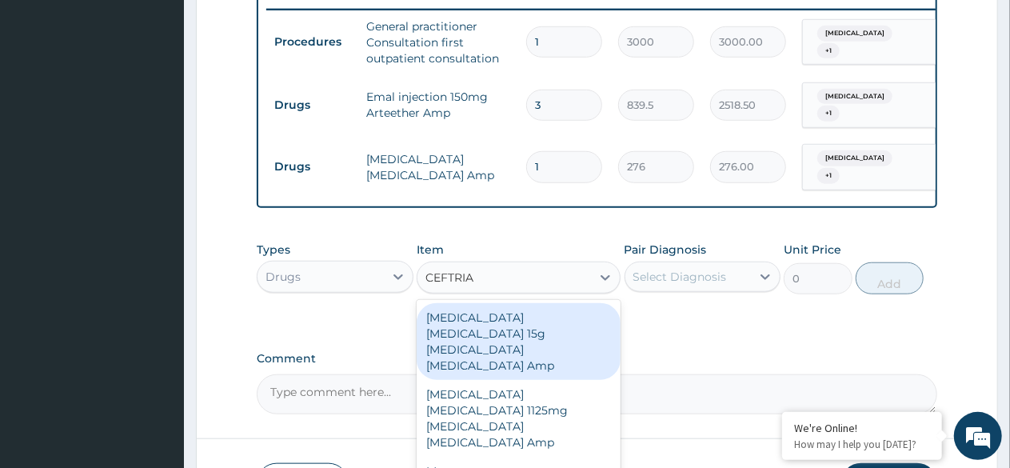
type input "CEFTRIAX"
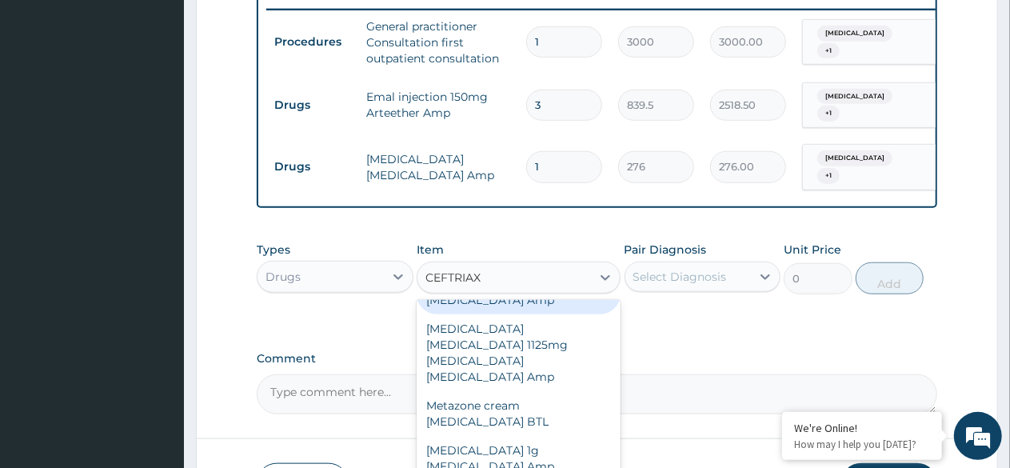
scroll to position [70, 0]
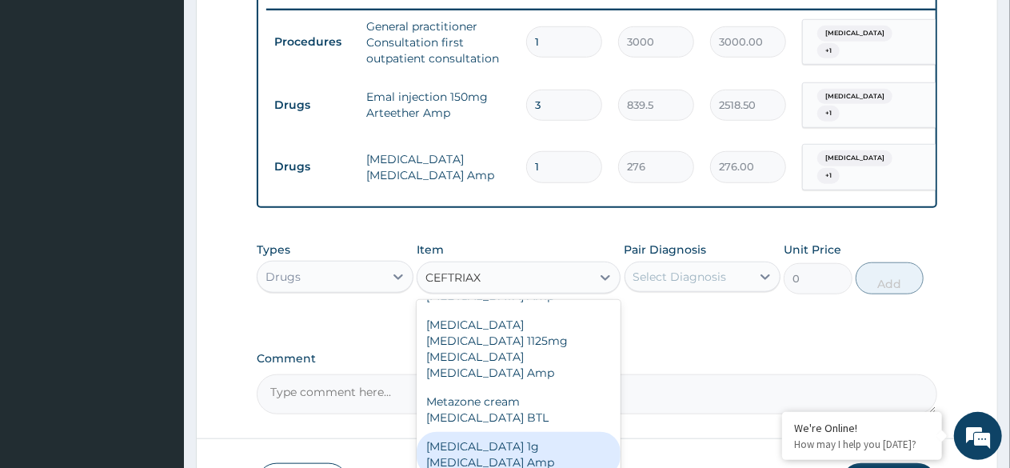
click at [537, 432] on div "[MEDICAL_DATA] 1g [MEDICAL_DATA] Amp" at bounding box center [518, 454] width 204 height 45
type input "575"
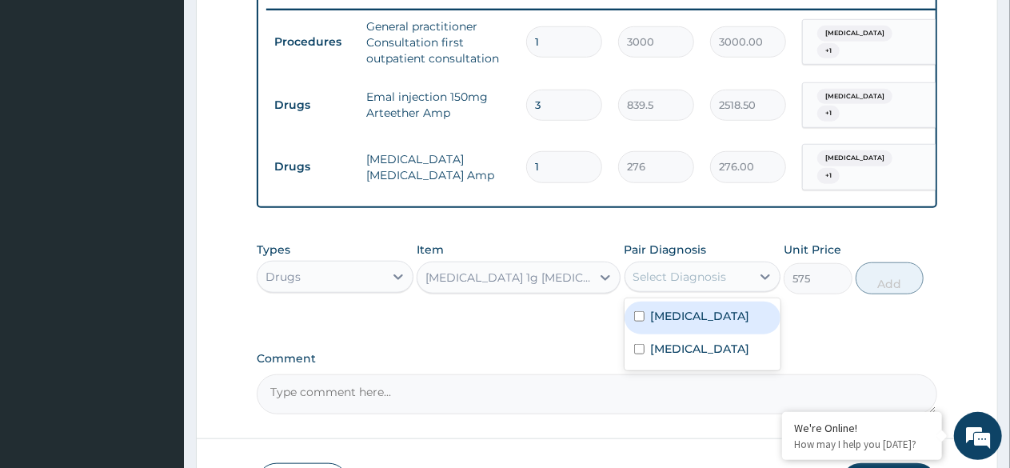
click at [676, 271] on div "Select Diagnosis" at bounding box center [680, 277] width 94 height 16
click at [678, 311] on label "[MEDICAL_DATA]" at bounding box center [700, 316] width 99 height 16
checkbox input "true"
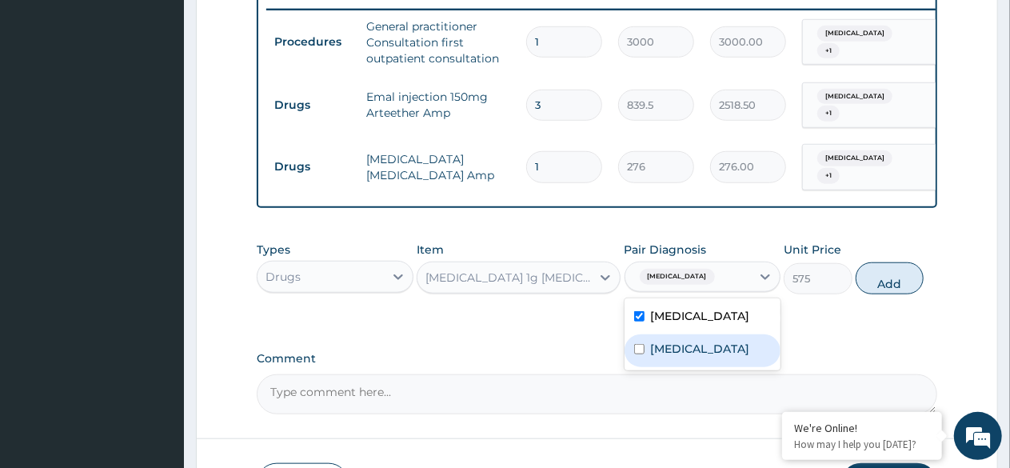
click at [675, 357] on div "[MEDICAL_DATA]" at bounding box center [702, 350] width 157 height 33
checkbox input "true"
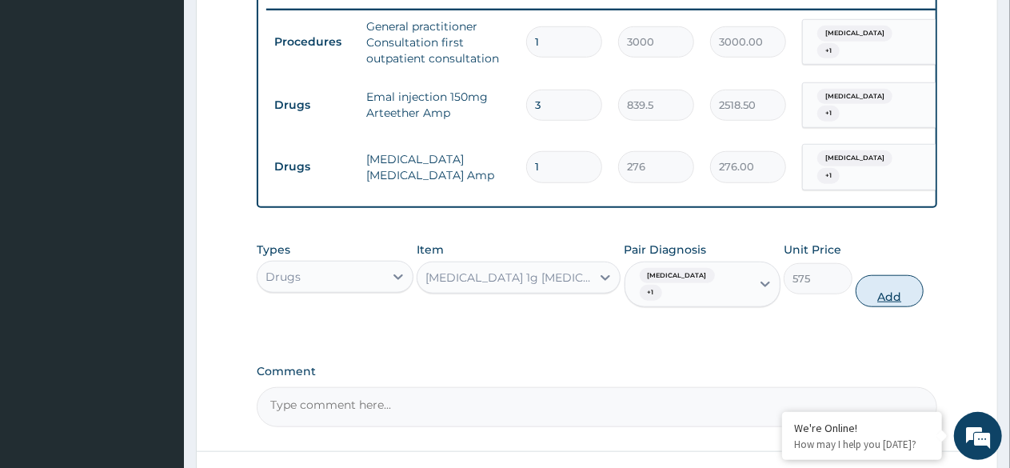
click at [887, 278] on button "Add" at bounding box center [889, 291] width 68 height 32
type input "0"
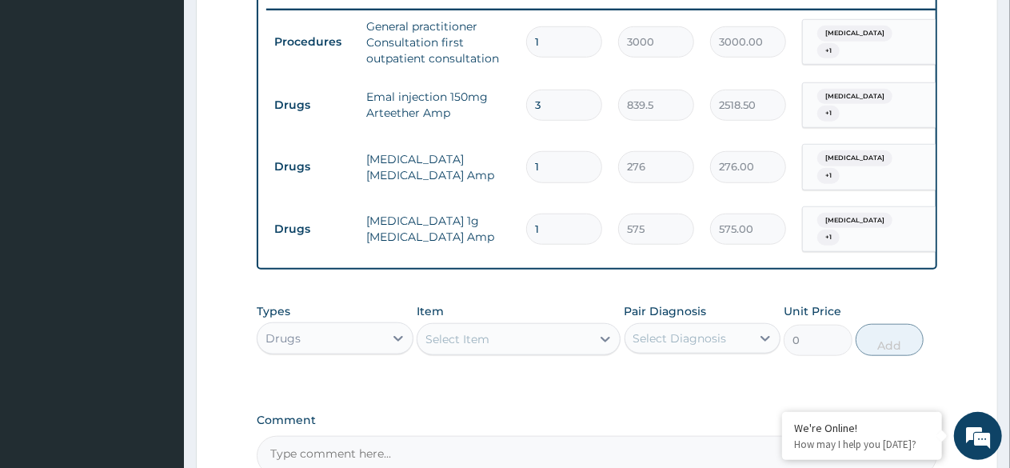
type input "10"
type input "5750.00"
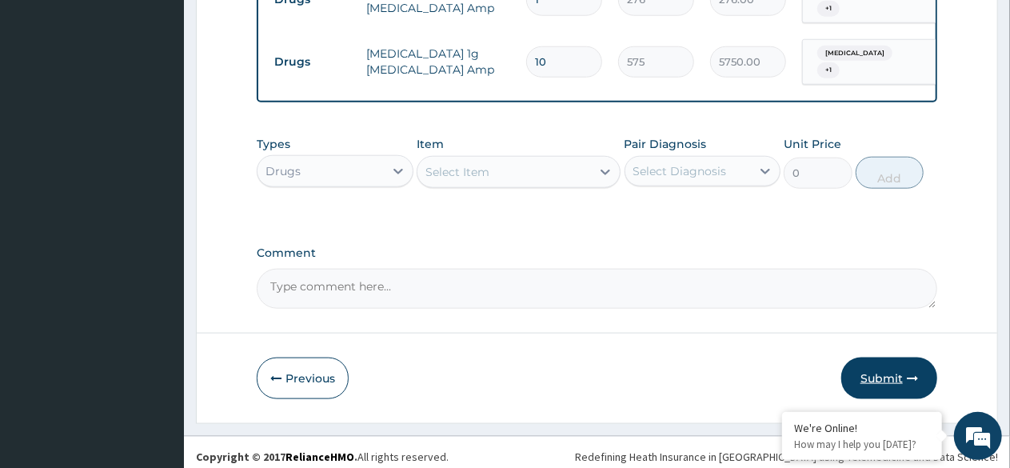
click at [881, 373] on button "Submit" at bounding box center [889, 378] width 96 height 42
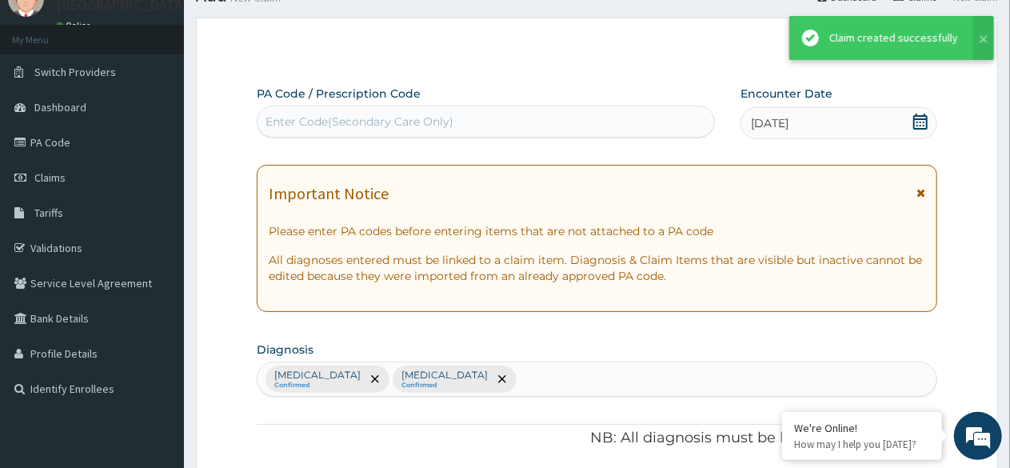
scroll to position [795, 0]
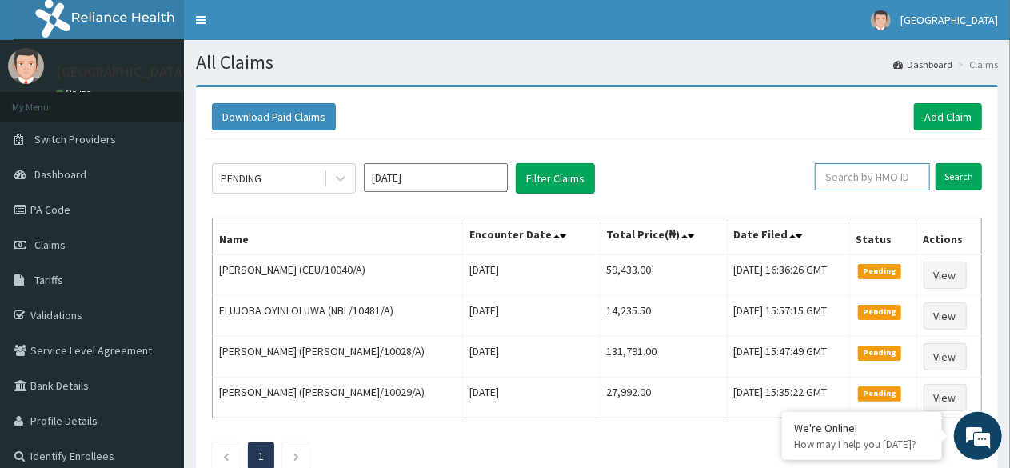
click at [894, 181] on input "text" at bounding box center [872, 176] width 115 height 27
type input "CEU/10040/A"
click at [967, 180] on input "Search" at bounding box center [958, 176] width 46 height 27
